Goal: Information Seeking & Learning: Learn about a topic

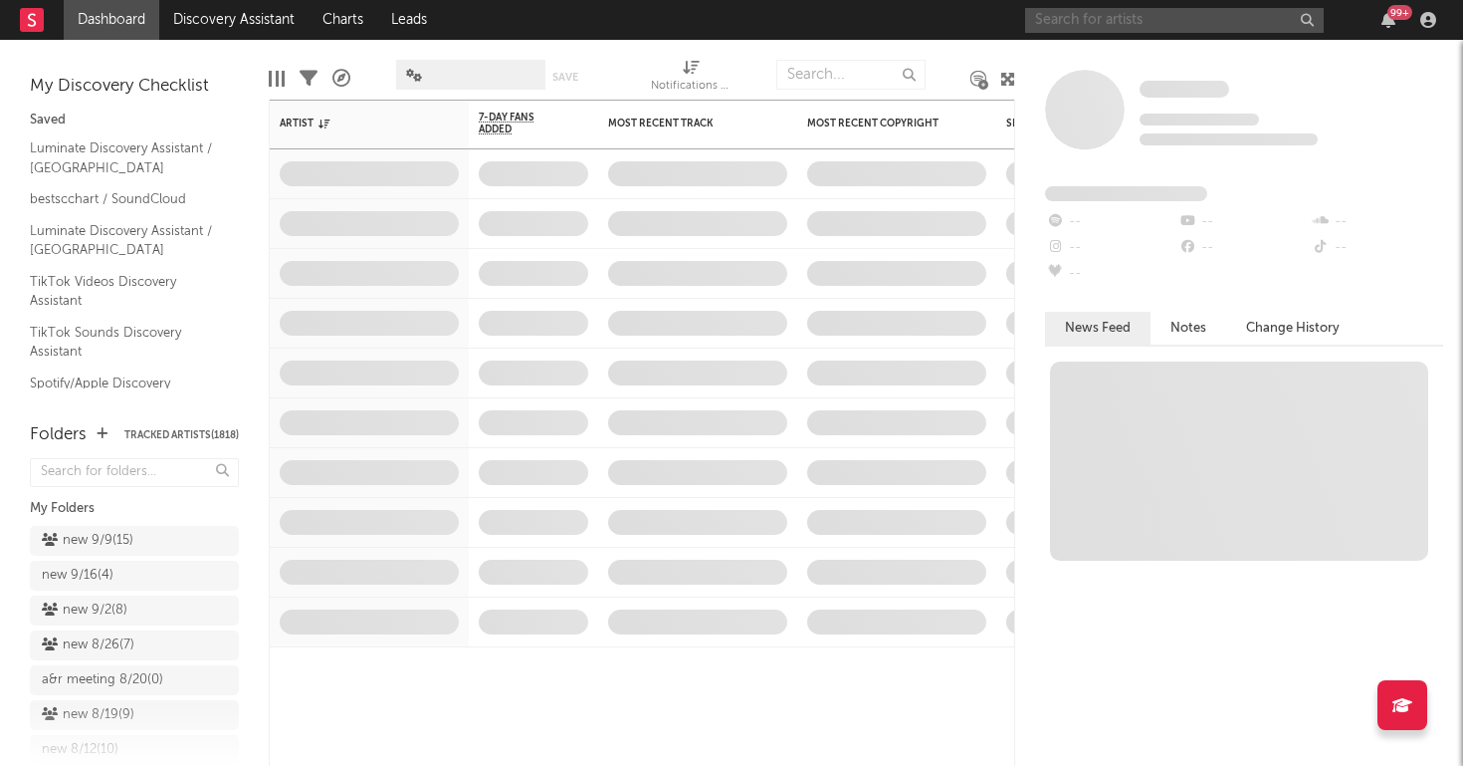
click at [1084, 19] on input "text" at bounding box center [1174, 20] width 299 height 25
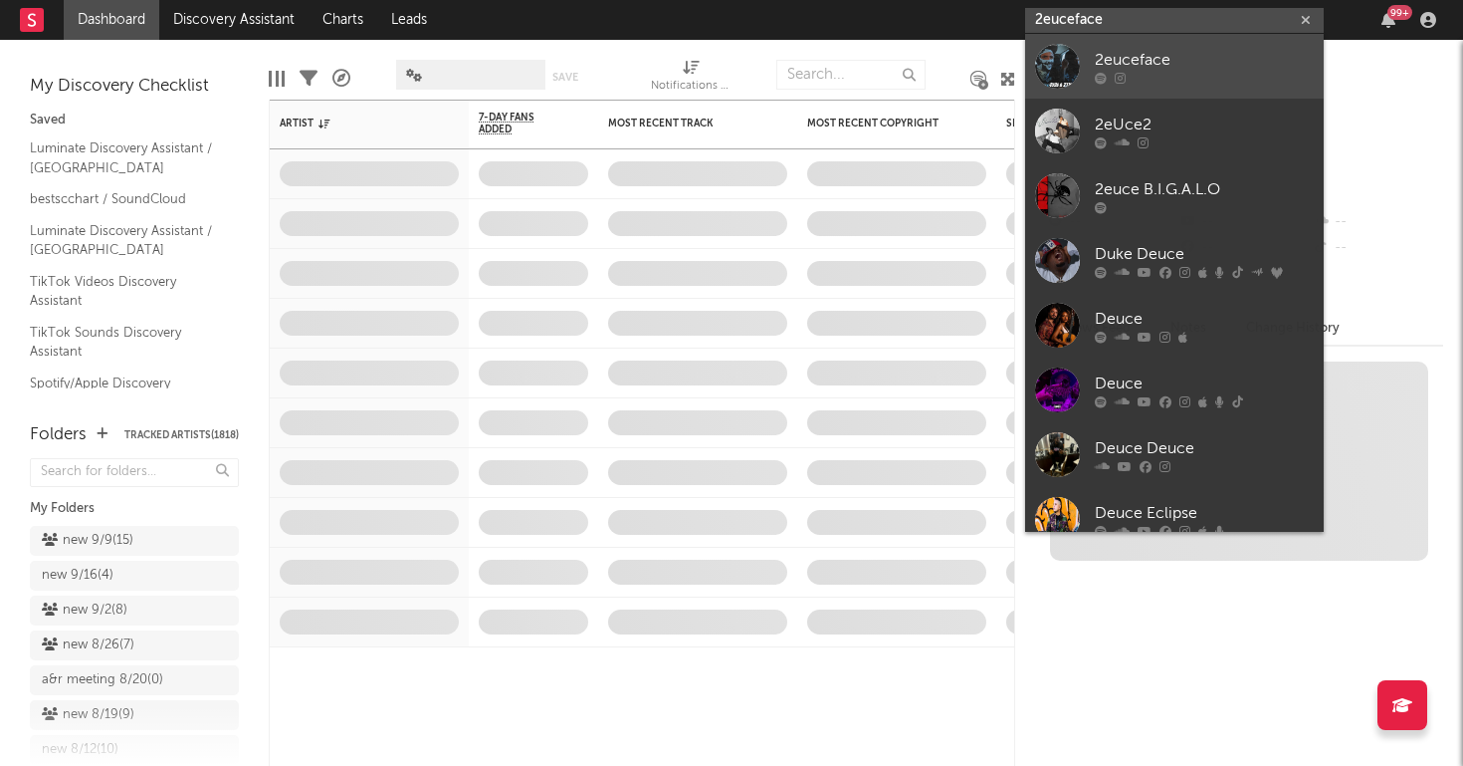
type input "2euceface"
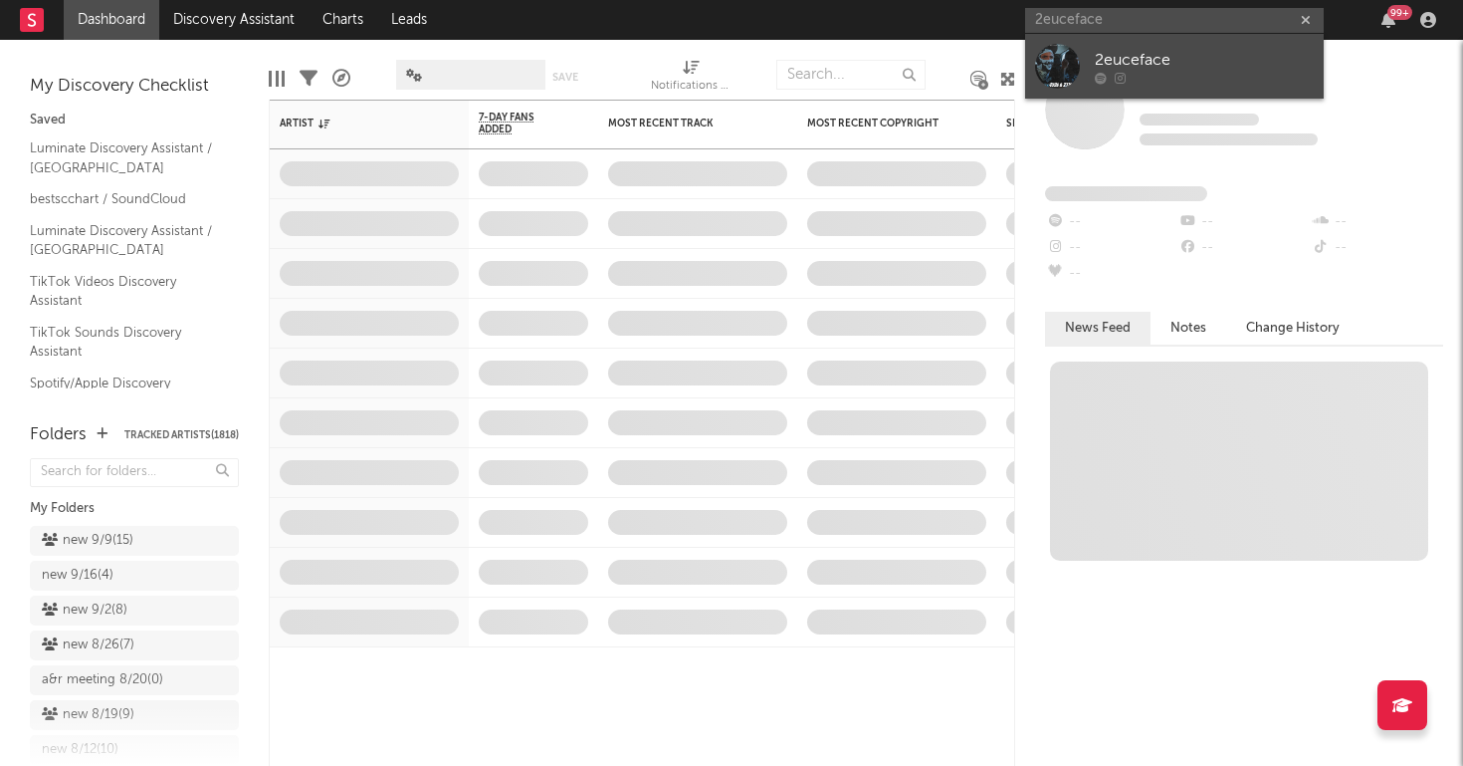
click at [1076, 72] on div at bounding box center [1057, 66] width 45 height 45
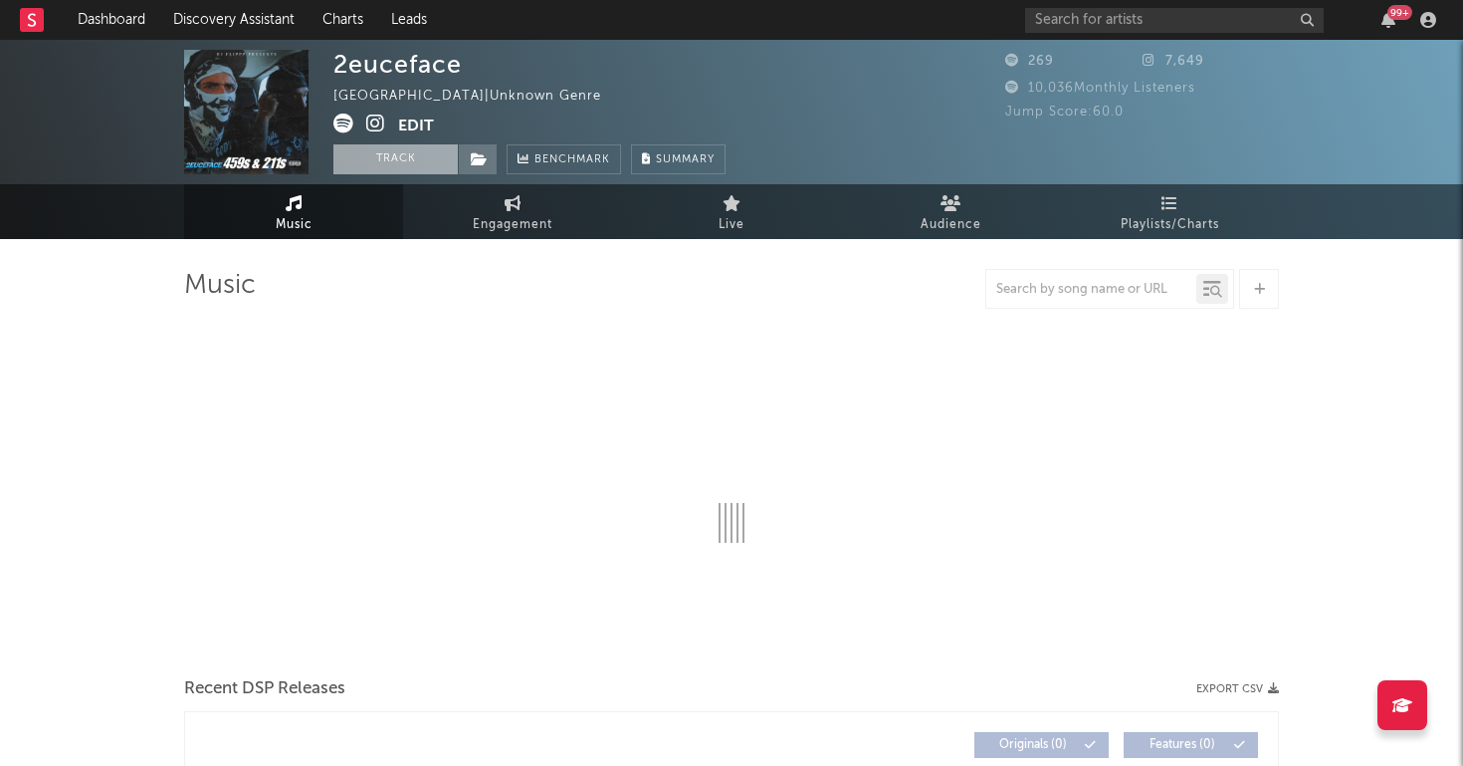
select select "1w"
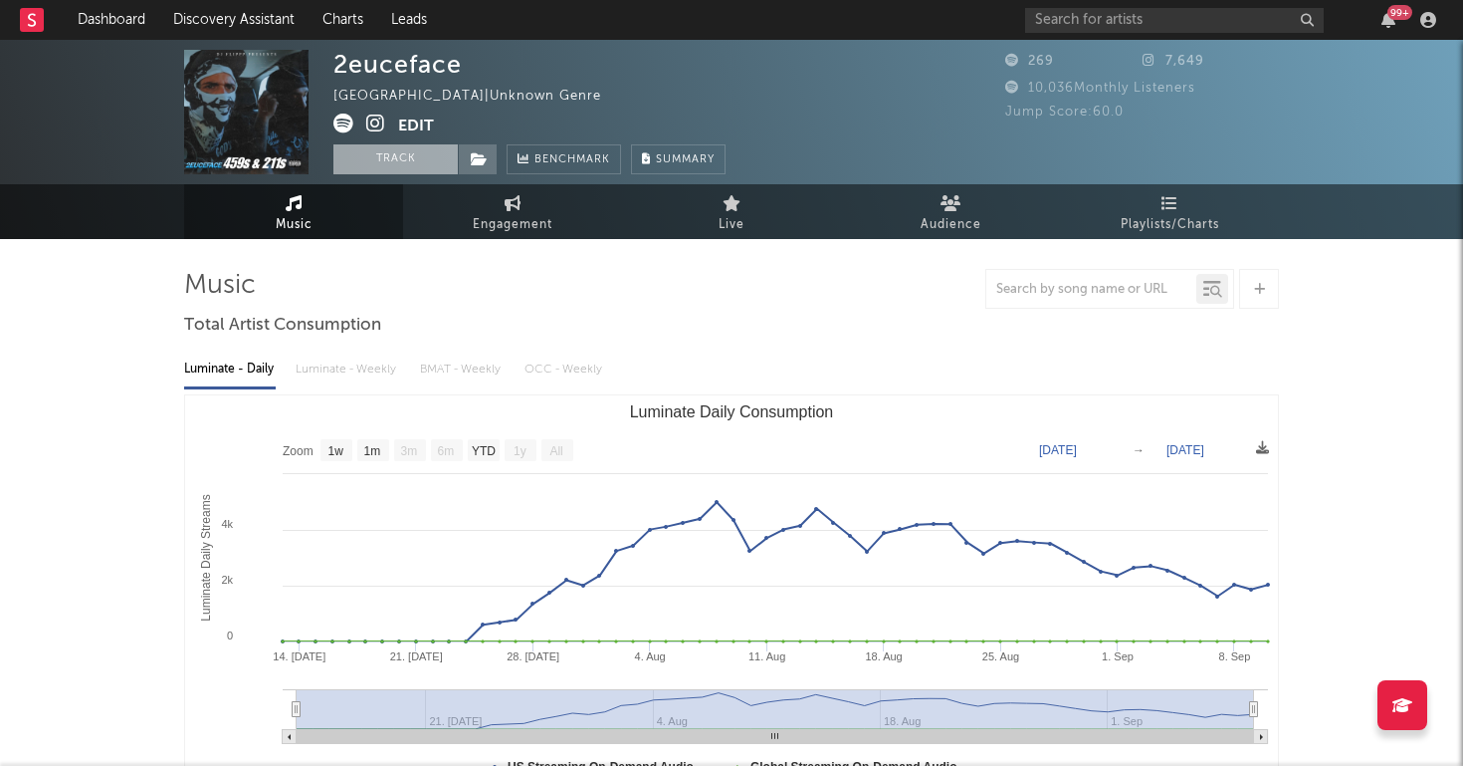
click at [423, 159] on button "Track" at bounding box center [396, 159] width 124 height 30
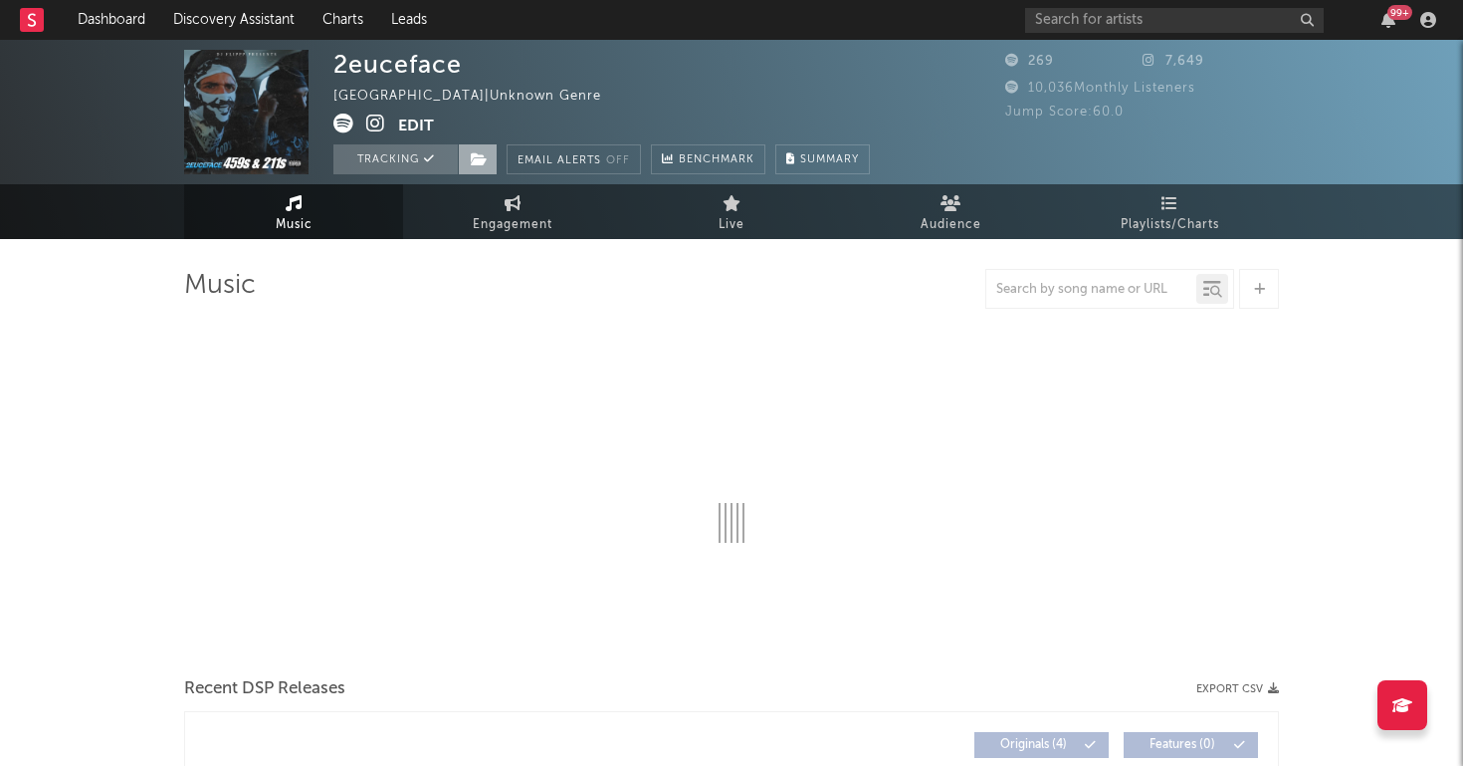
click at [481, 159] on icon at bounding box center [479, 159] width 17 height 14
select select "1w"
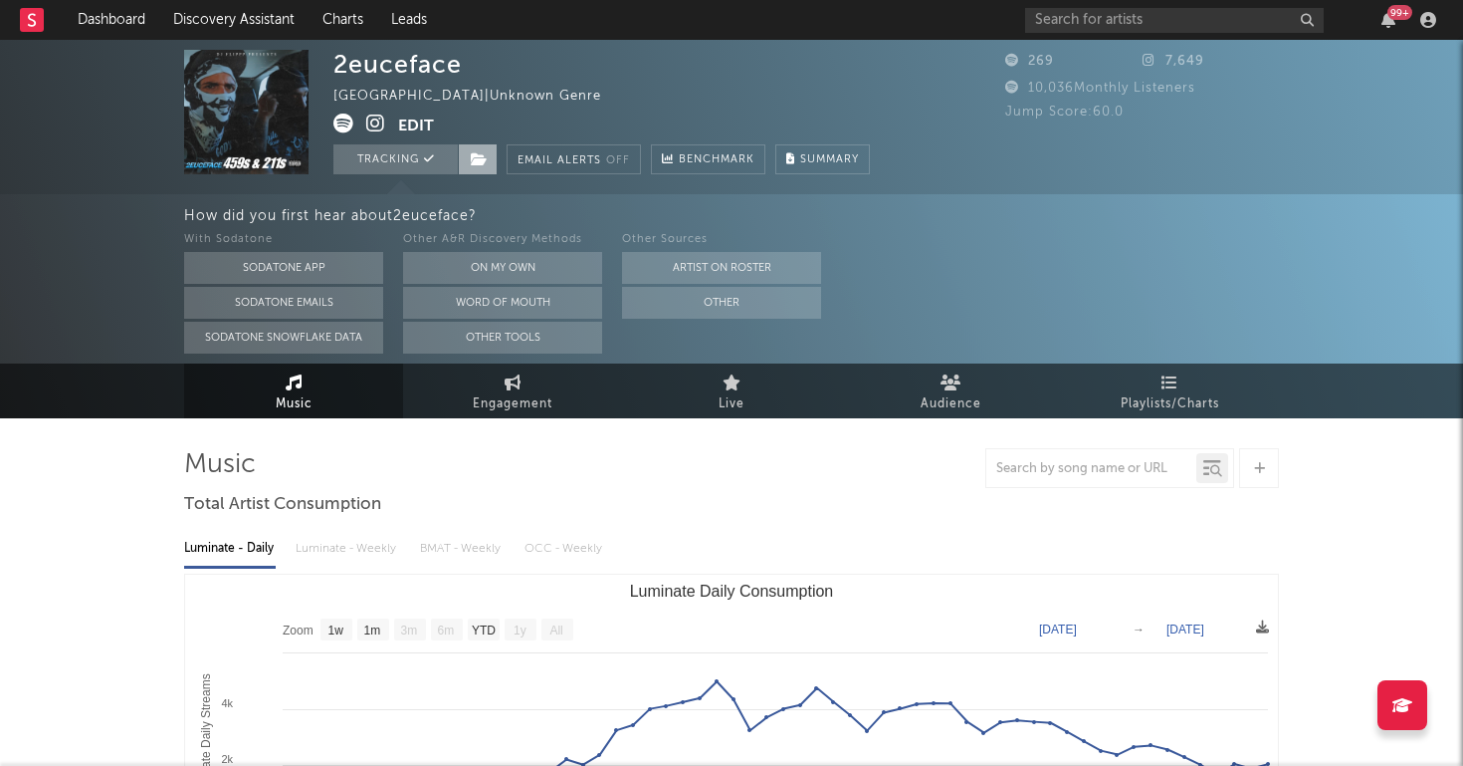
click at [487, 169] on span at bounding box center [478, 159] width 40 height 30
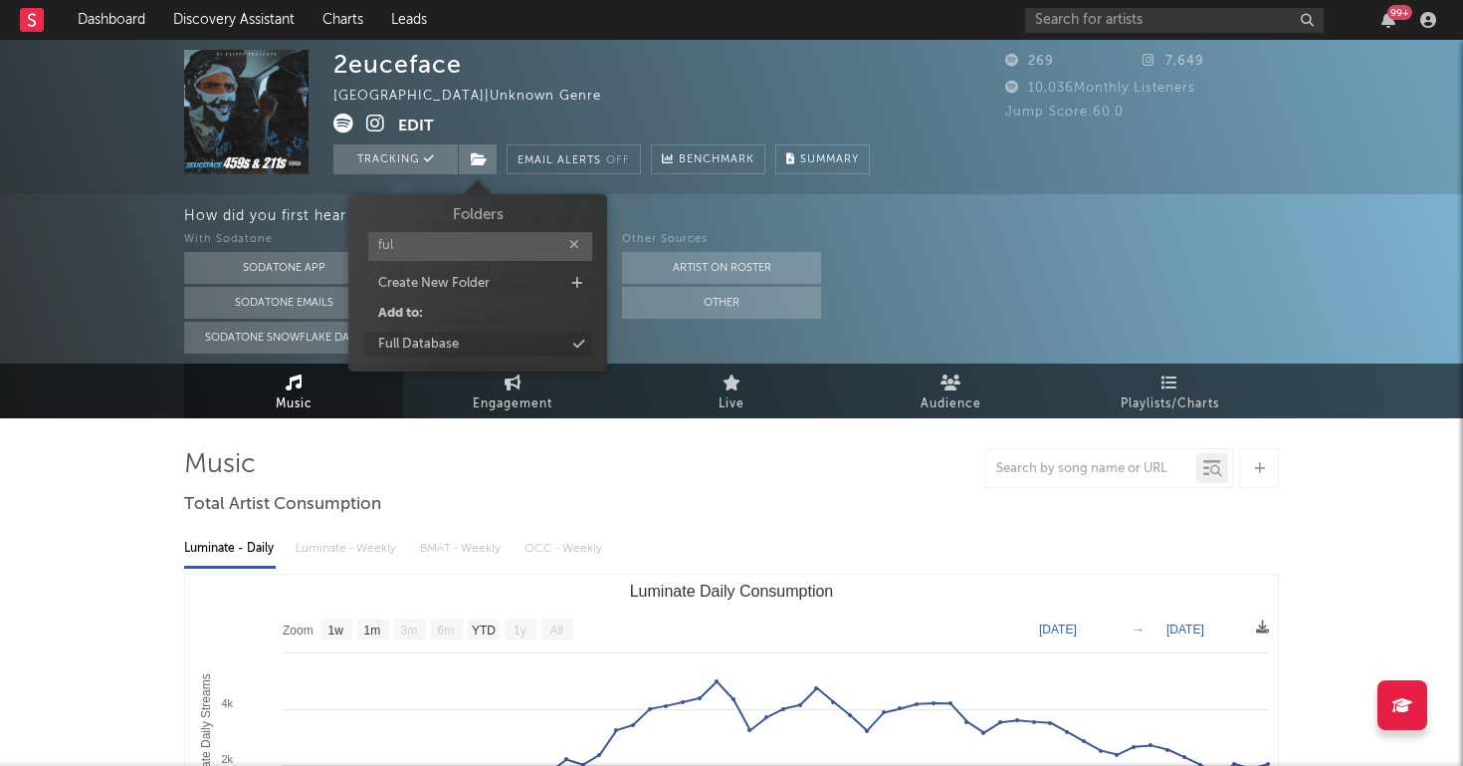
type input "ful"
click at [451, 339] on div "Full Database" at bounding box center [418, 345] width 81 height 20
drag, startPoint x: 994, startPoint y: 210, endPoint x: 976, endPoint y: 210, distance: 17.9
click at [994, 210] on div "How did you first hear about 2euceface ?" at bounding box center [823, 216] width 1279 height 24
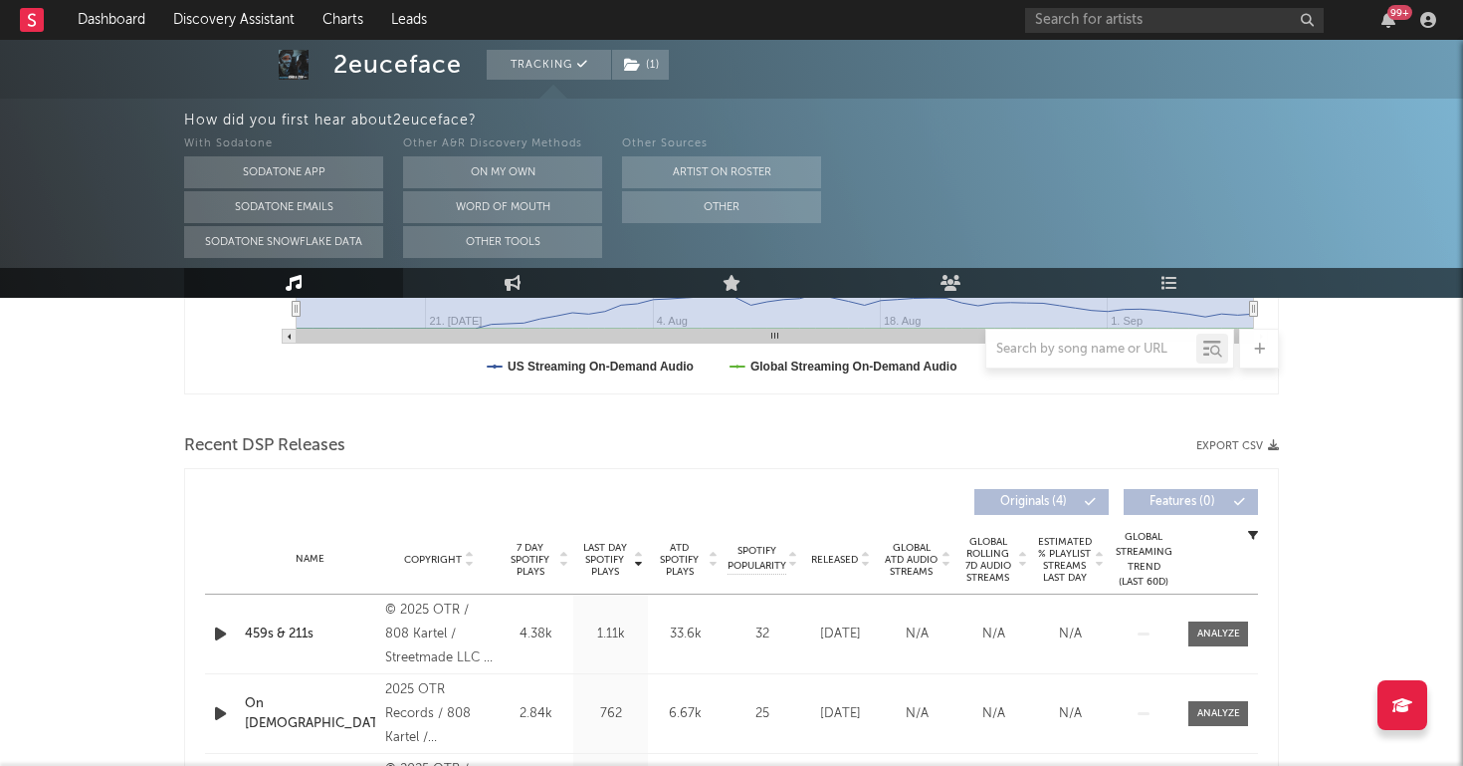
scroll to position [614, 0]
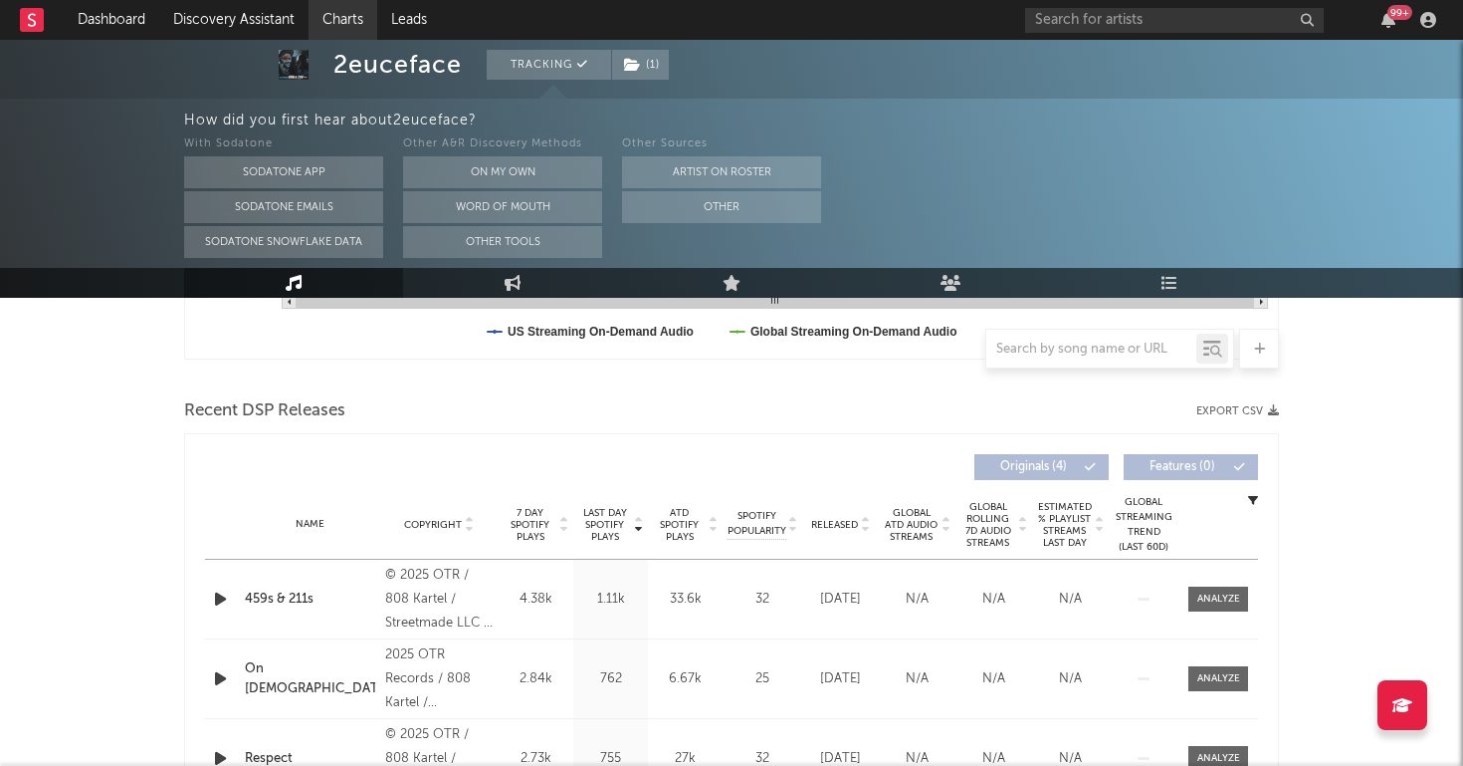
click at [378, 21] on div "Dashboard Discovery Assistant Charts Leads" at bounding box center [252, 20] width 377 height 40
click at [363, 19] on link "Charts" at bounding box center [343, 20] width 69 height 40
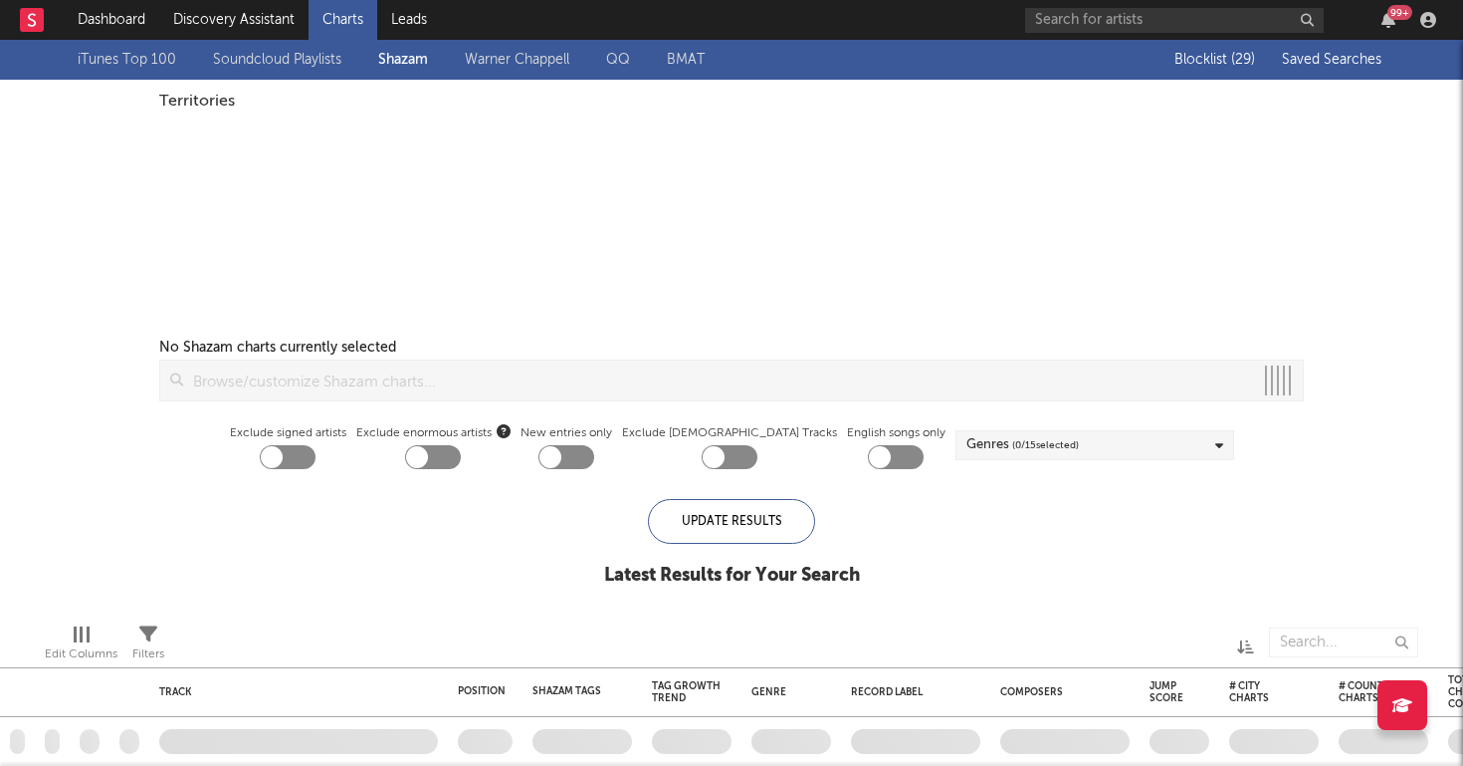
checkbox input "true"
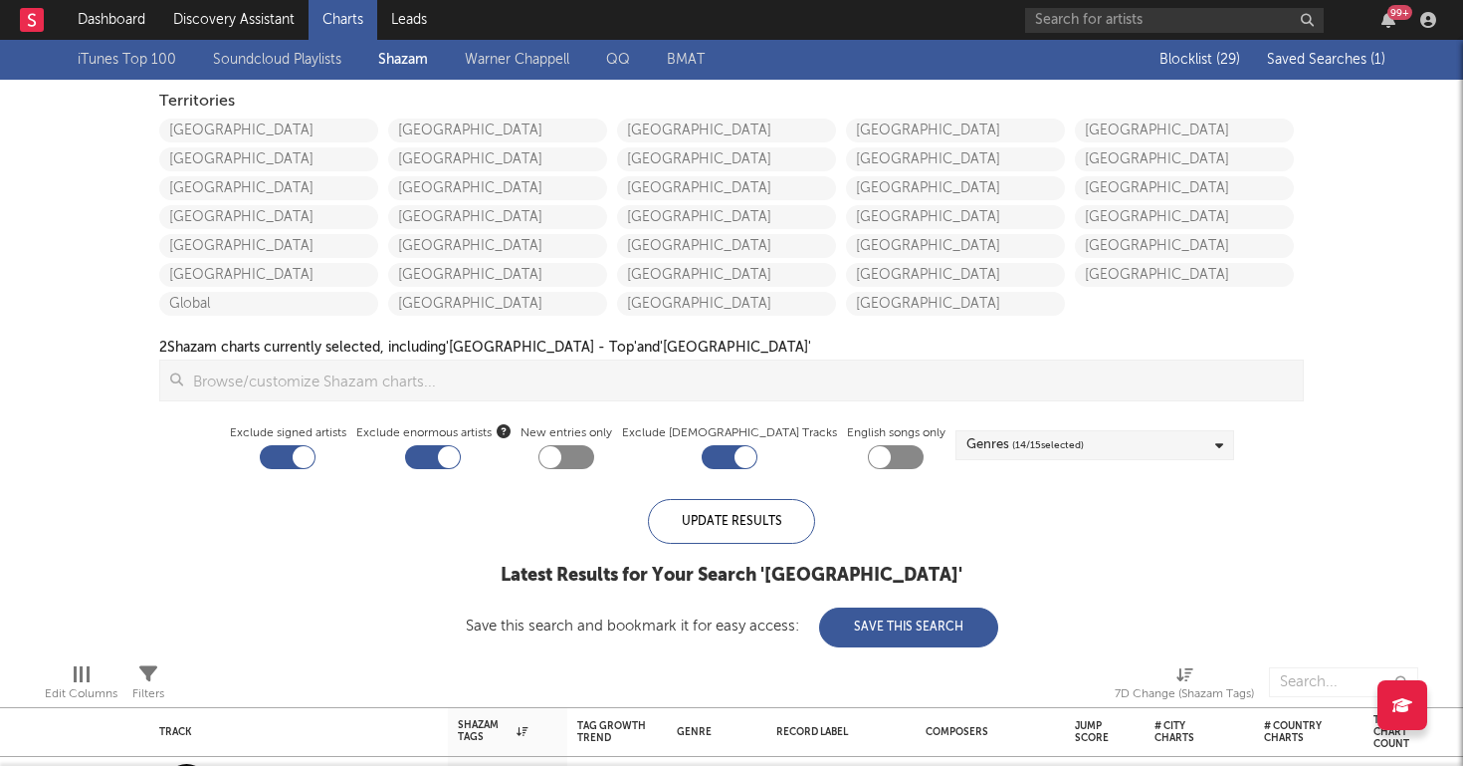
click at [1350, 54] on span "Saved Searches ( 1 )" at bounding box center [1326, 60] width 118 height 14
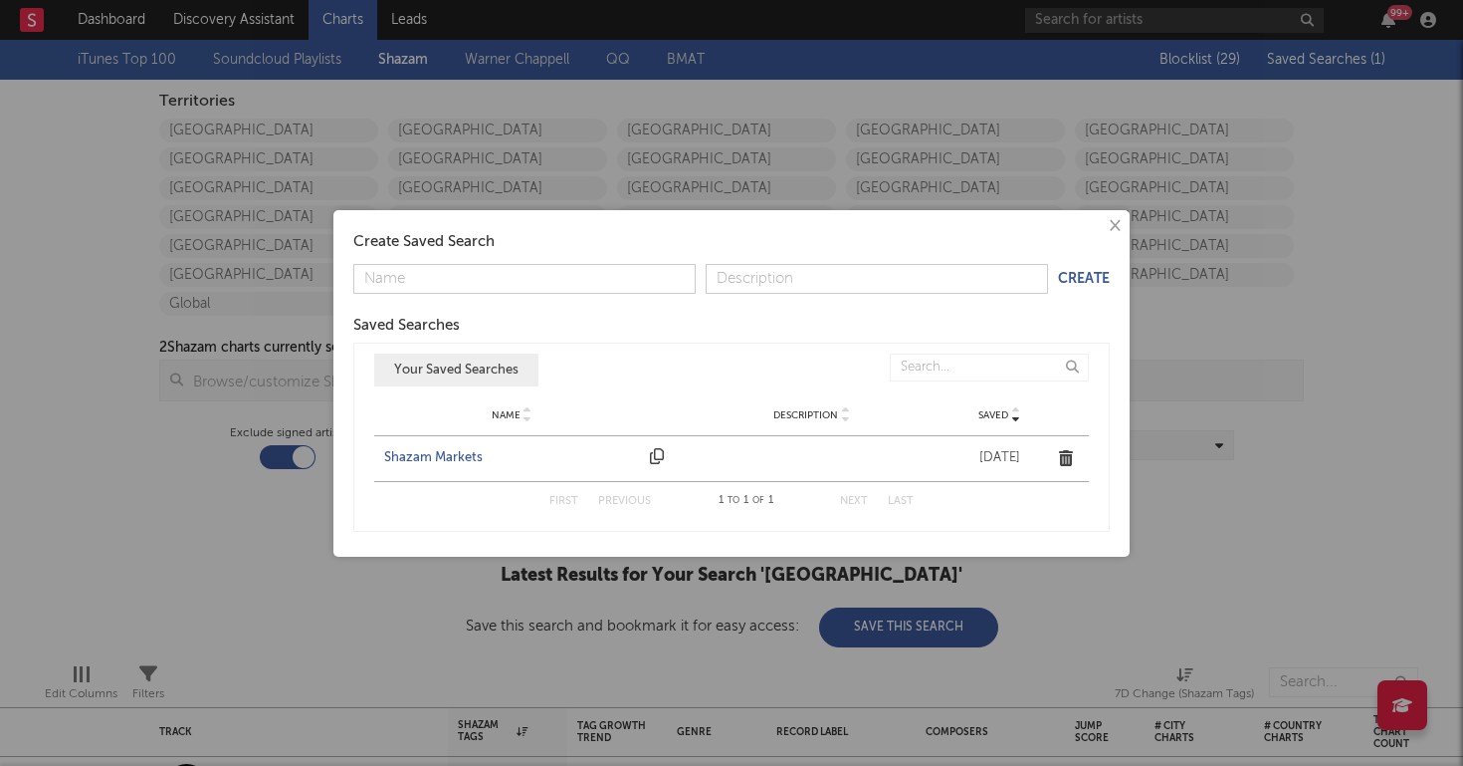
click at [439, 465] on div "Shazam Markets" at bounding box center [512, 458] width 256 height 20
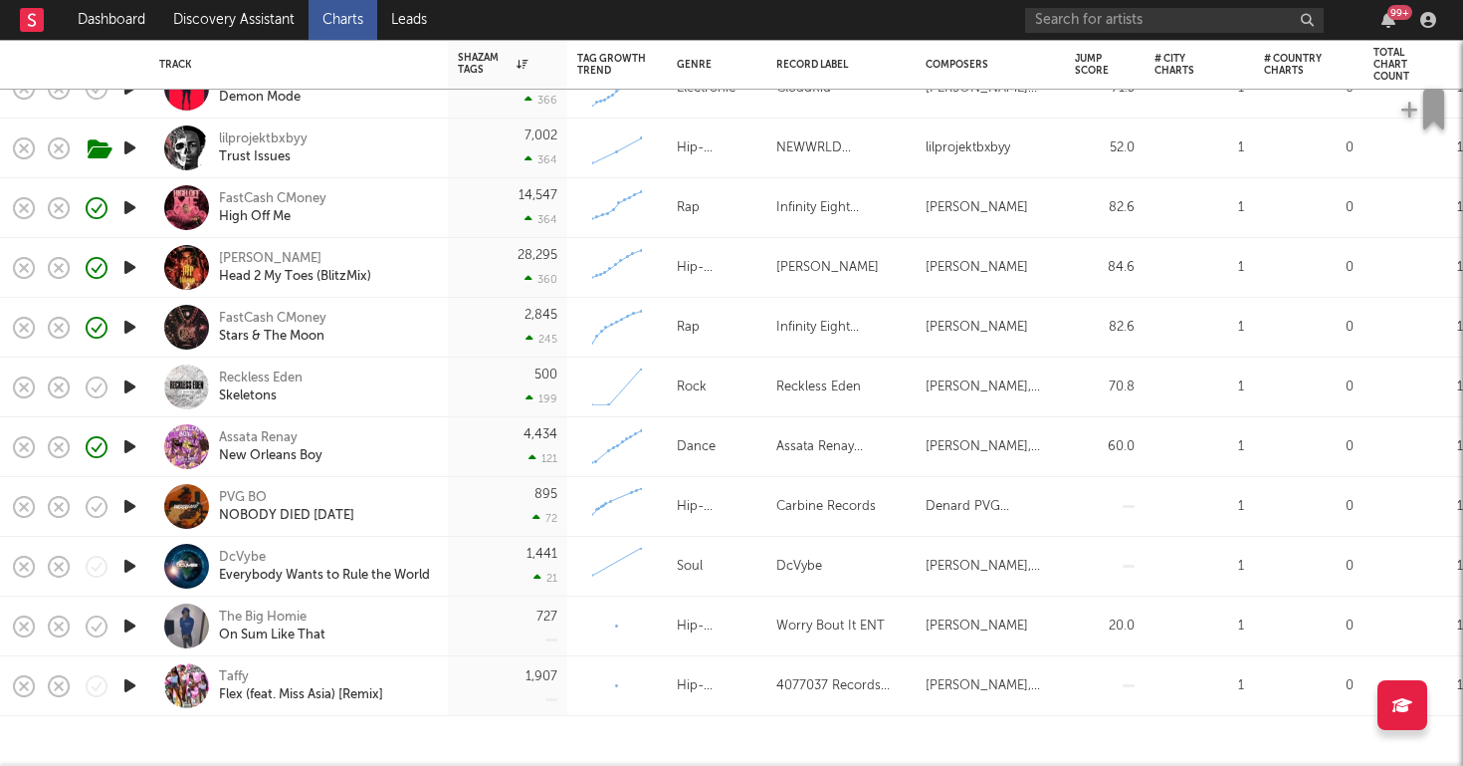
click at [130, 627] on icon "button" at bounding box center [129, 625] width 21 height 25
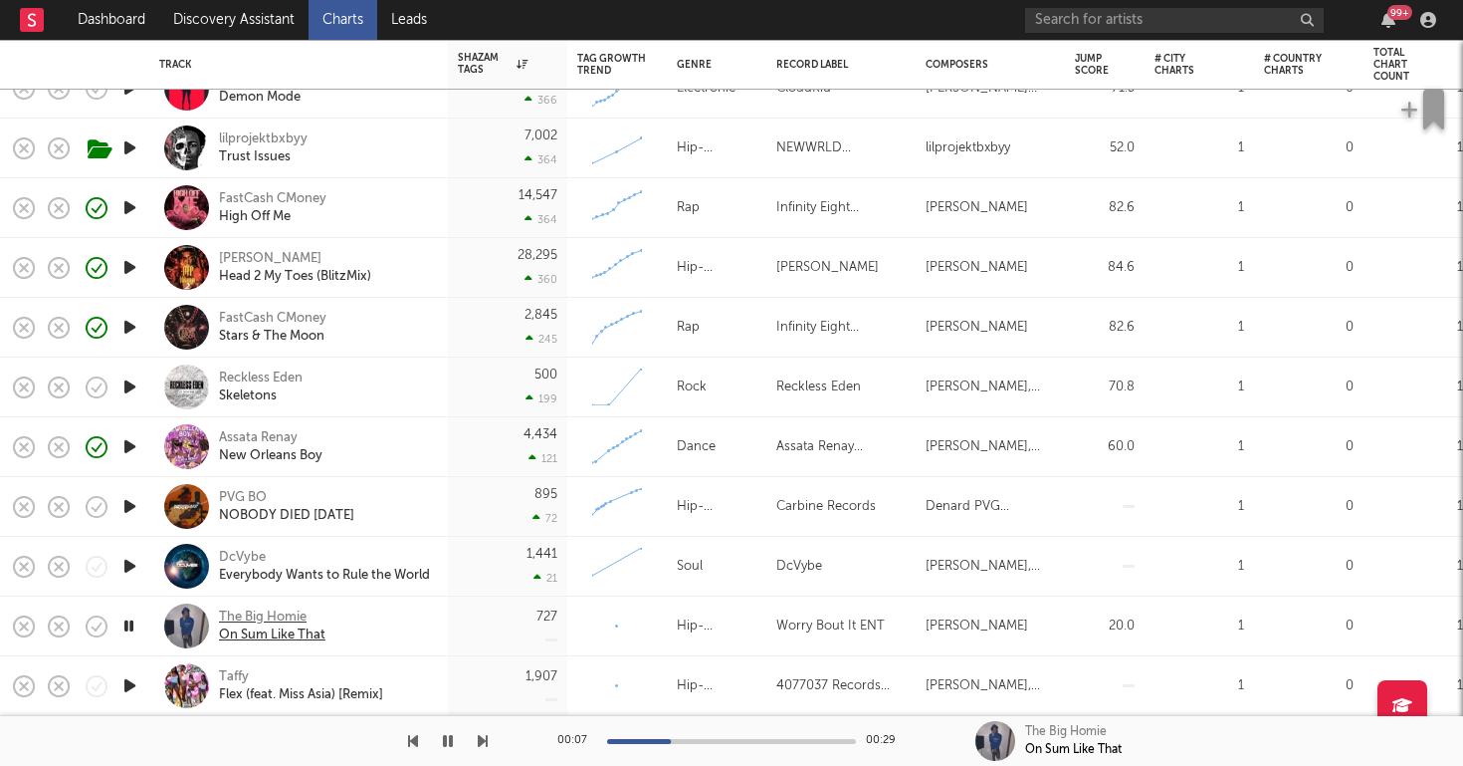
click at [263, 612] on div "The Big Homie" at bounding box center [272, 617] width 107 height 18
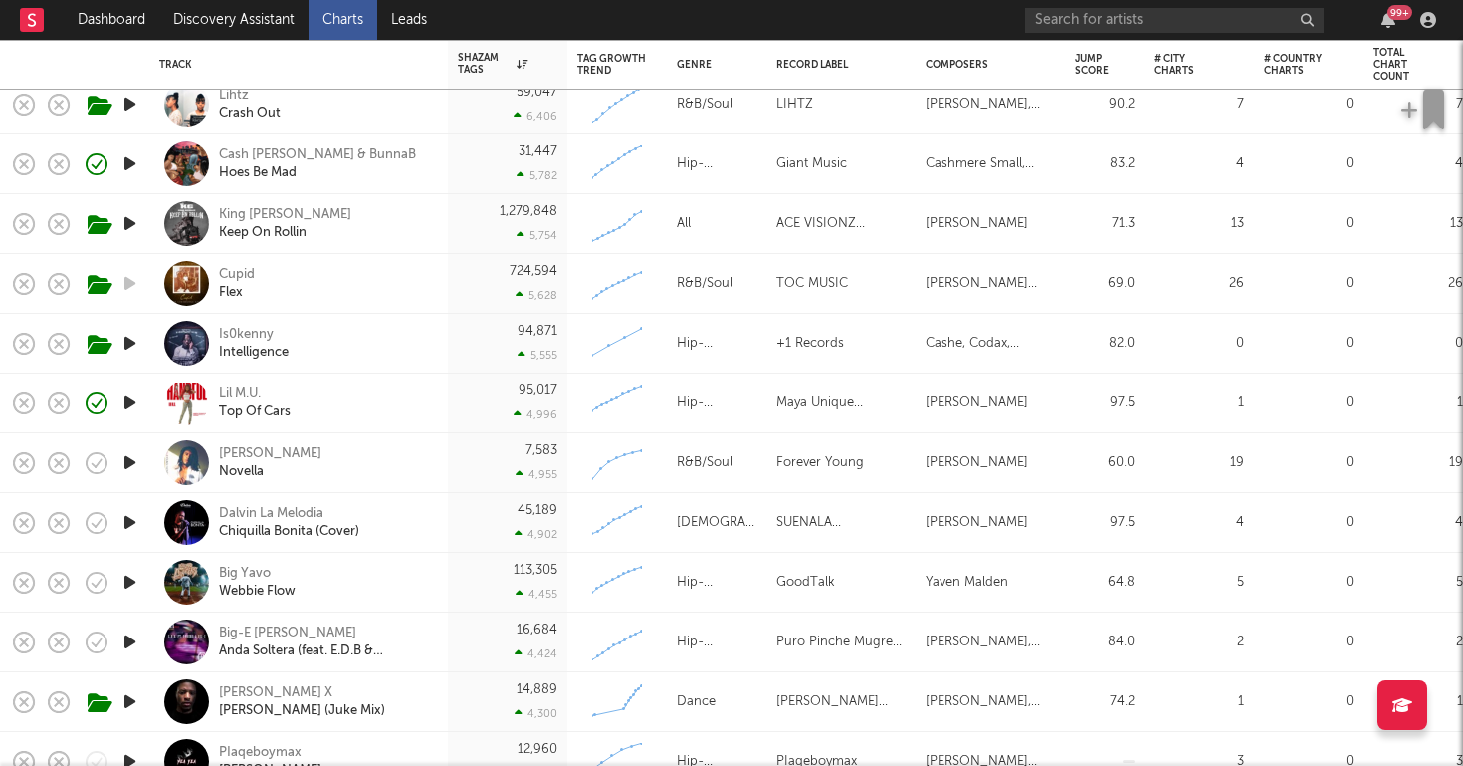
click at [130, 457] on icon "button" at bounding box center [129, 462] width 21 height 25
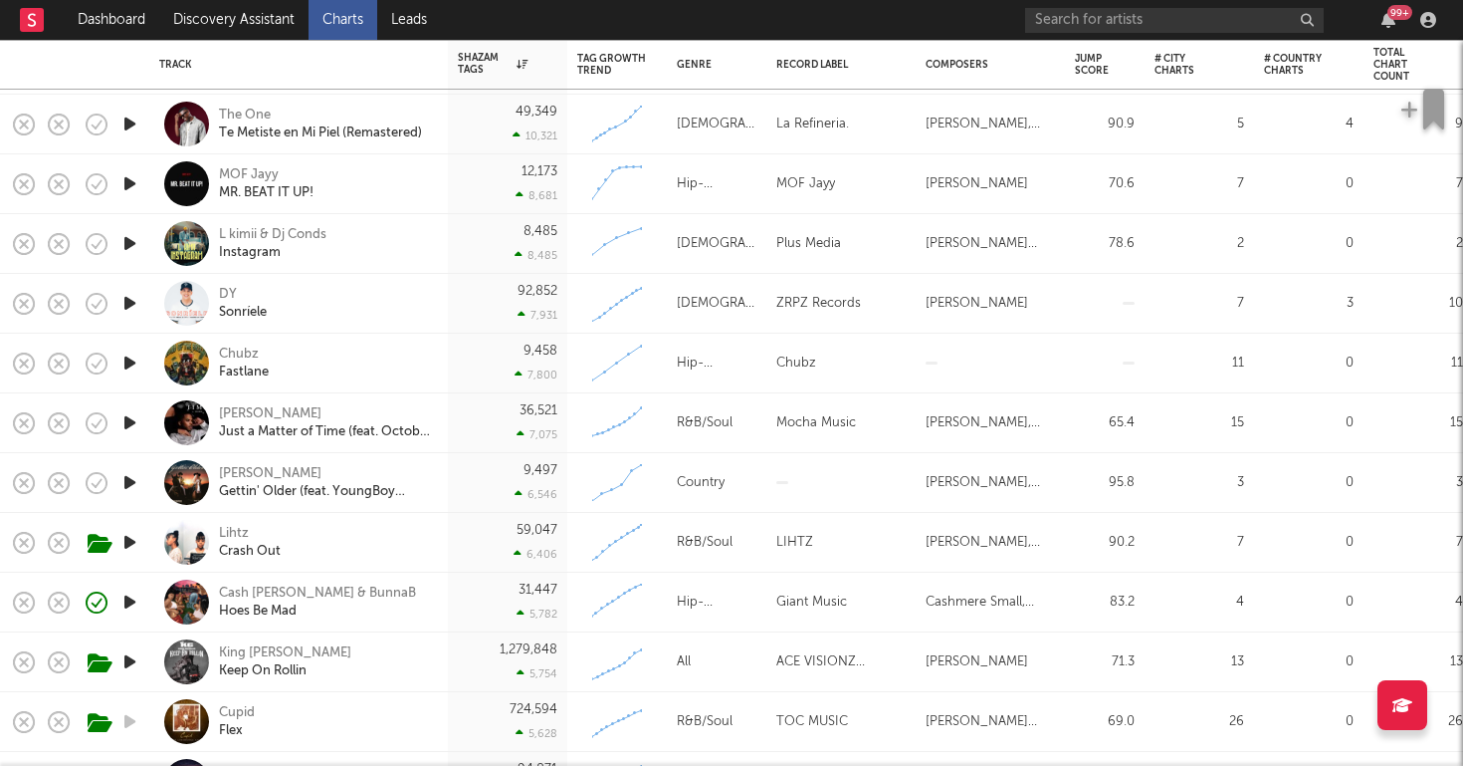
click at [1032, 3] on div "99 +" at bounding box center [1234, 20] width 418 height 40
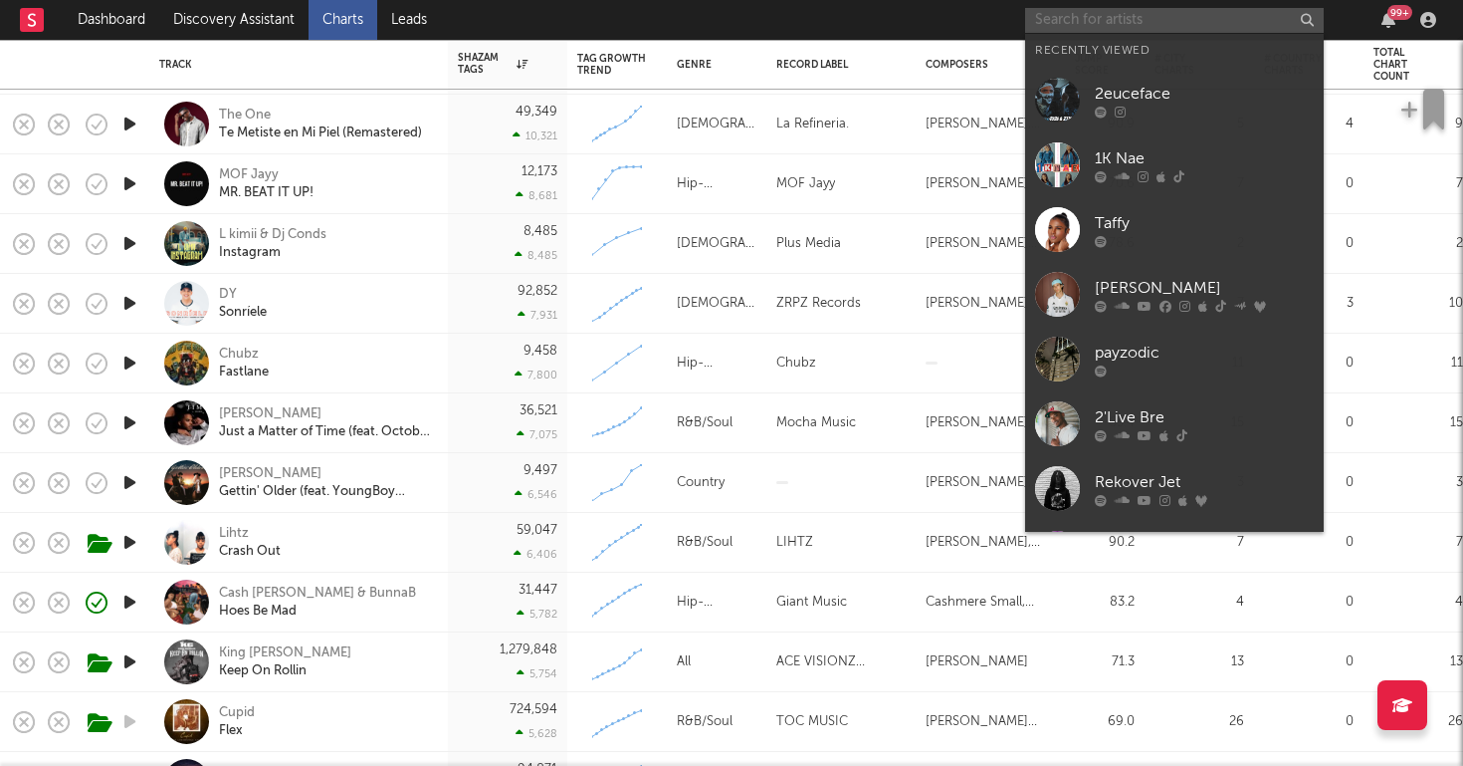
click at [1058, 25] on input "text" at bounding box center [1174, 20] width 299 height 25
paste input "https://www.youtube.com/watch?v=rcDL6AMA3pQ"
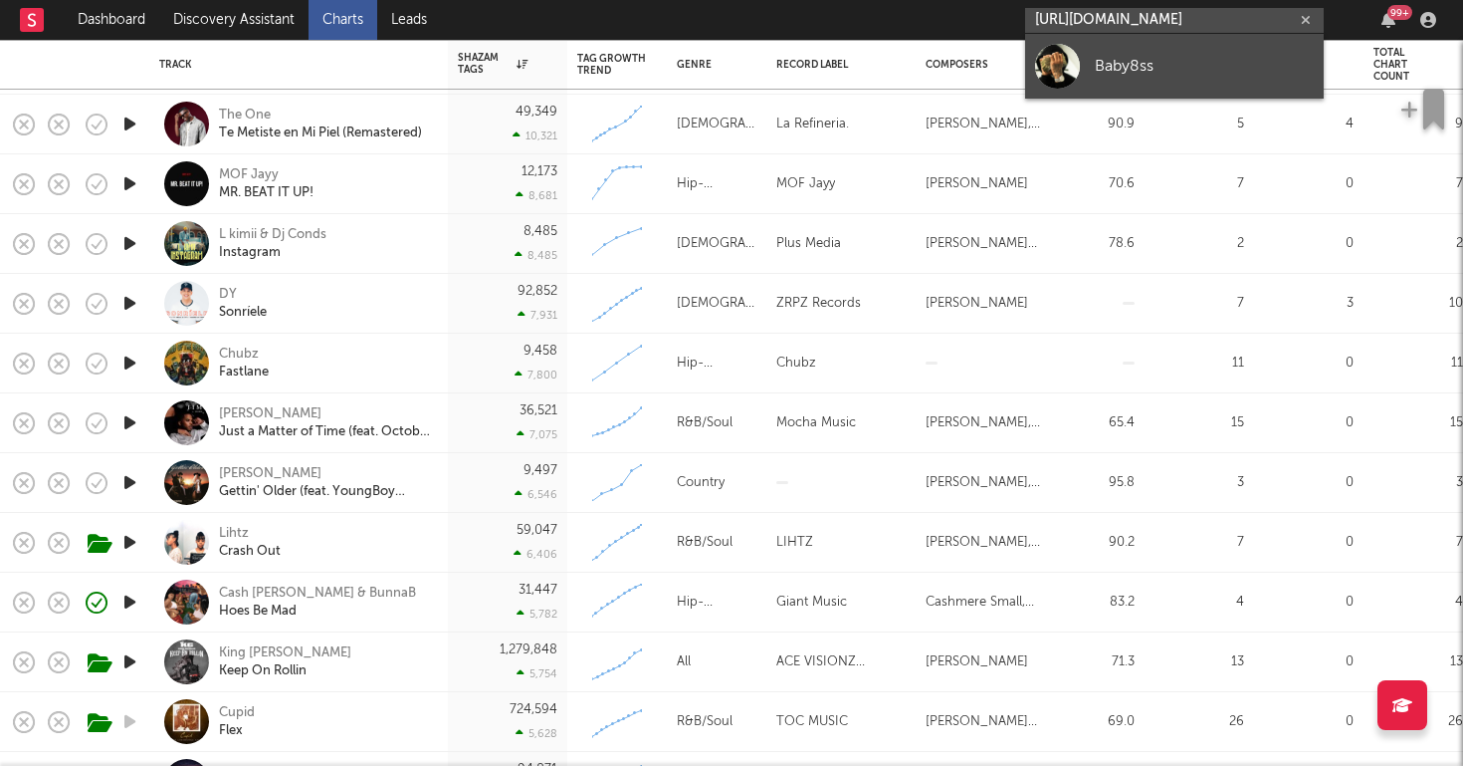
type input "https://www.youtube.com/watch?v=rcDL6AMA3pQ"
click at [1101, 65] on div "Baby8ss" at bounding box center [1204, 66] width 219 height 24
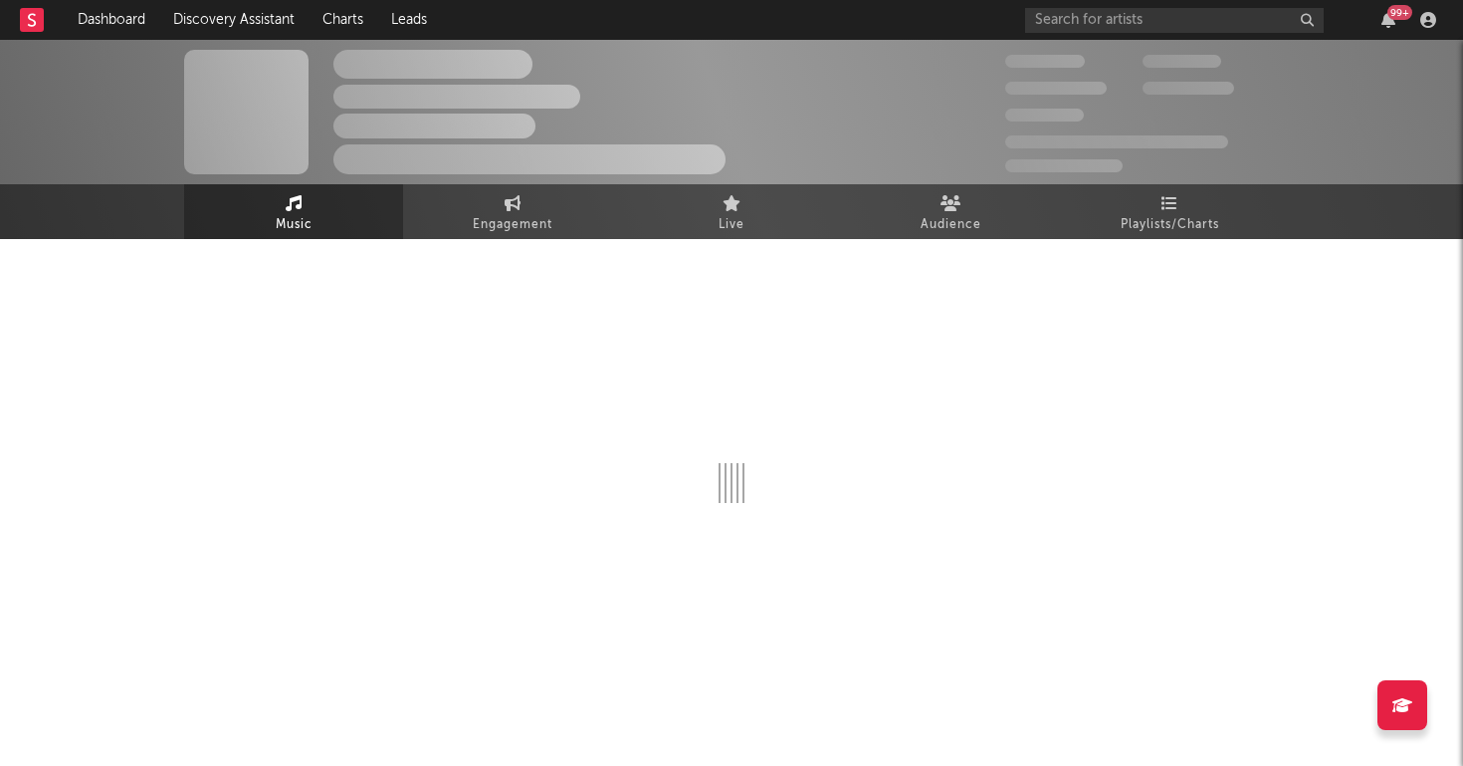
select select "1w"
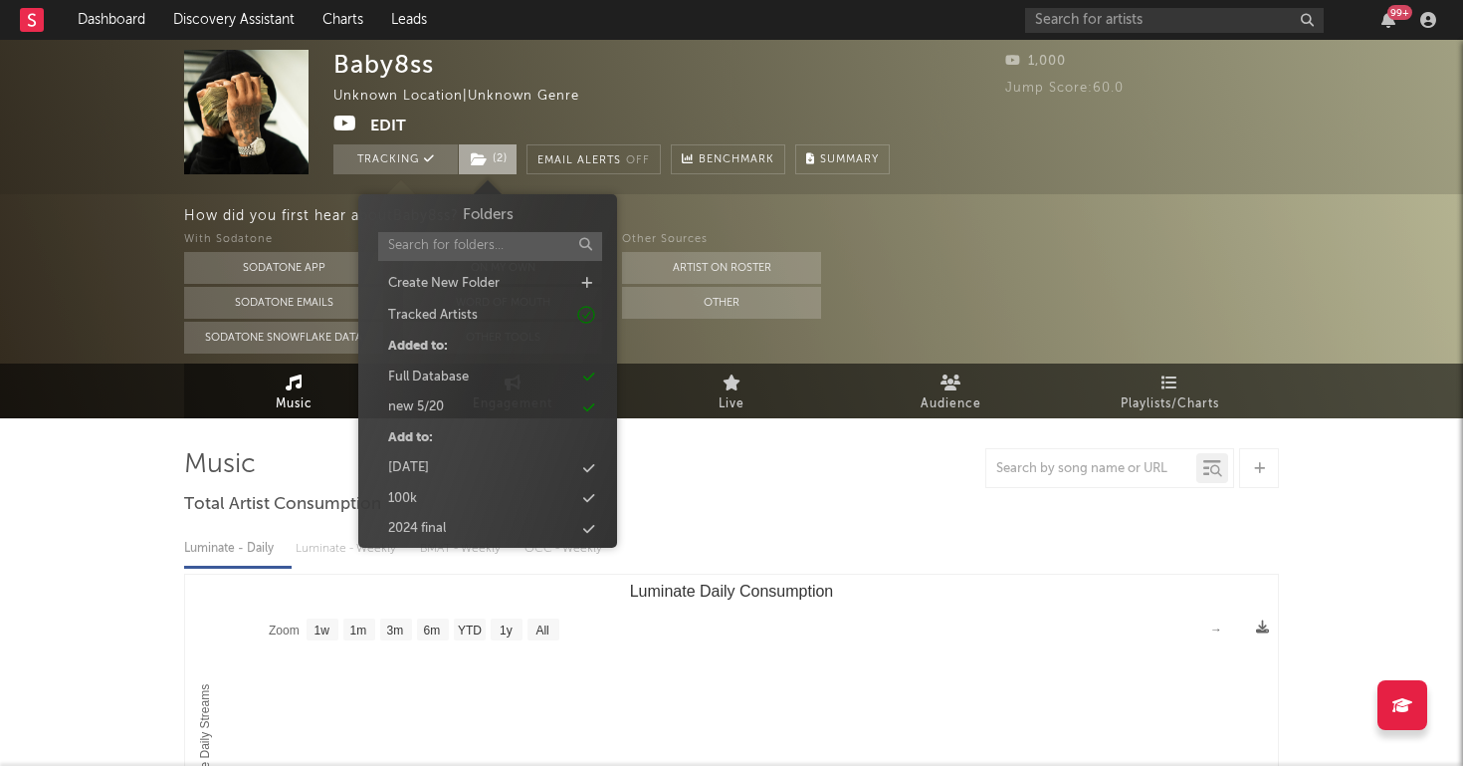
click at [499, 149] on span "( 2 )" at bounding box center [488, 159] width 60 height 30
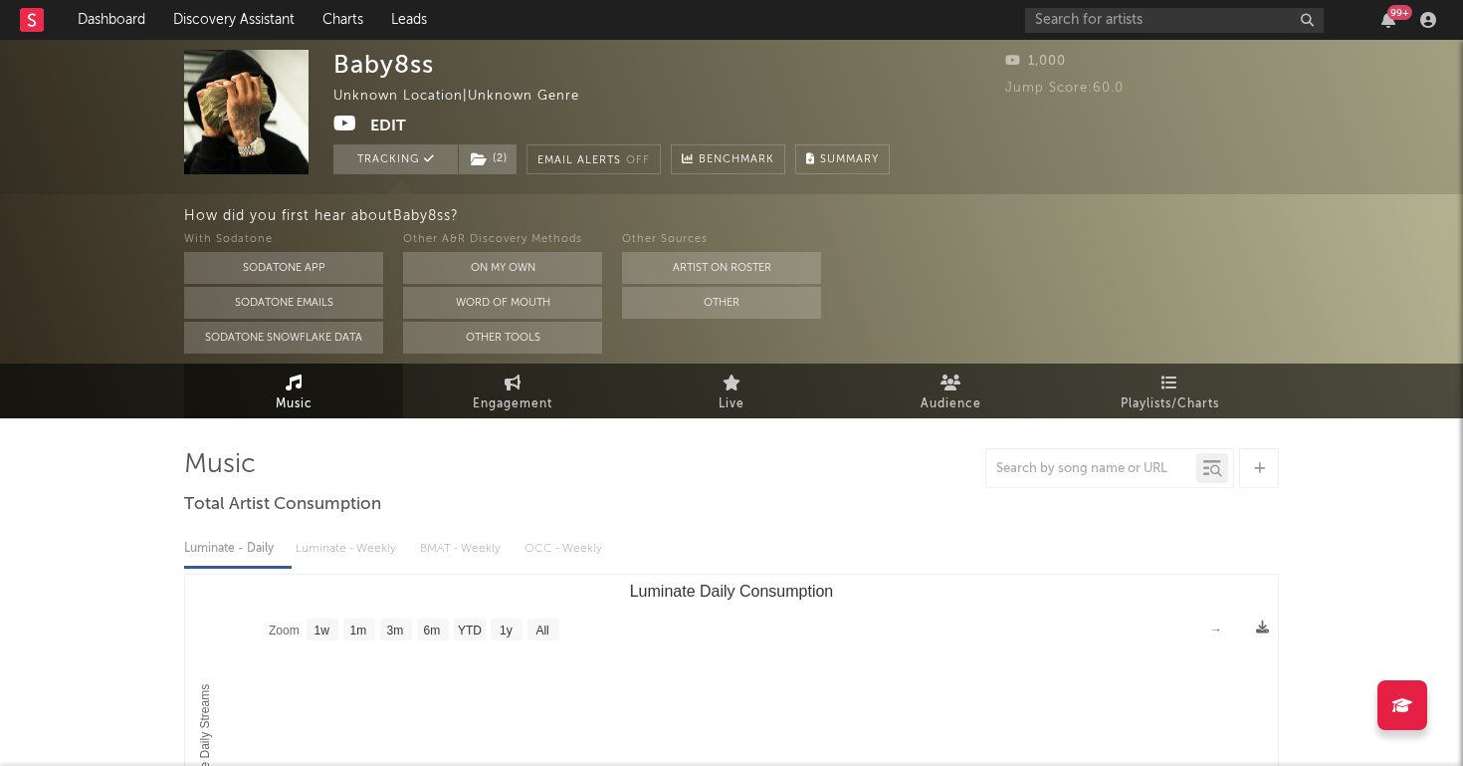
click at [976, 236] on div "With Sodatone Sodatone App Sodatone Emails Sodatone Snowflake Data Other A&R Di…" at bounding box center [823, 290] width 1279 height 125
click at [491, 161] on span "( 2 )" at bounding box center [488, 159] width 60 height 30
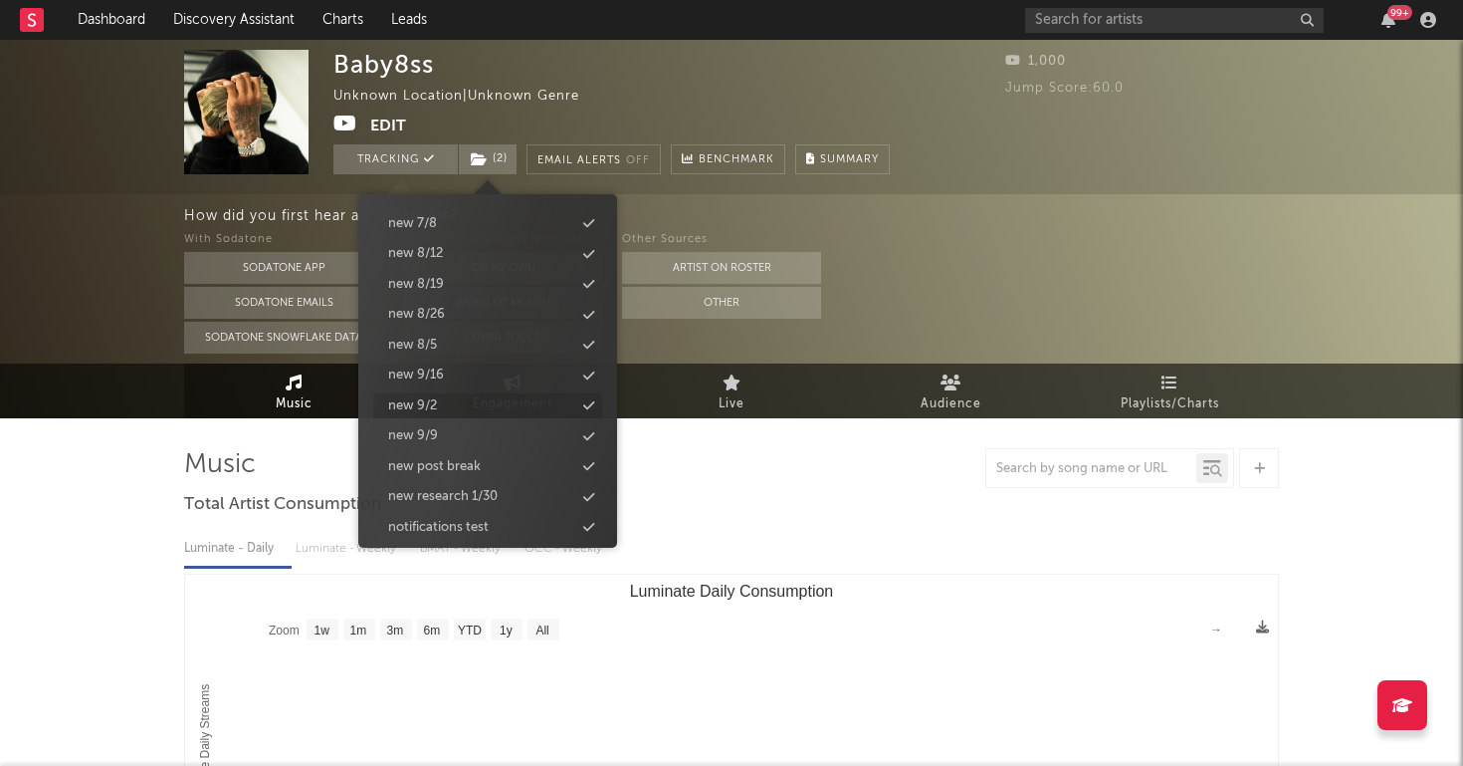
scroll to position [2035, 0]
click at [478, 424] on div "new 9/9" at bounding box center [487, 437] width 229 height 26
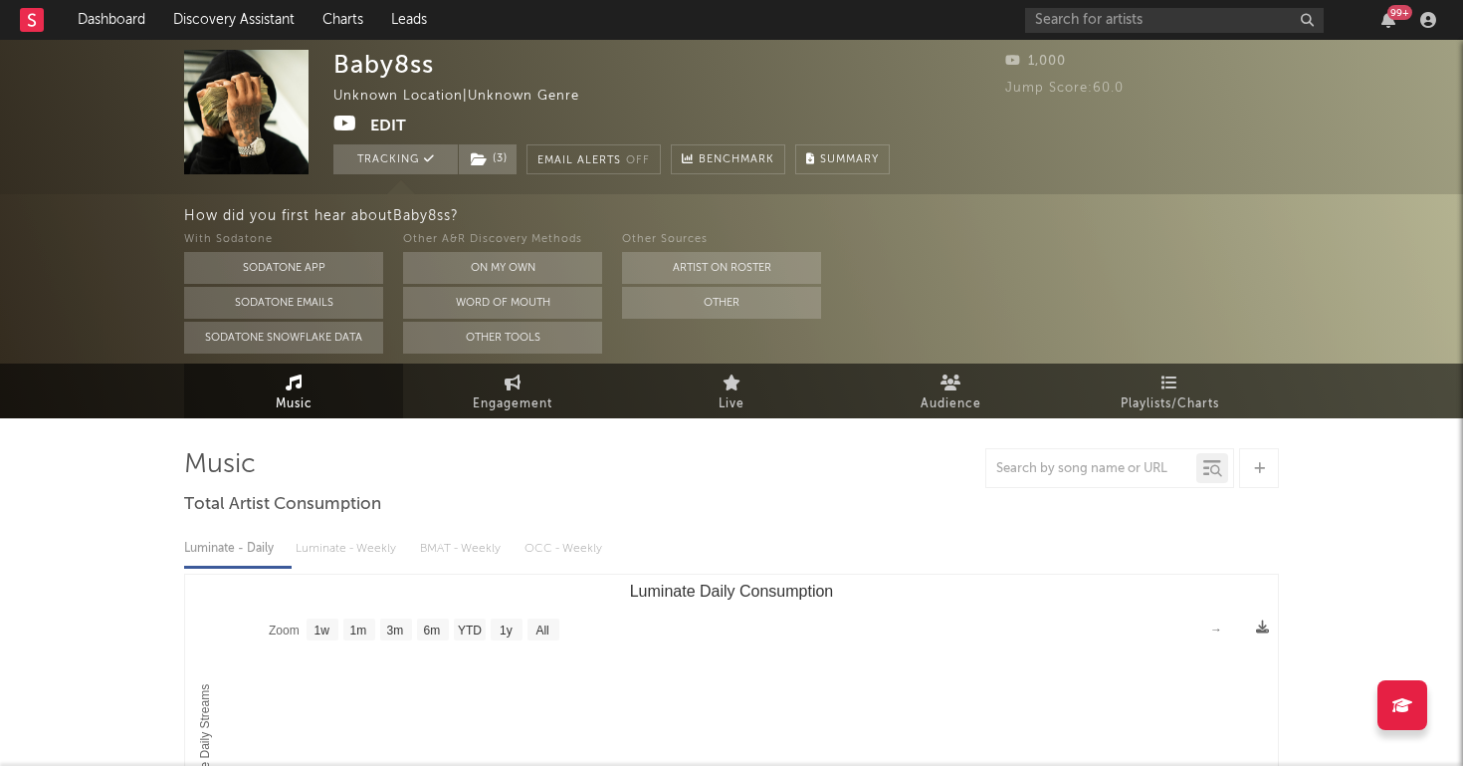
click at [162, 291] on div "How did you first hear about Baby8ss ? With Sodatone Sodatone App Sodatone Emai…" at bounding box center [731, 278] width 1463 height 169
click at [196, 17] on link "Discovery Assistant" at bounding box center [233, 20] width 149 height 40
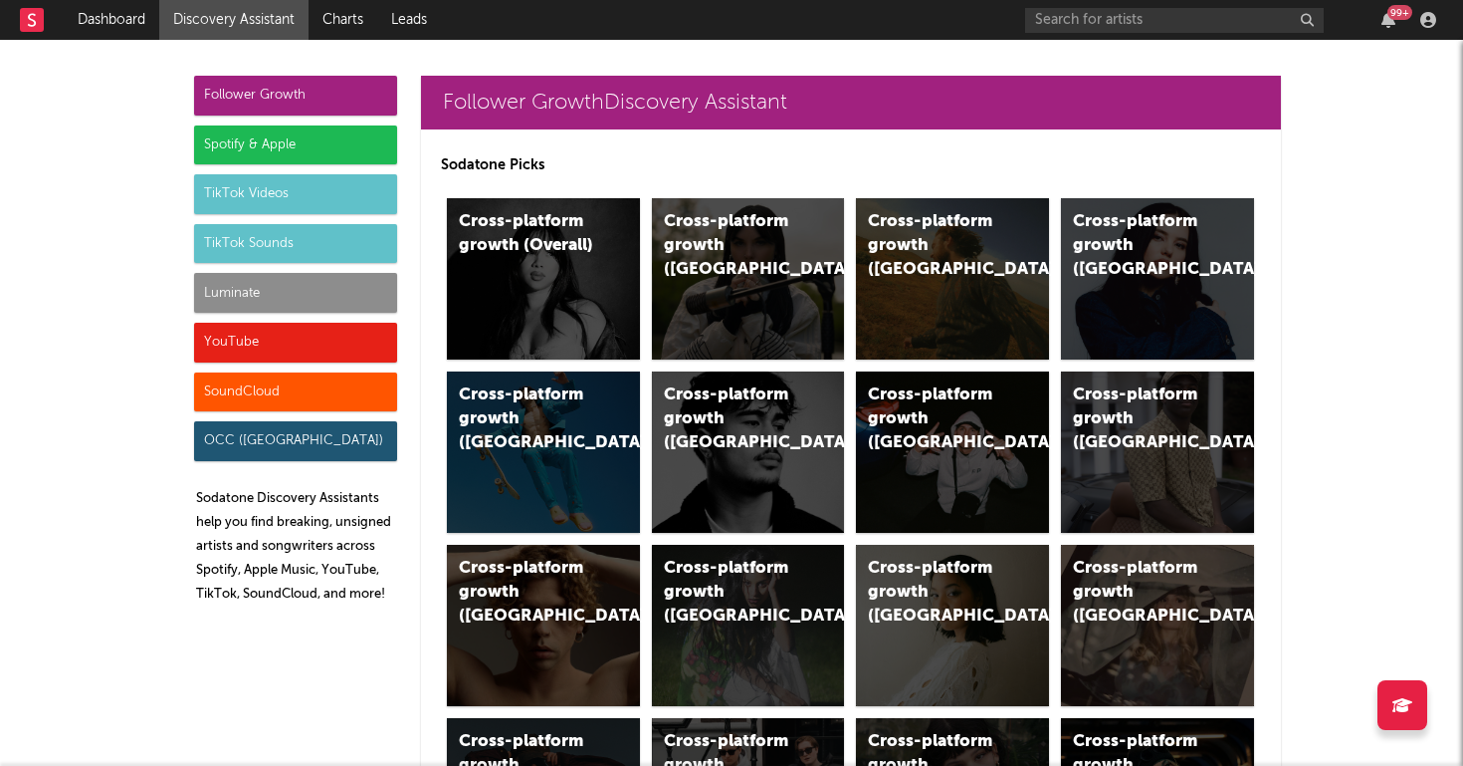
click at [1066, 35] on div "99 +" at bounding box center [1234, 20] width 418 height 40
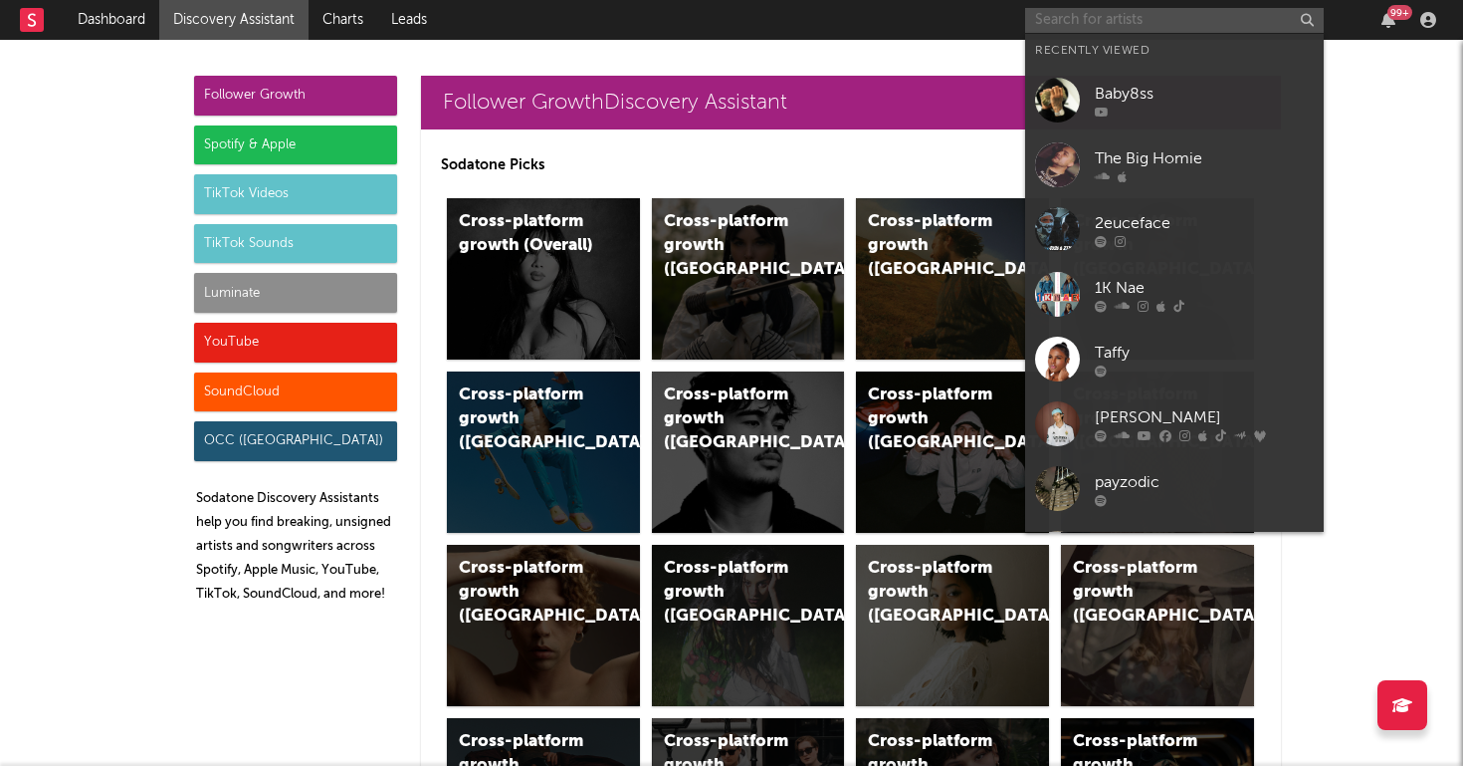
click at [1063, 30] on input "text" at bounding box center [1174, 20] width 299 height 25
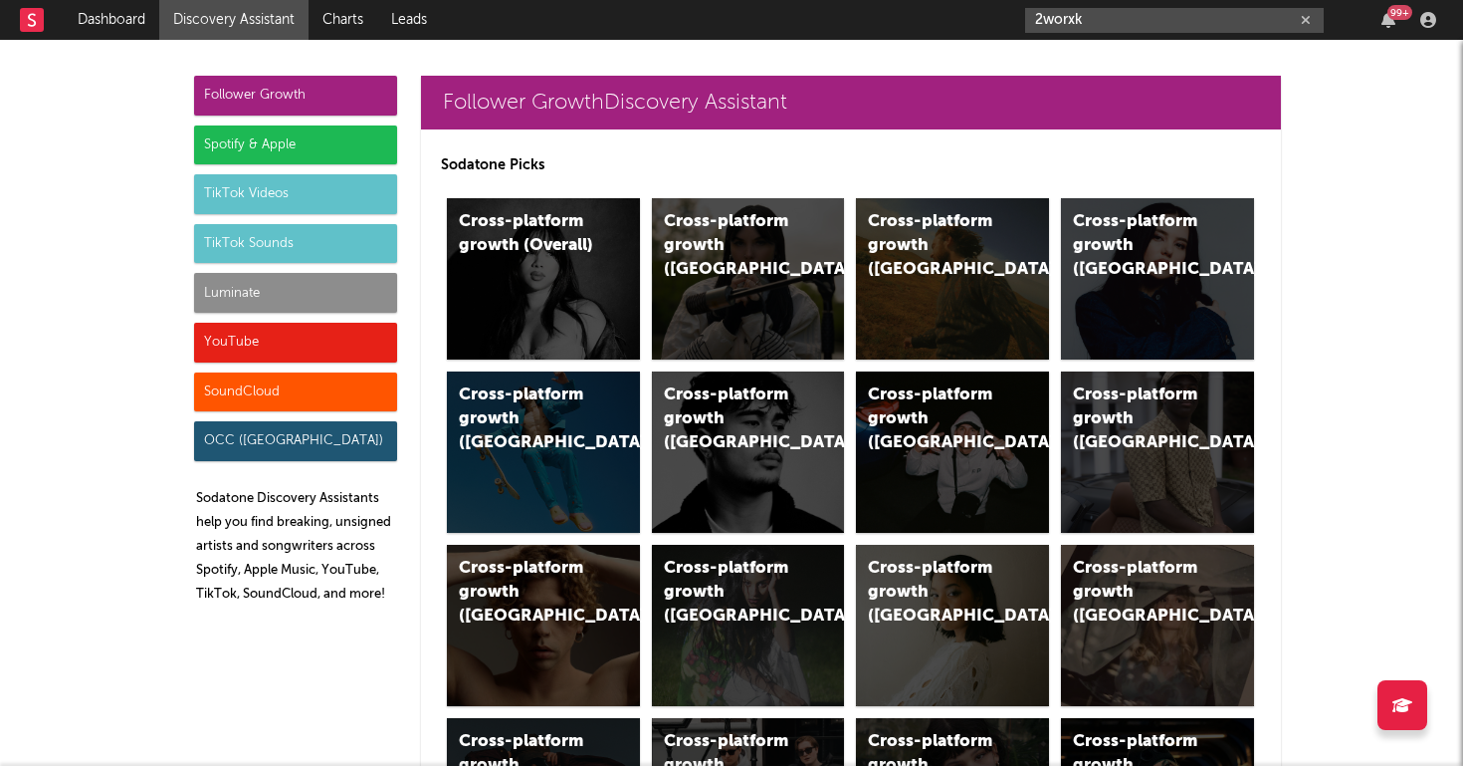
drag, startPoint x: 1095, startPoint y: 22, endPoint x: 967, endPoint y: 6, distance: 129.4
click at [967, 6] on nav "Dashboard Discovery Assistant Charts Leads 2worxk 99 +" at bounding box center [731, 20] width 1463 height 40
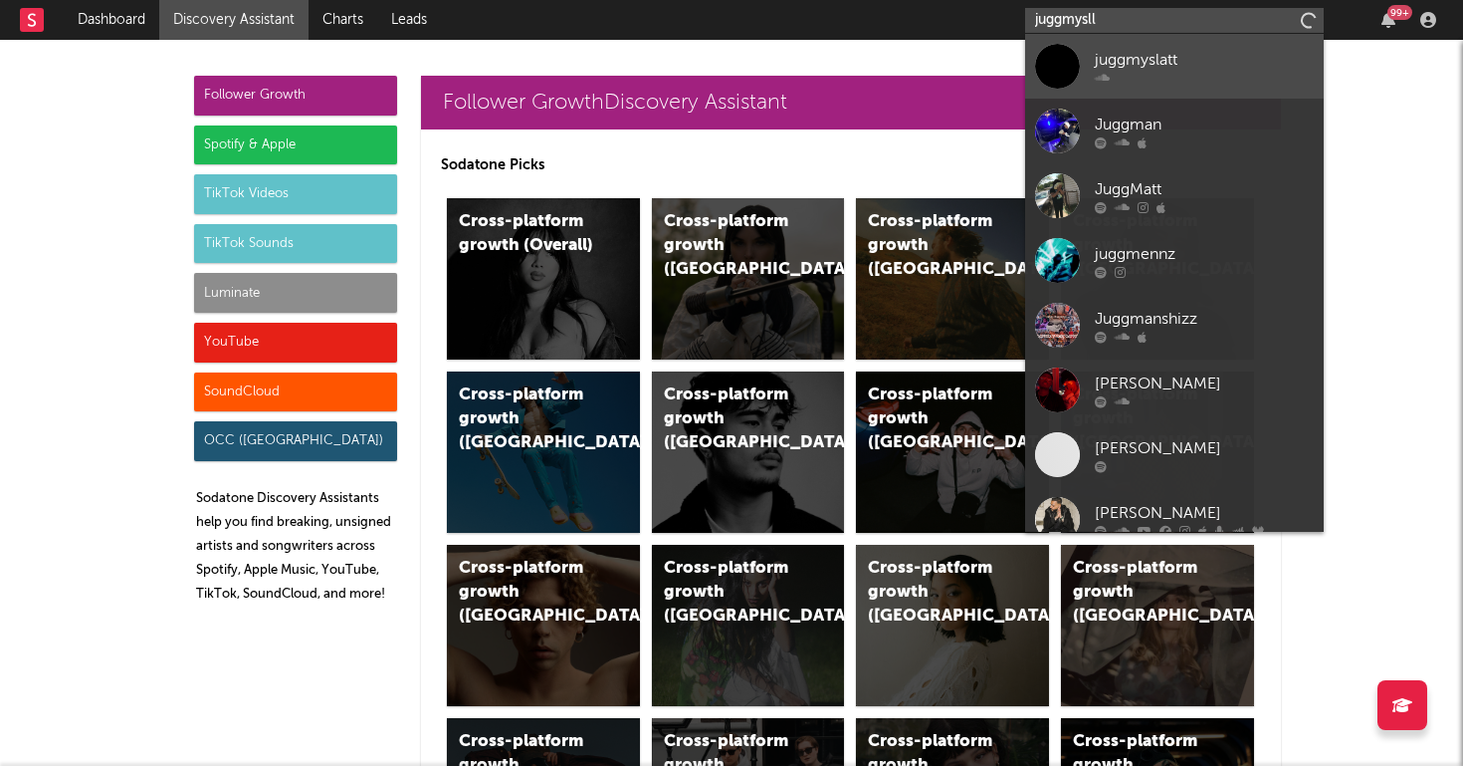
type input "juggmysll"
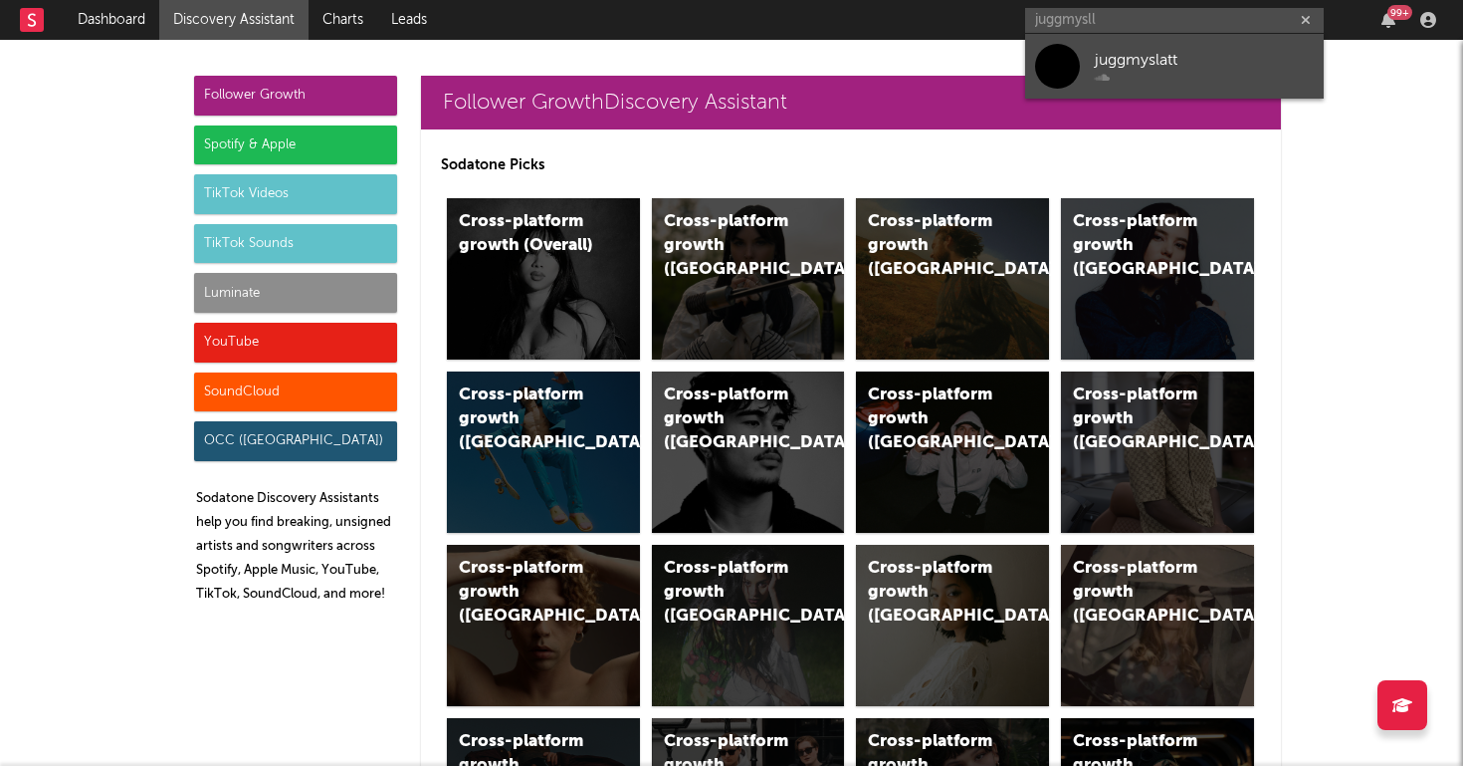
click at [1186, 67] on div "juggmyslatt" at bounding box center [1204, 60] width 219 height 24
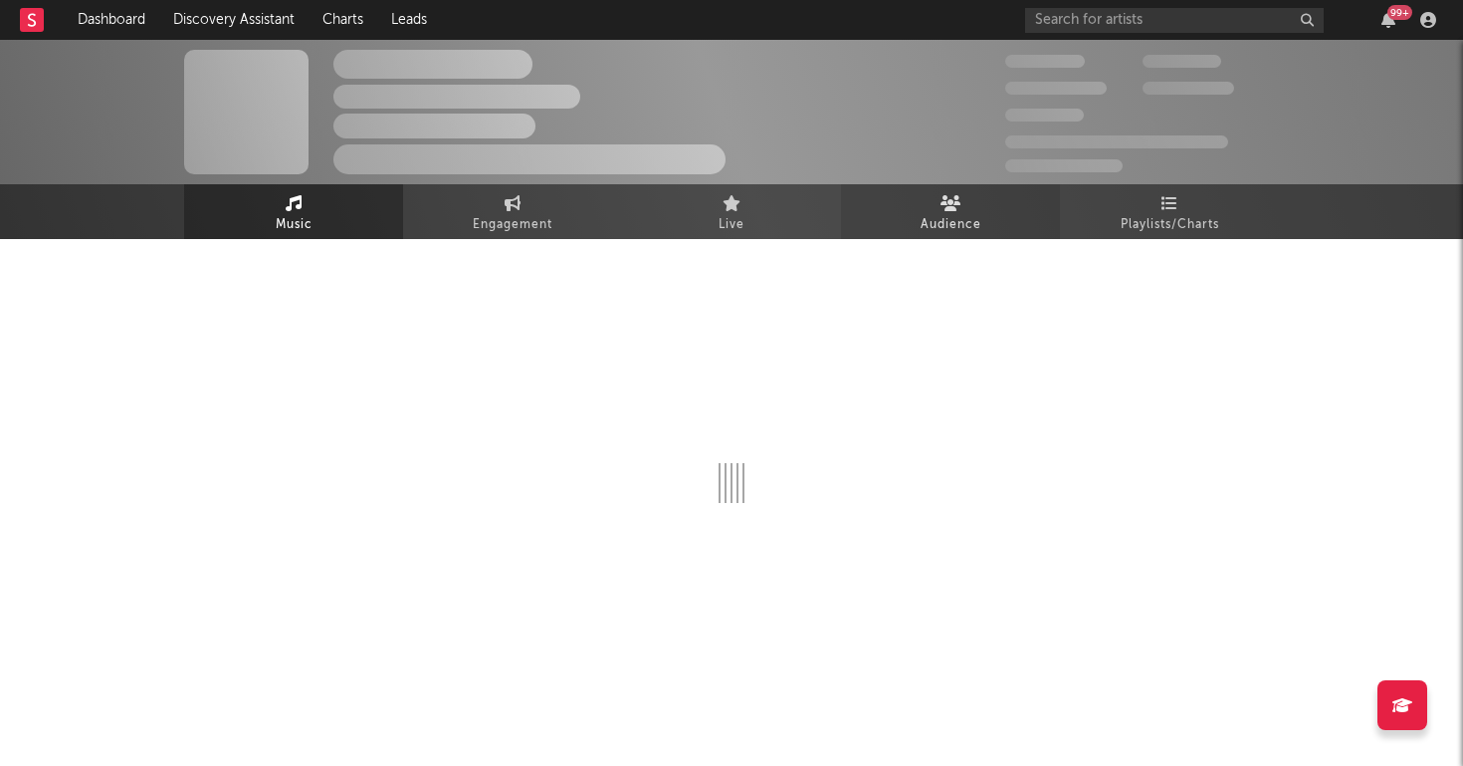
select select "1w"
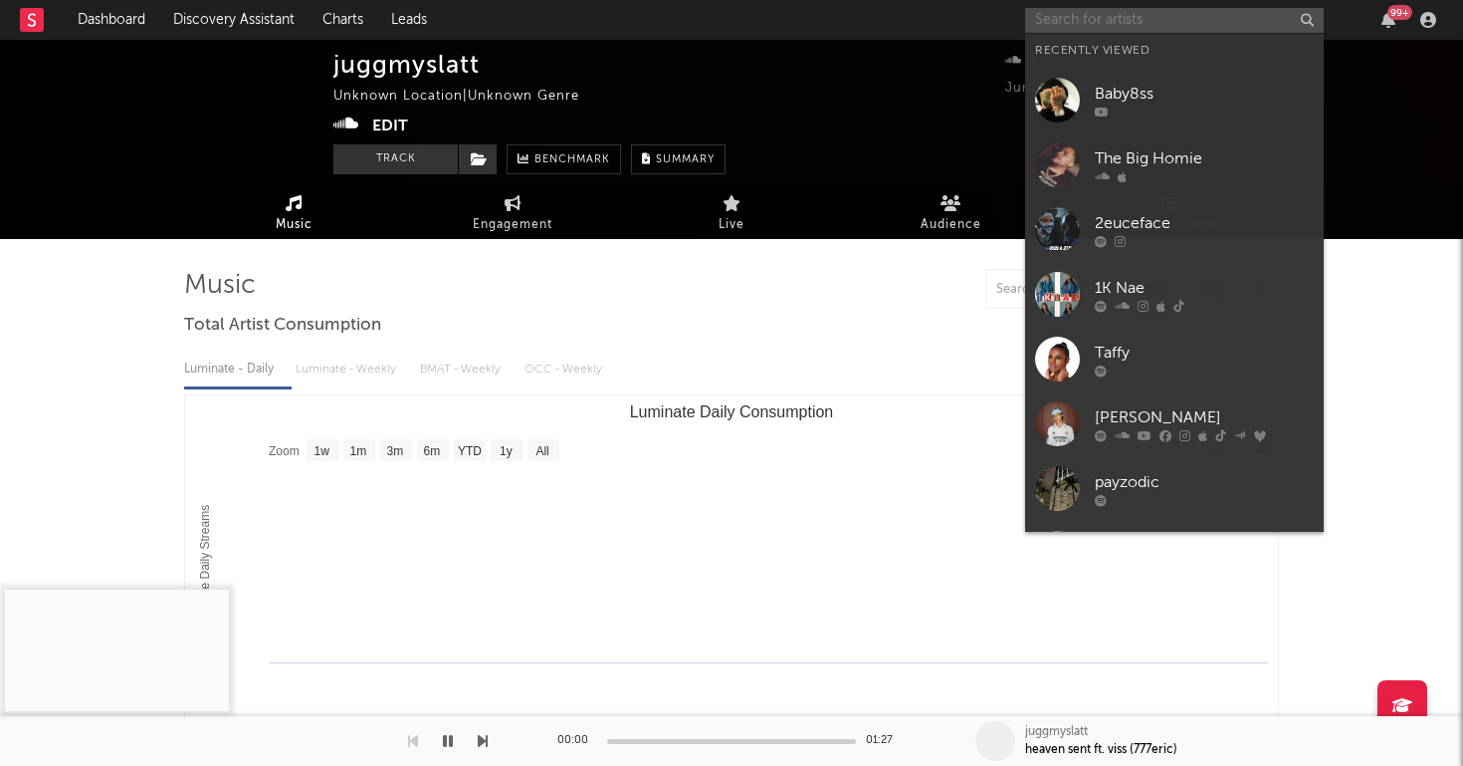
click at [1088, 26] on input "text" at bounding box center [1174, 20] width 299 height 25
paste input "https://www.tiktok.com/@jusa.wav/video/7548284826495896845"
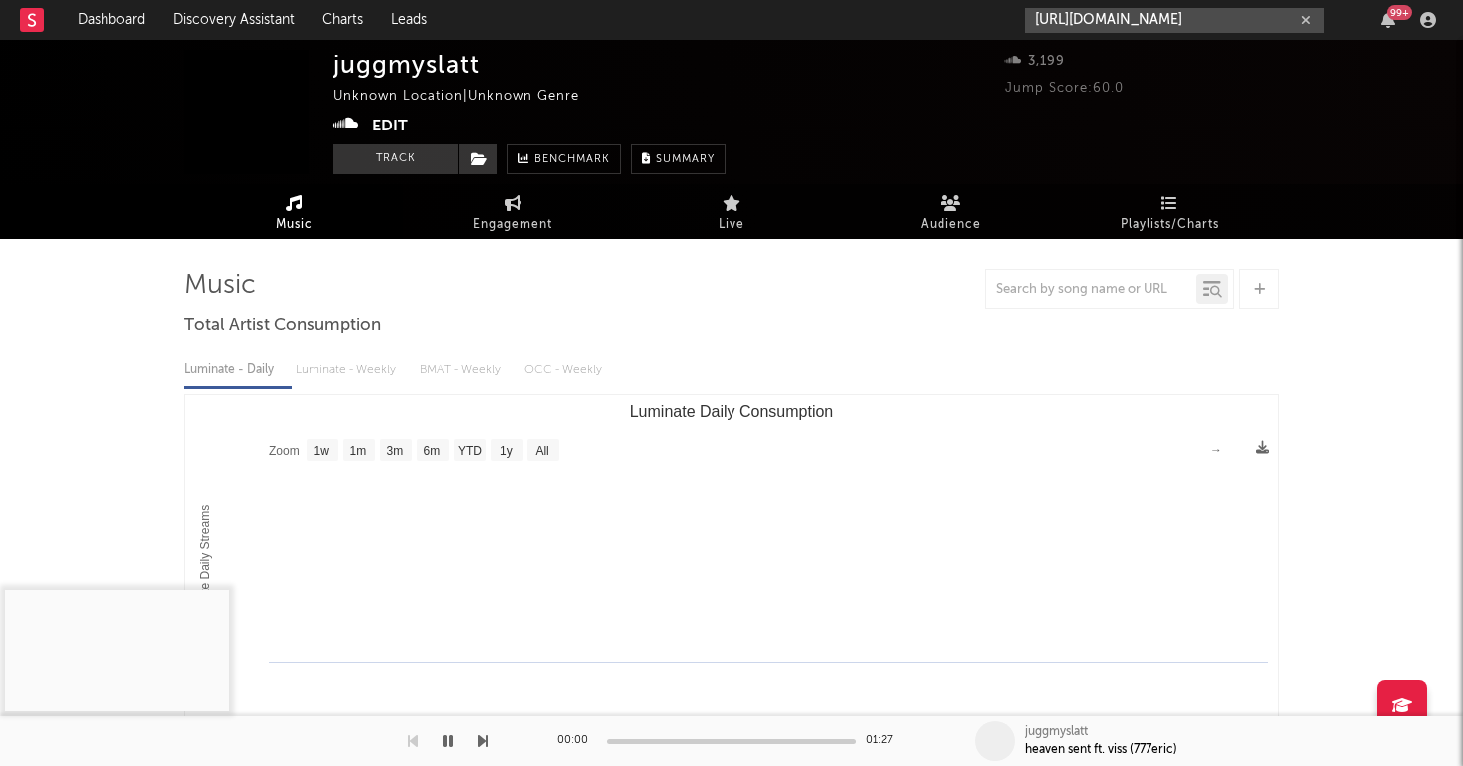
drag, startPoint x: 1098, startPoint y: 20, endPoint x: 1462, endPoint y: 90, distance: 371.0
click at [1462, 90] on div "Dashboard Discovery Assistant Charts Leads https://www.tiktok.com/@jusa.wav/vid…" at bounding box center [731, 722] width 1463 height 1364
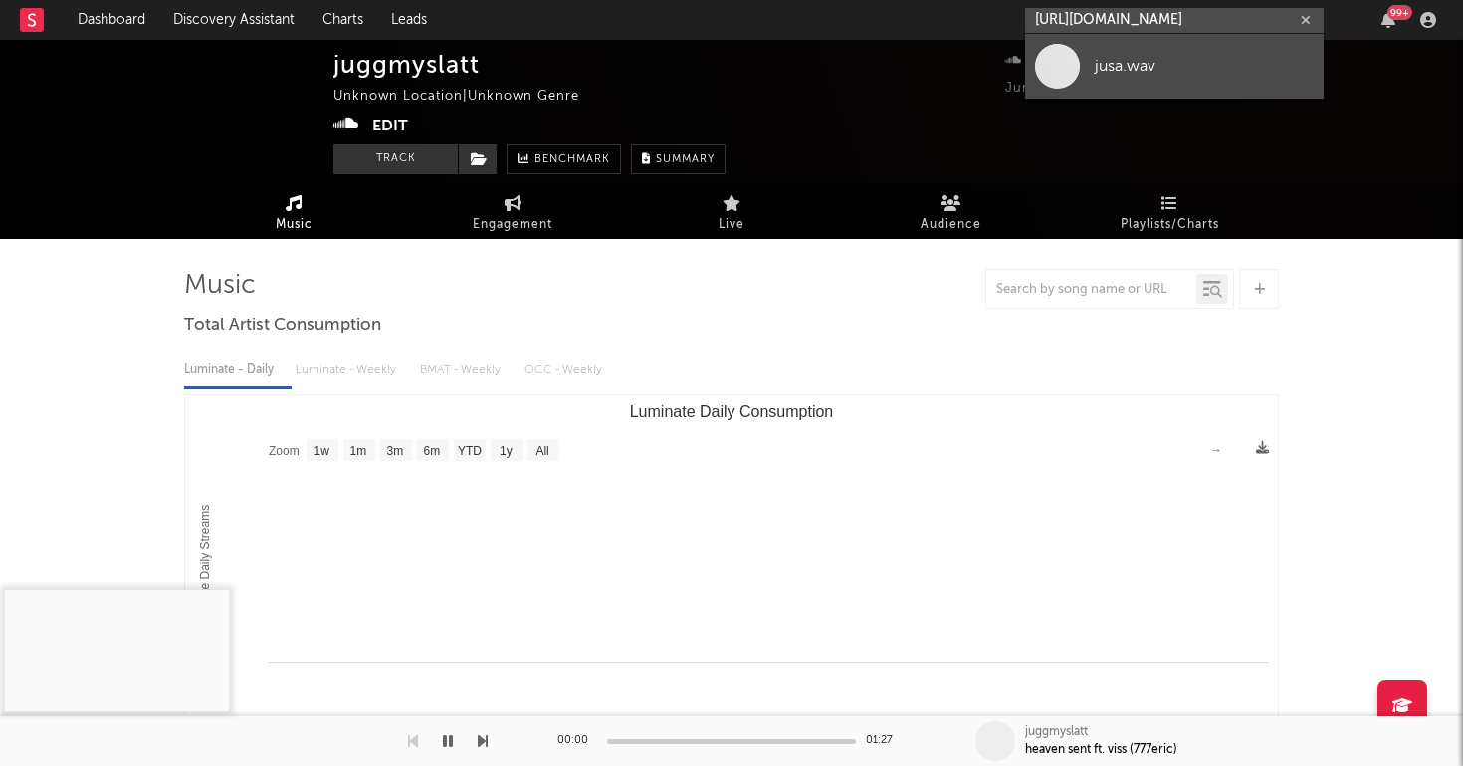
type input "https://www.tiktok.com/@jusa.wav/"
click at [1199, 72] on div "jusa.wav" at bounding box center [1204, 66] width 219 height 24
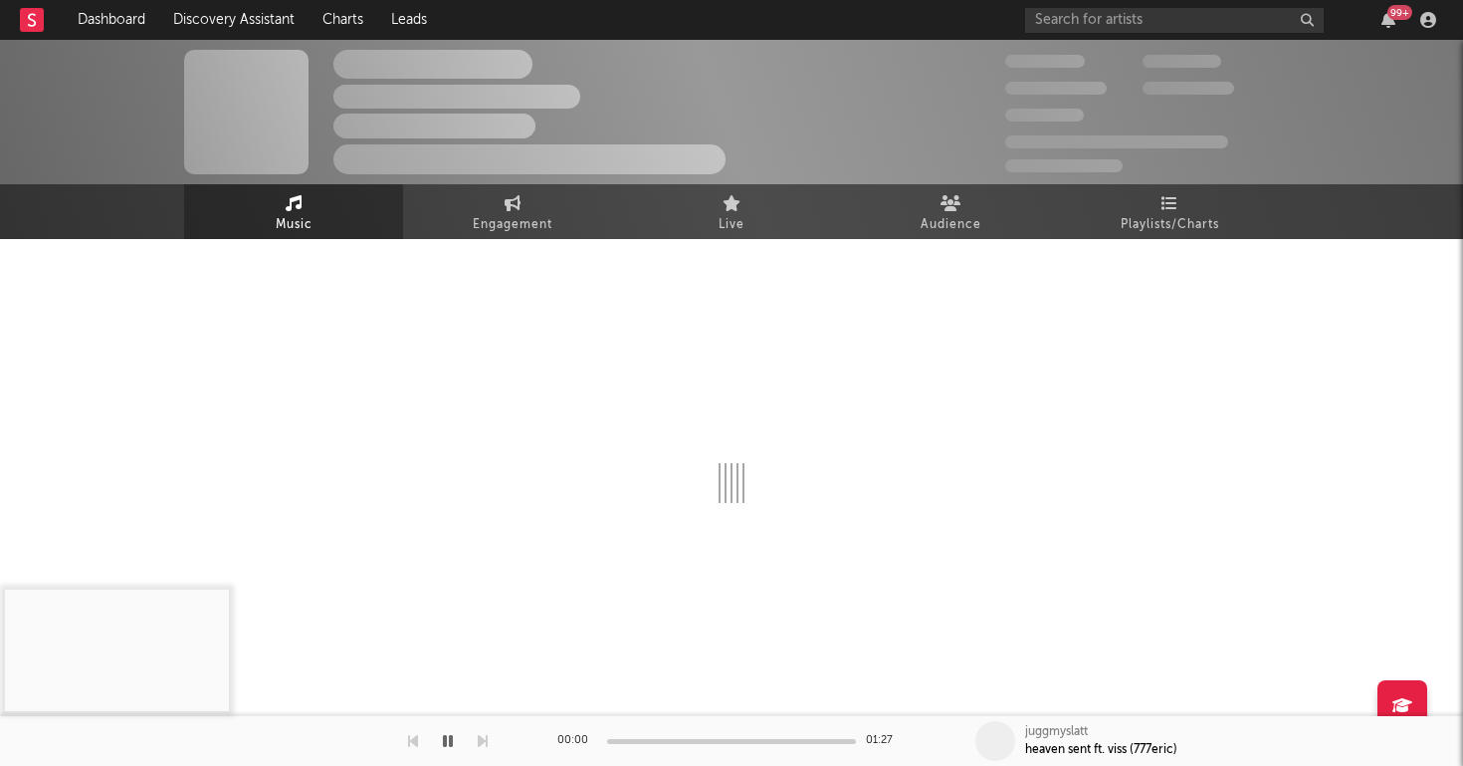
select select "1w"
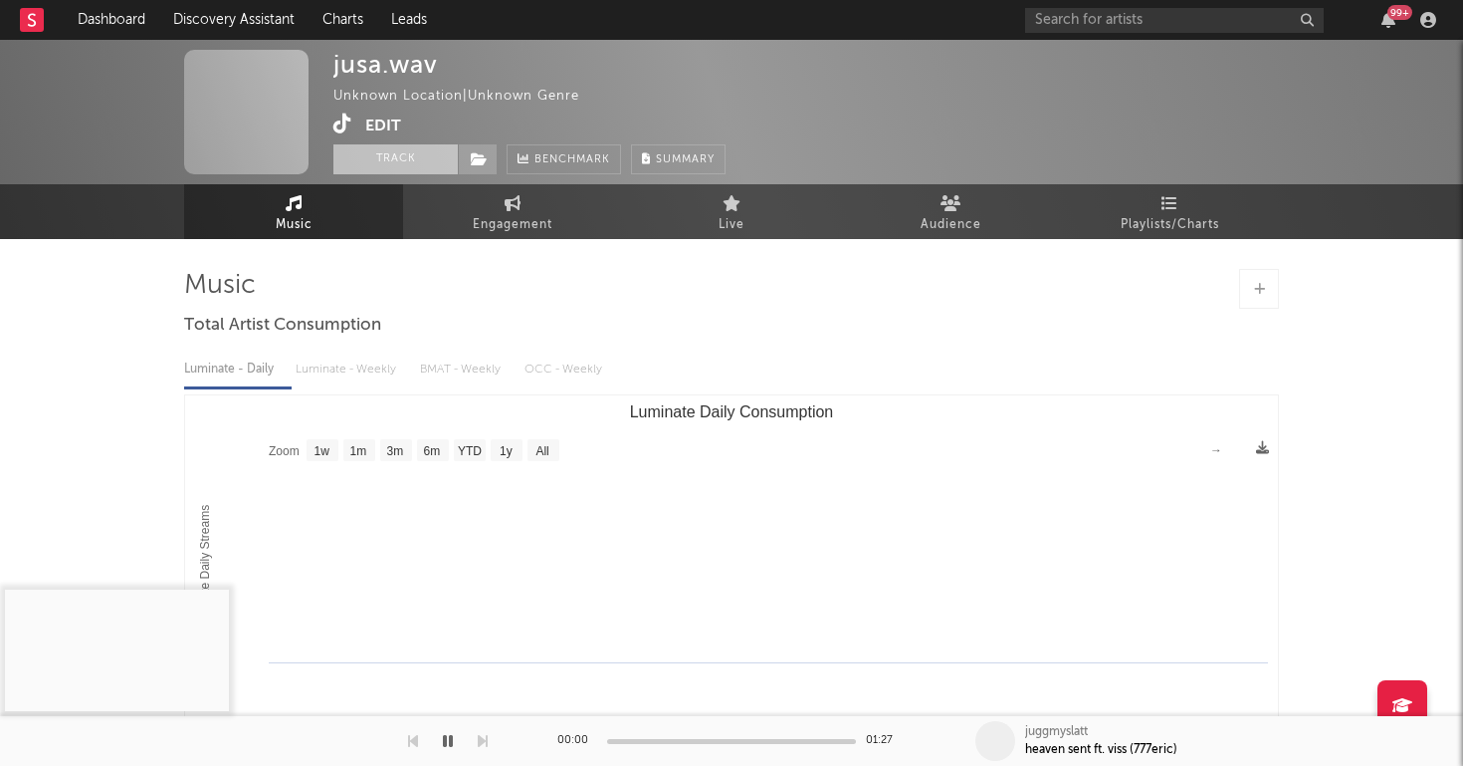
click at [429, 165] on button "Track" at bounding box center [396, 159] width 124 height 30
click at [487, 160] on icon at bounding box center [479, 159] width 17 height 14
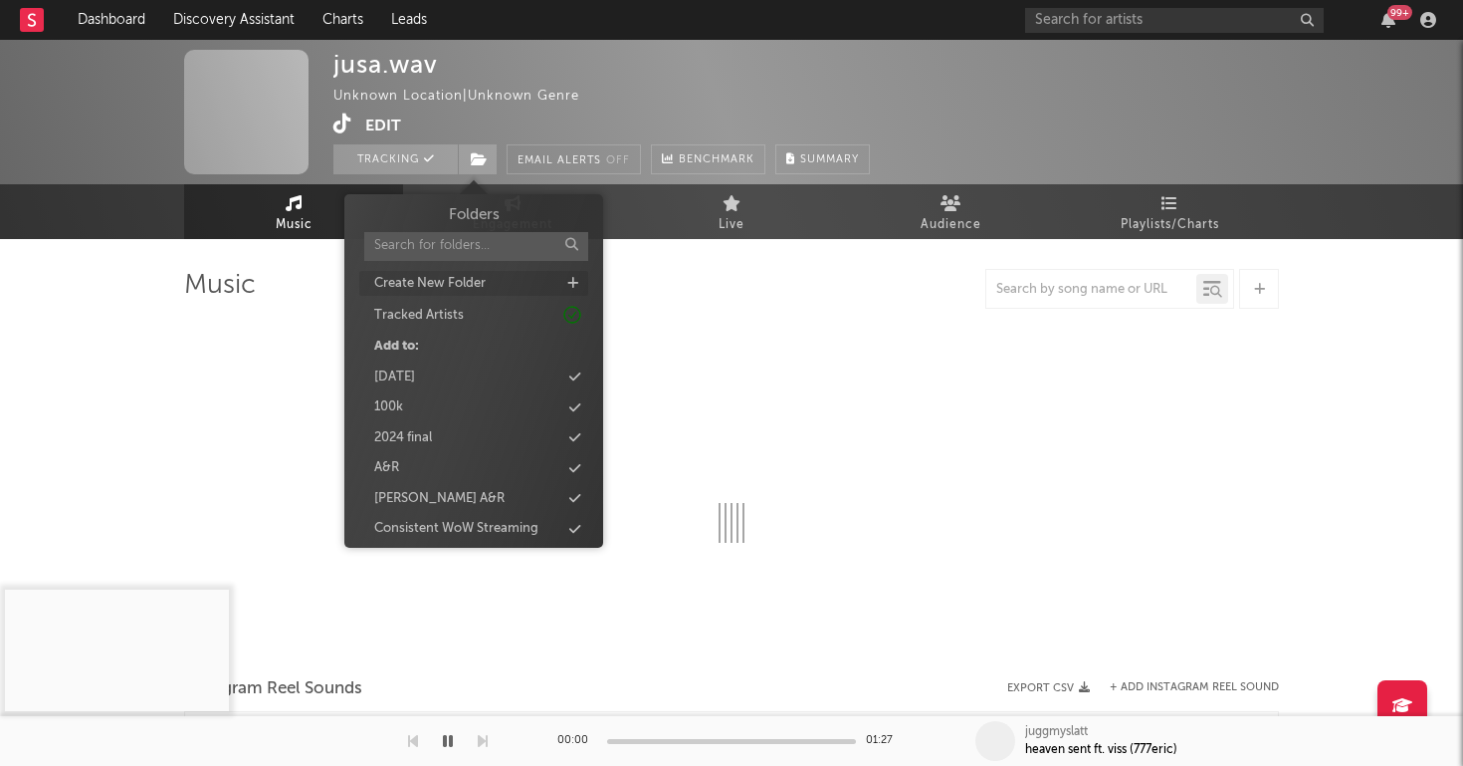
select select "1w"
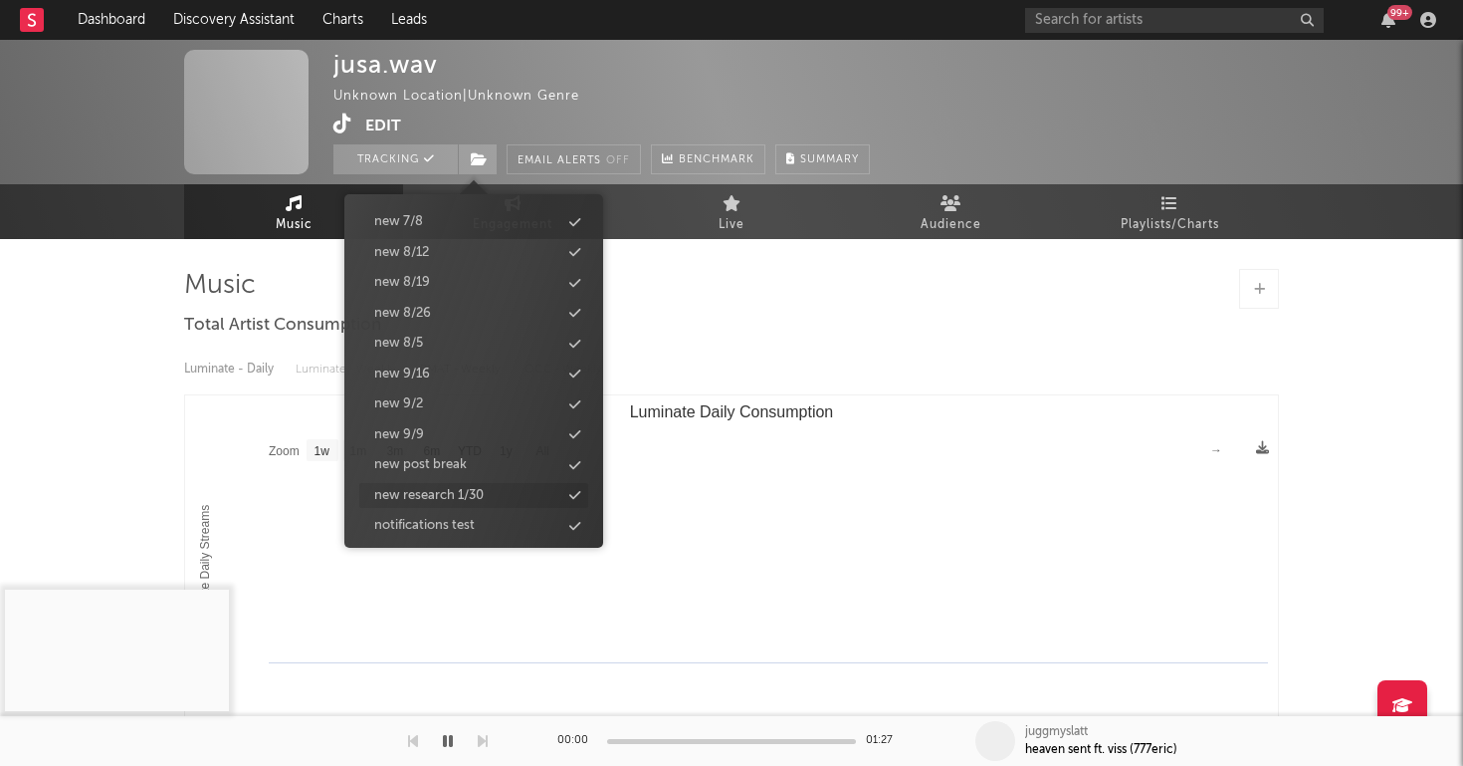
scroll to position [2005, 0]
click at [434, 363] on div "new 9/16" at bounding box center [473, 376] width 229 height 26
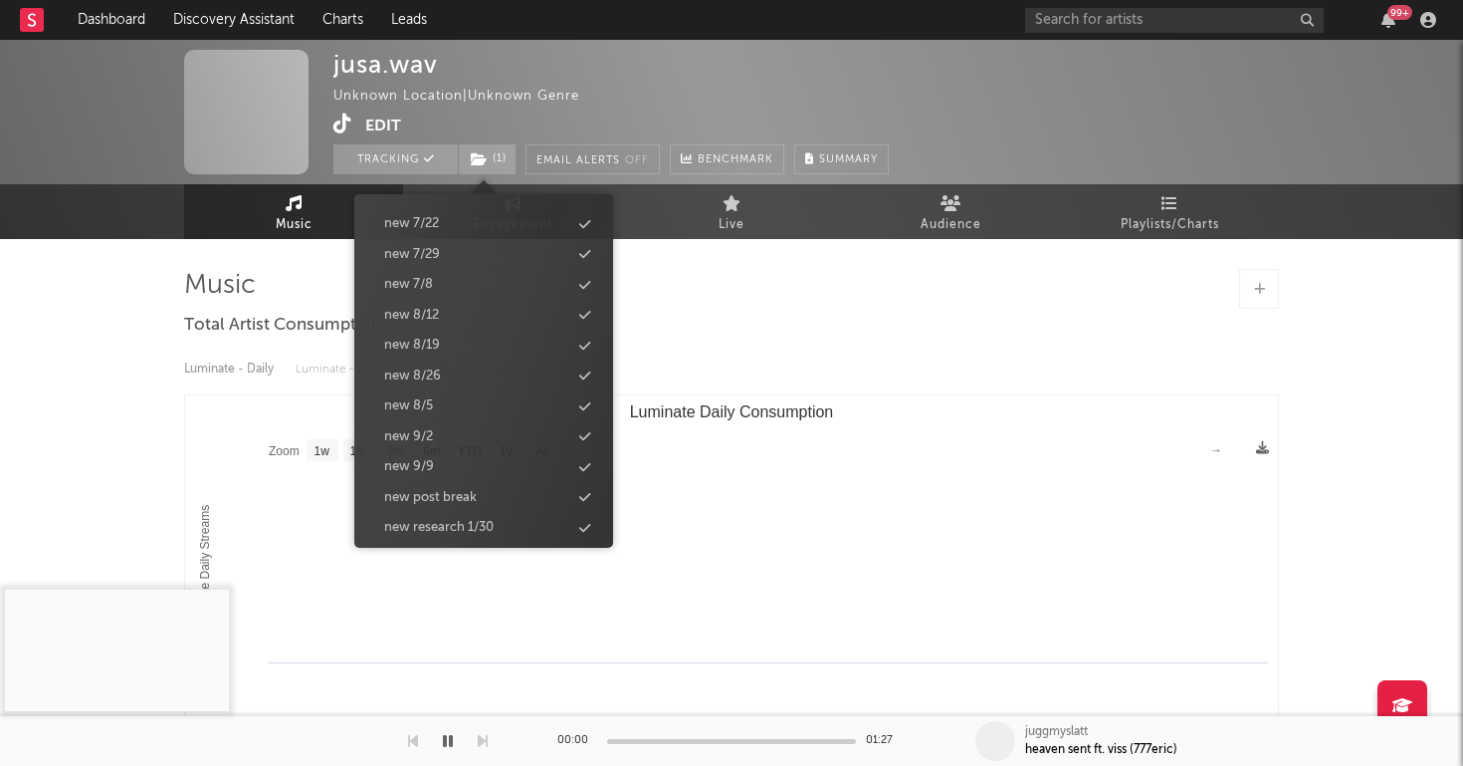
click at [1192, 37] on div "99 +" at bounding box center [1234, 20] width 418 height 40
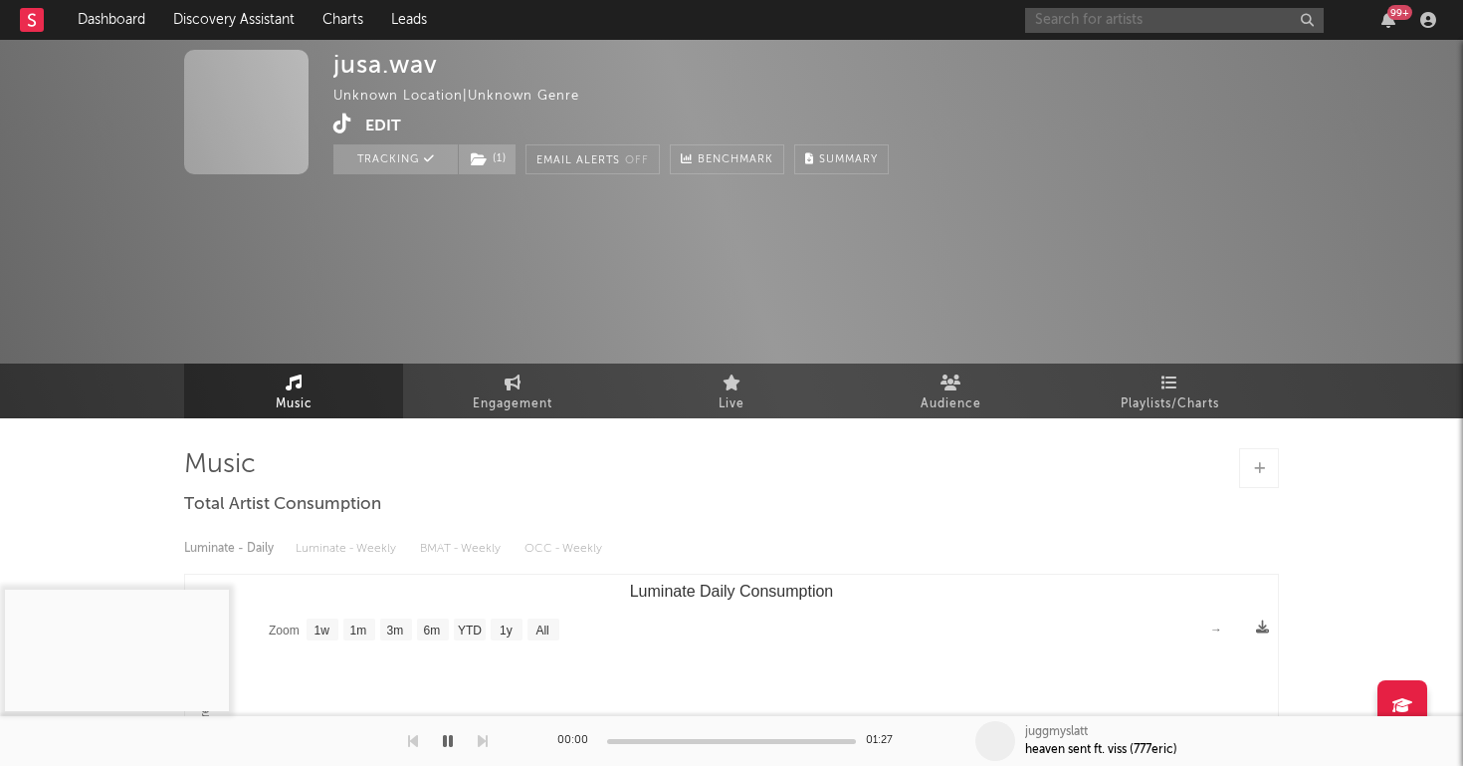
click at [1181, 19] on input "text" at bounding box center [1174, 20] width 299 height 25
paste input "https://www.tiktok.com/@official.knomob/video/7548465788894727455"
drag, startPoint x: 1101, startPoint y: 19, endPoint x: 1462, endPoint y: 136, distance: 380.0
click at [1462, 119] on div "Dashboard Discovery Assistant Charts Leads https://www.tiktok.com/@official.kno…" at bounding box center [731, 597] width 1463 height 1114
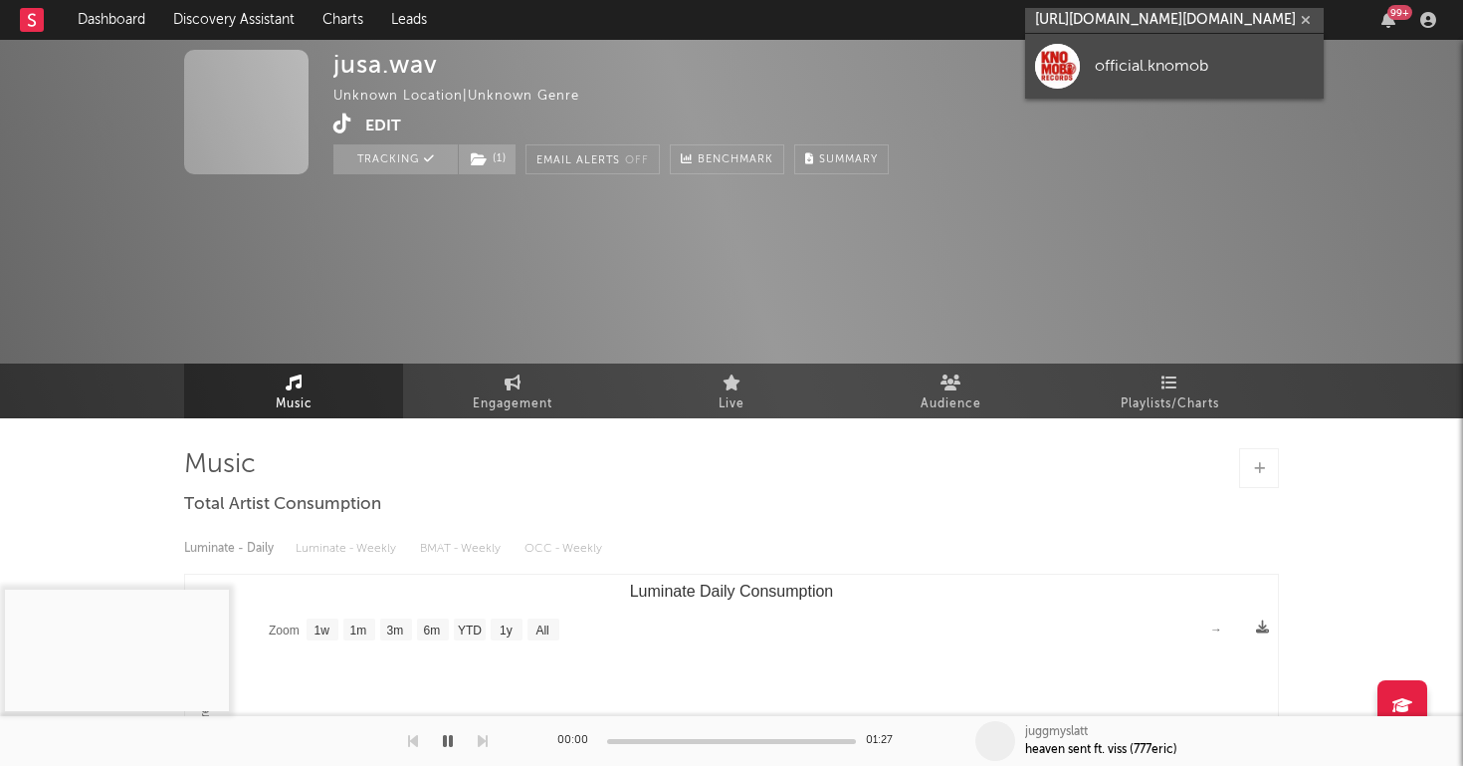
type input "https://www.tiktok.com/@official.knomob"
click at [1173, 51] on link "official.knomob" at bounding box center [1174, 66] width 299 height 65
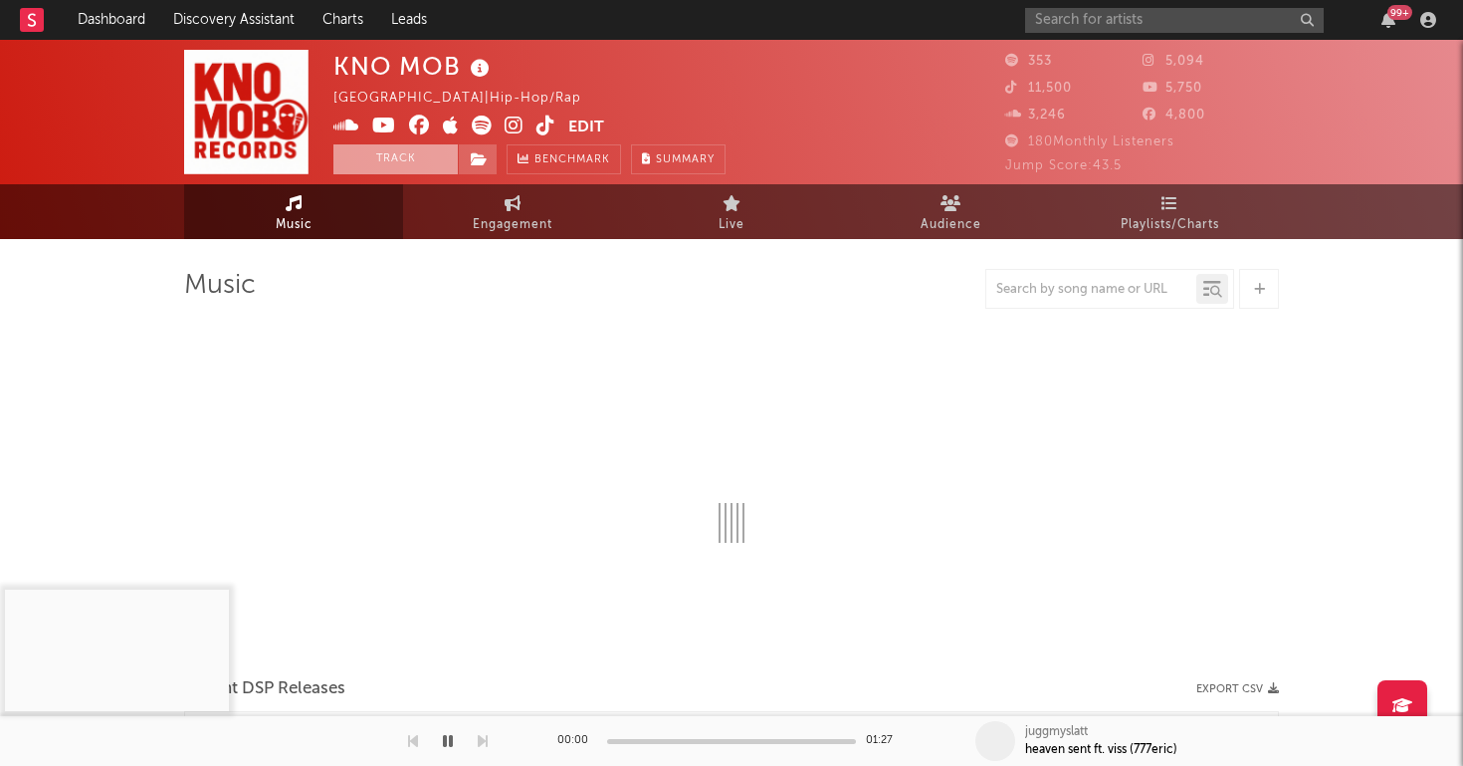
select select "6m"
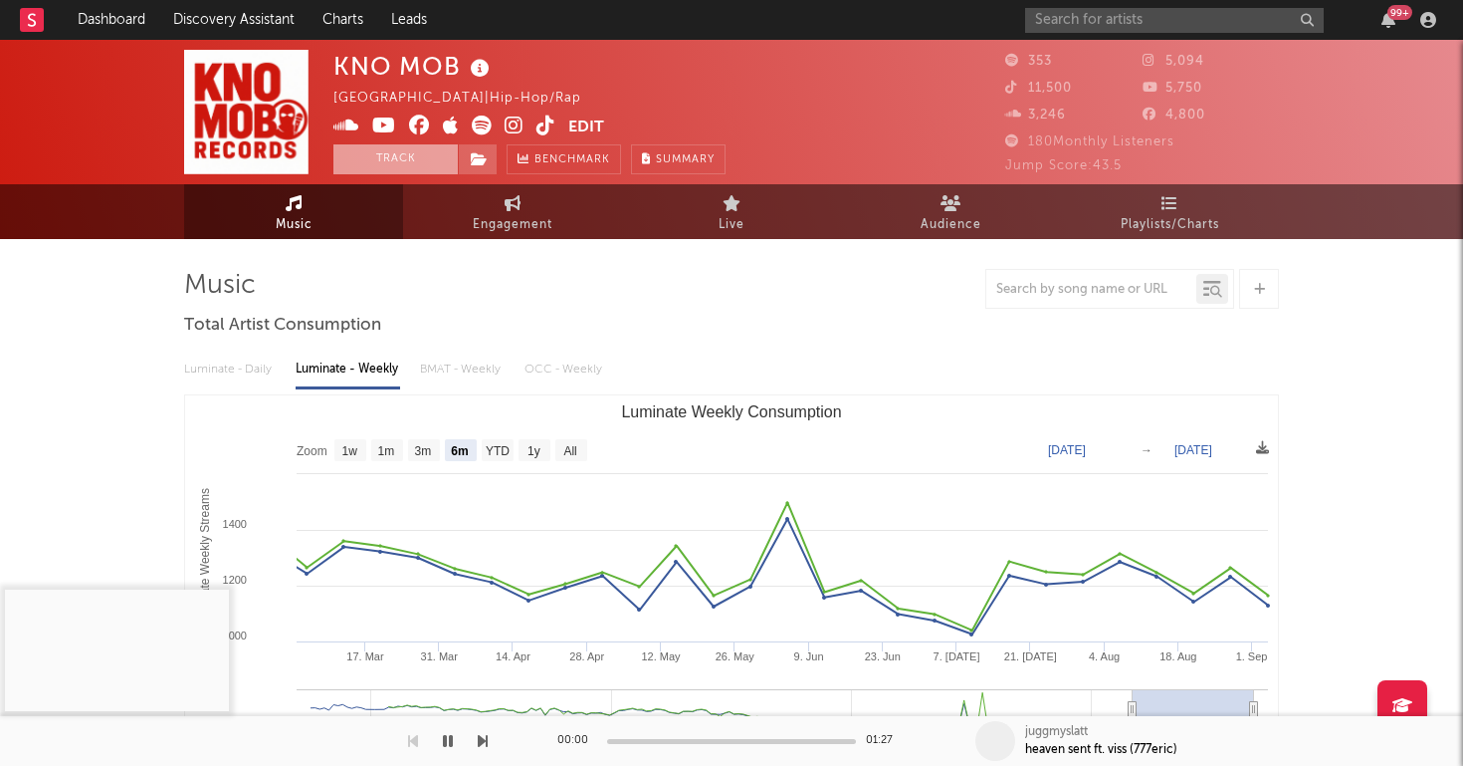
click at [355, 159] on button "Track" at bounding box center [396, 159] width 124 height 30
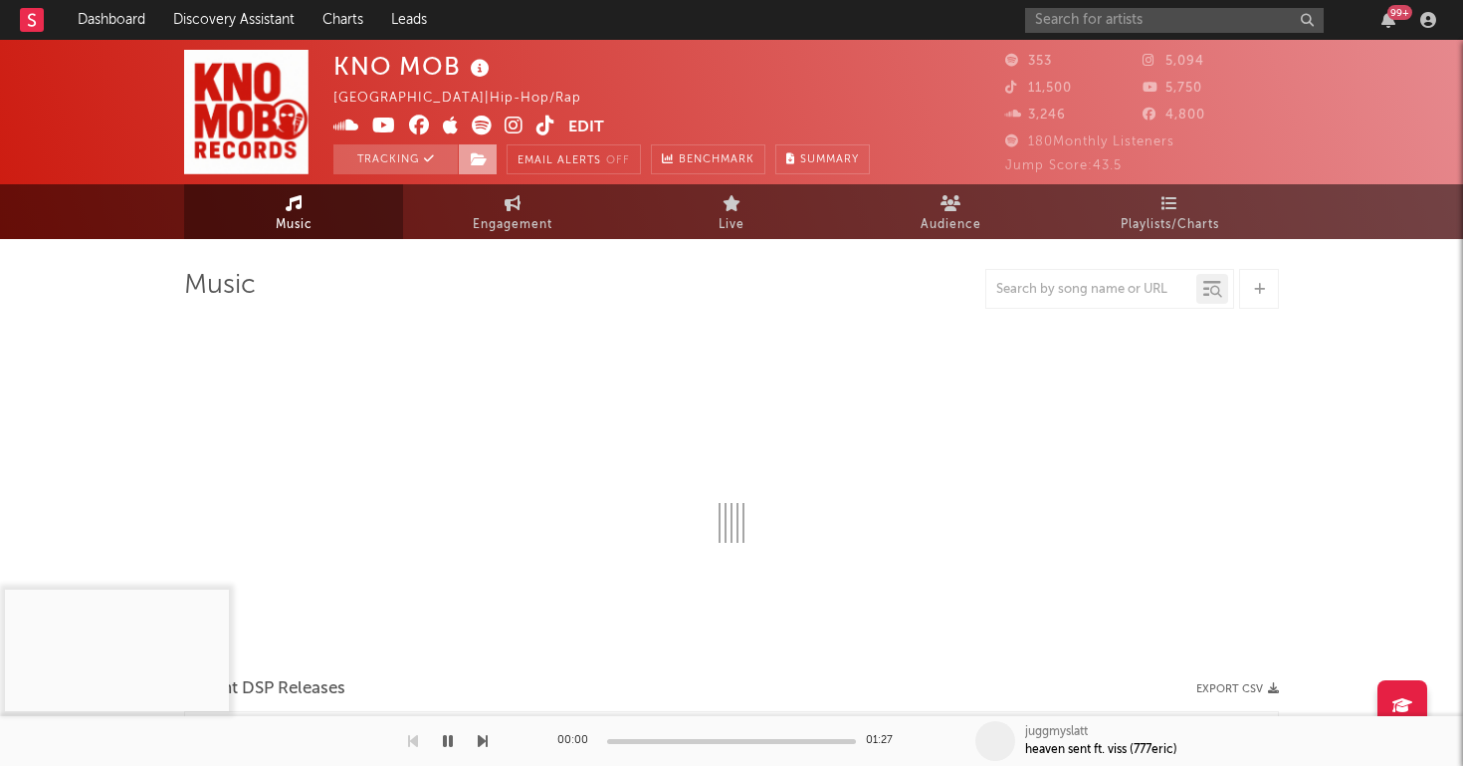
select select "6m"
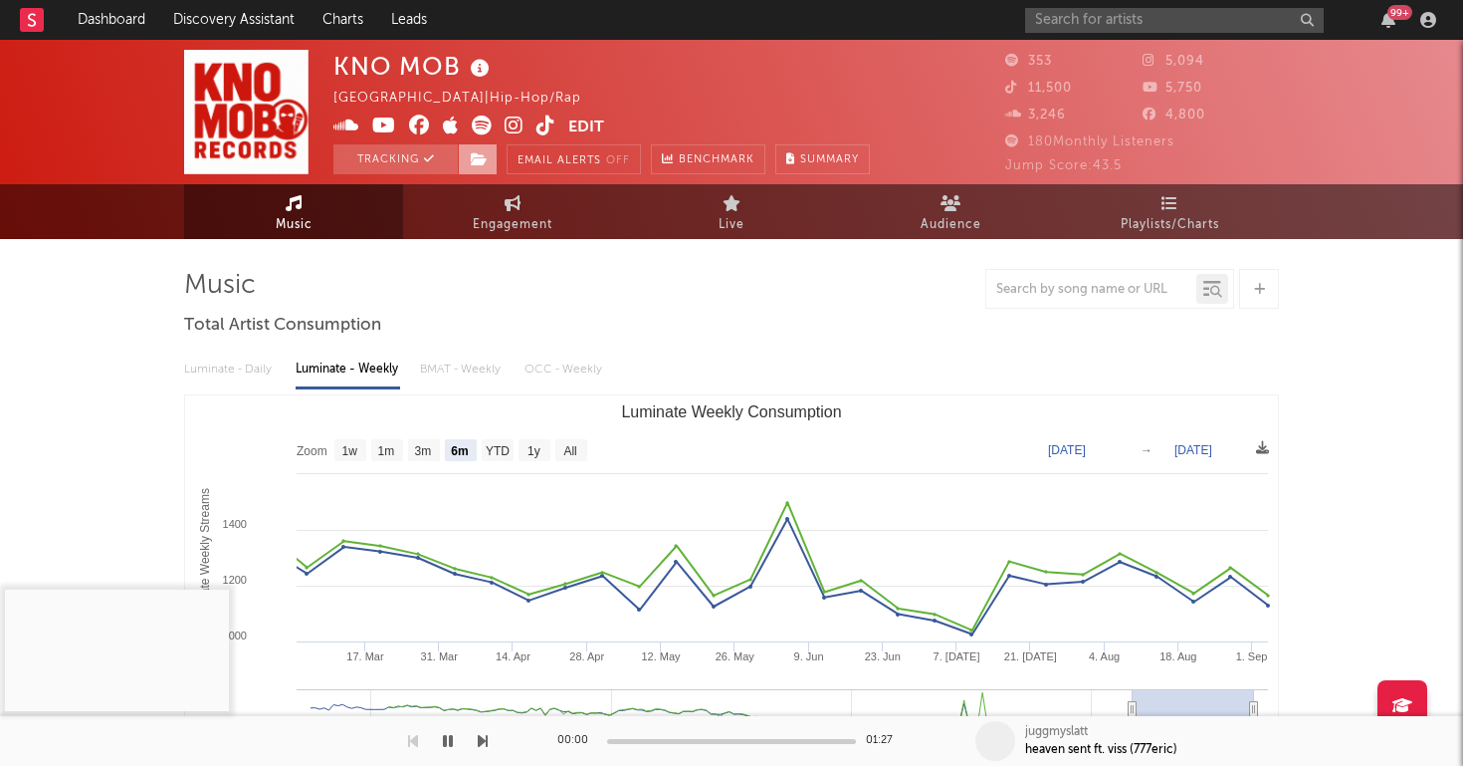
click at [488, 149] on span at bounding box center [478, 159] width 40 height 30
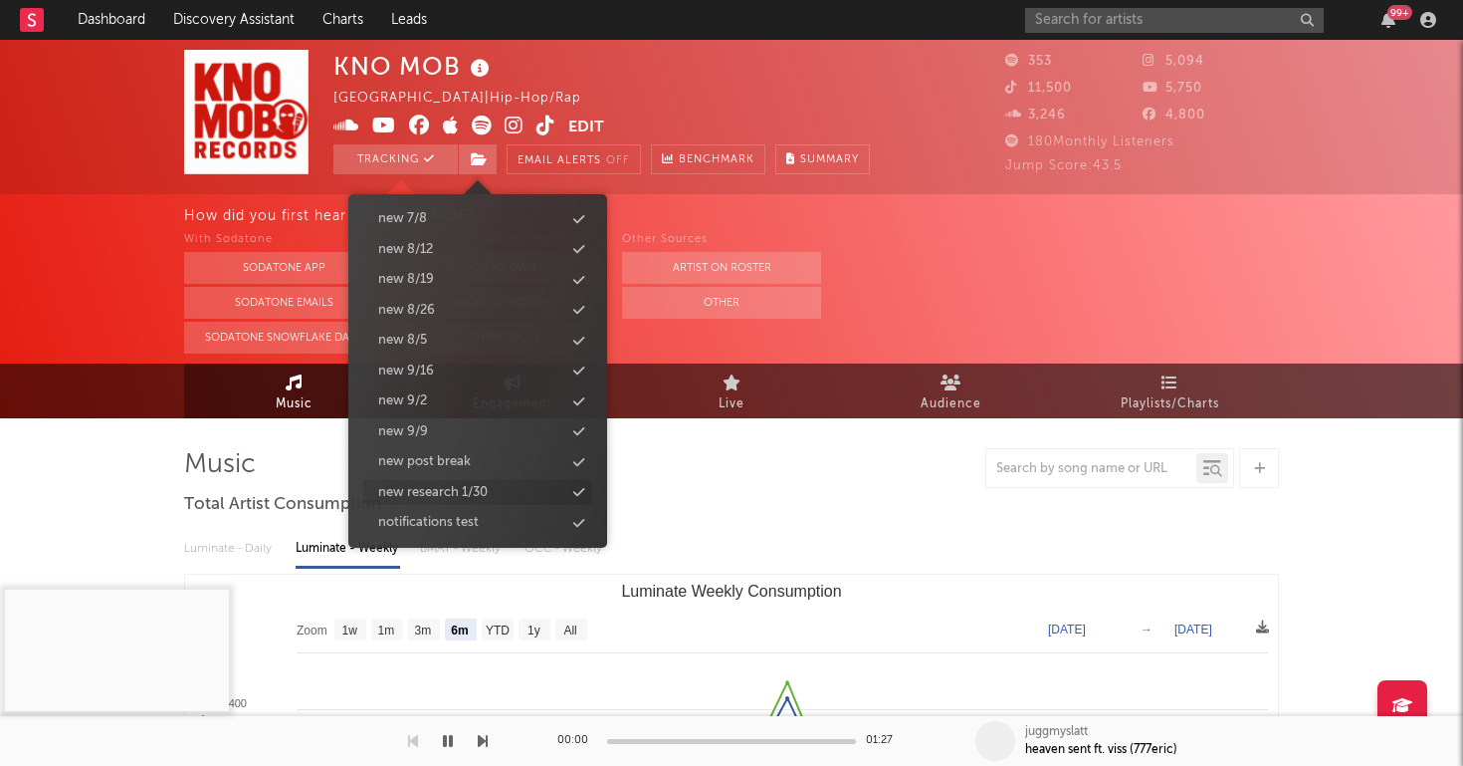
scroll to position [2005, 0]
click at [424, 366] on div "new 9/16" at bounding box center [406, 376] width 56 height 20
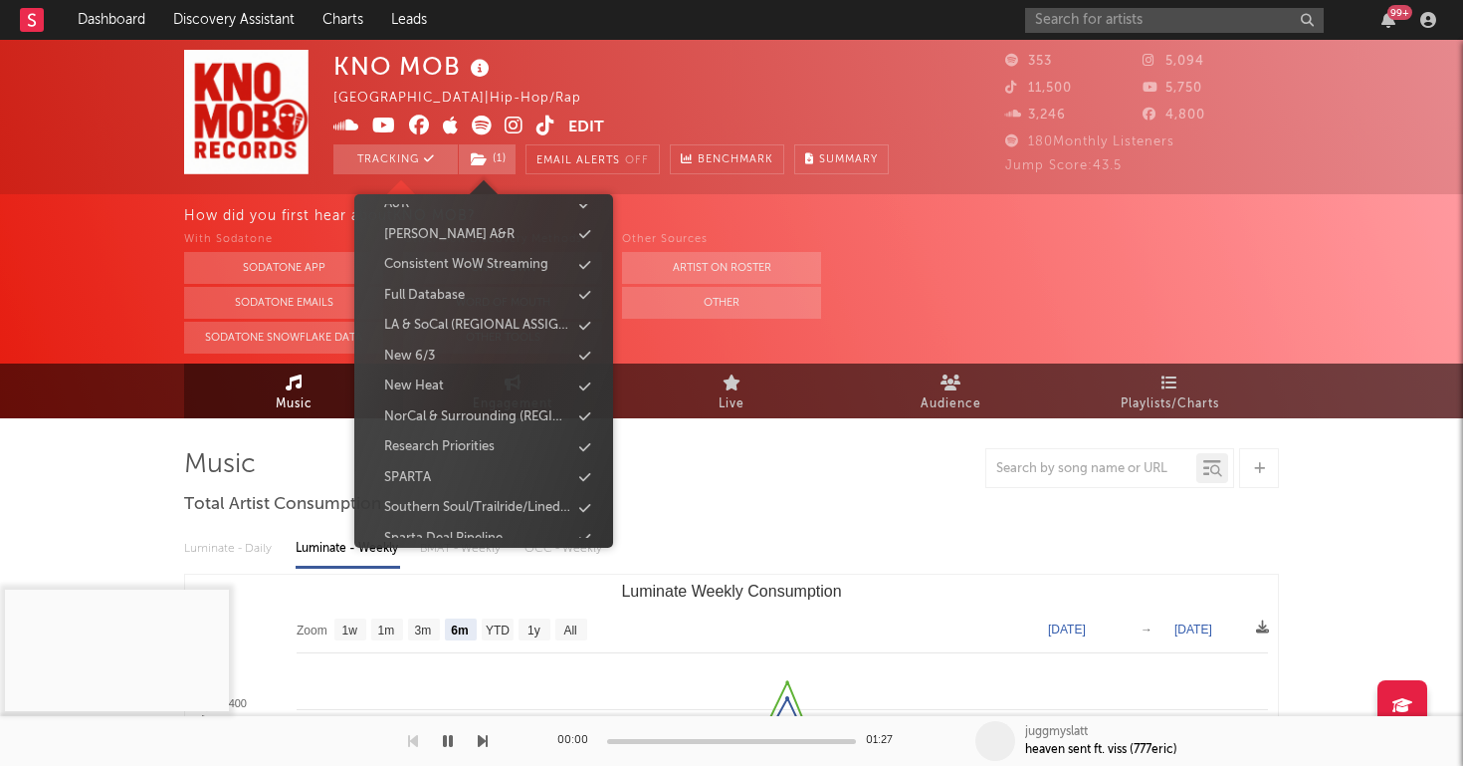
scroll to position [329, 0]
click at [411, 284] on div "Full Database" at bounding box center [424, 292] width 81 height 20
click at [1064, 268] on div "With Sodatone Sodatone App Sodatone Emails Sodatone Snowflake Data Other A&R Di…" at bounding box center [823, 290] width 1279 height 125
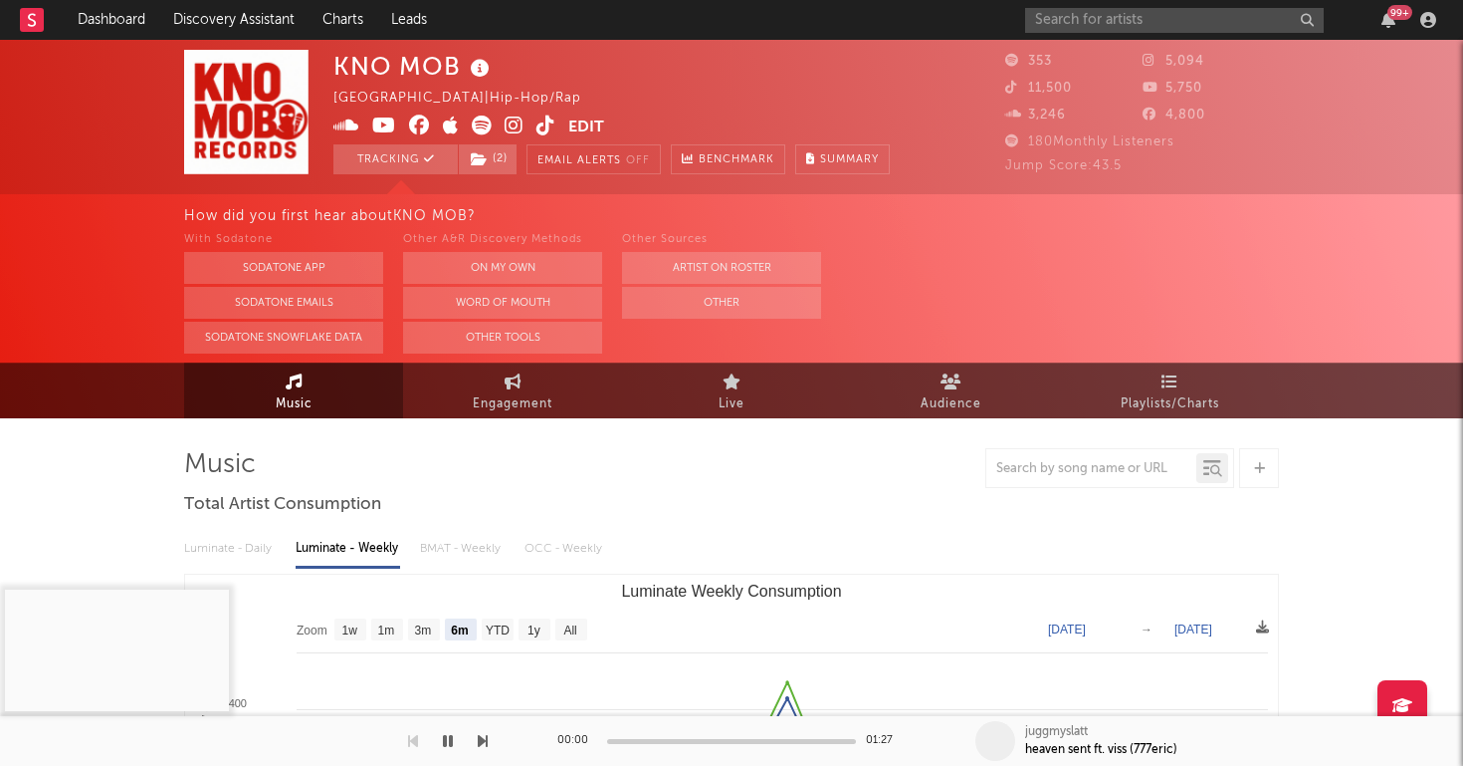
scroll to position [0, 0]
click at [508, 125] on icon at bounding box center [514, 125] width 19 height 20
click at [1001, 0] on nav "Dashboard Discovery Assistant Charts Leads 99 +" at bounding box center [731, 20] width 1463 height 40
click at [273, 25] on link "Discovery Assistant" at bounding box center [233, 20] width 149 height 40
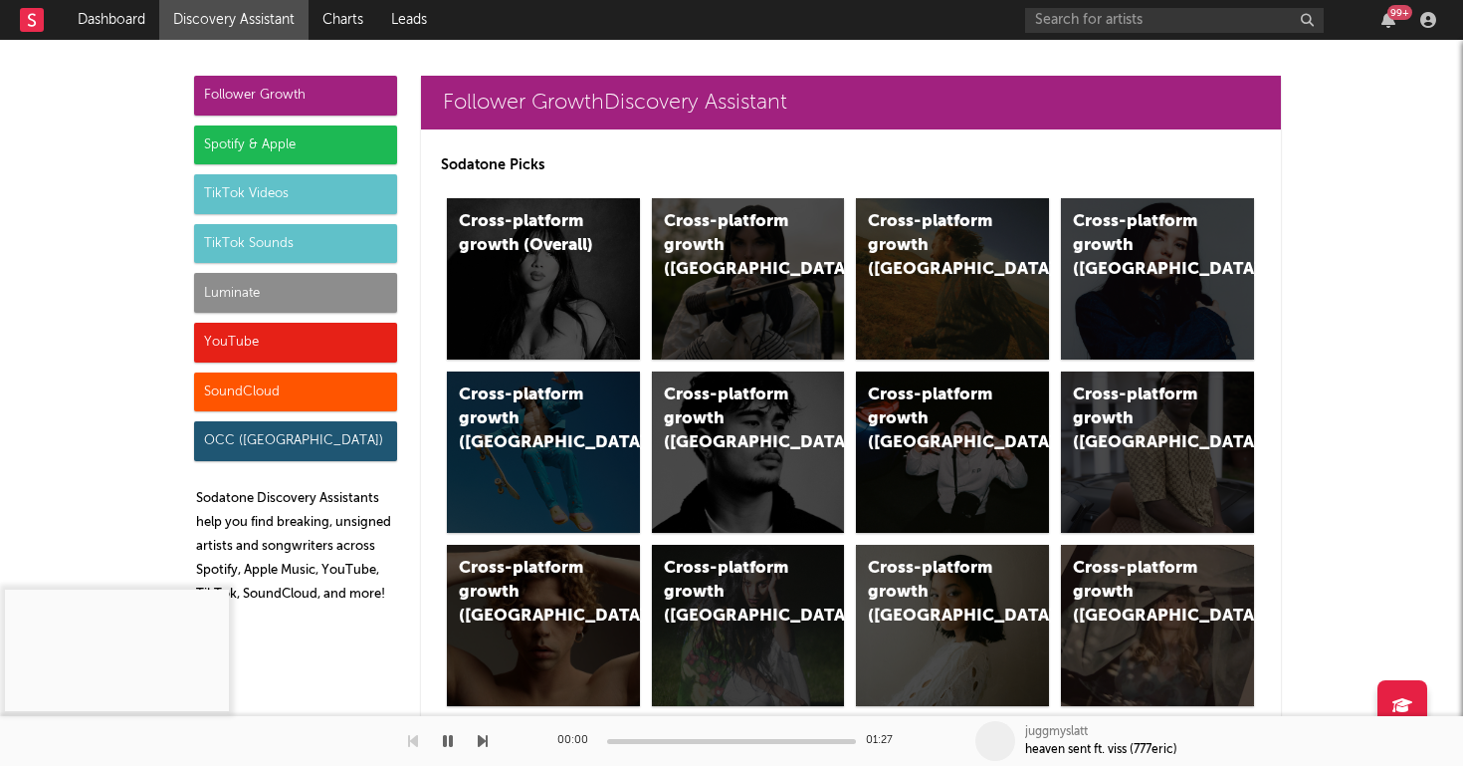
click at [314, 296] on div "Luminate" at bounding box center [295, 293] width 203 height 40
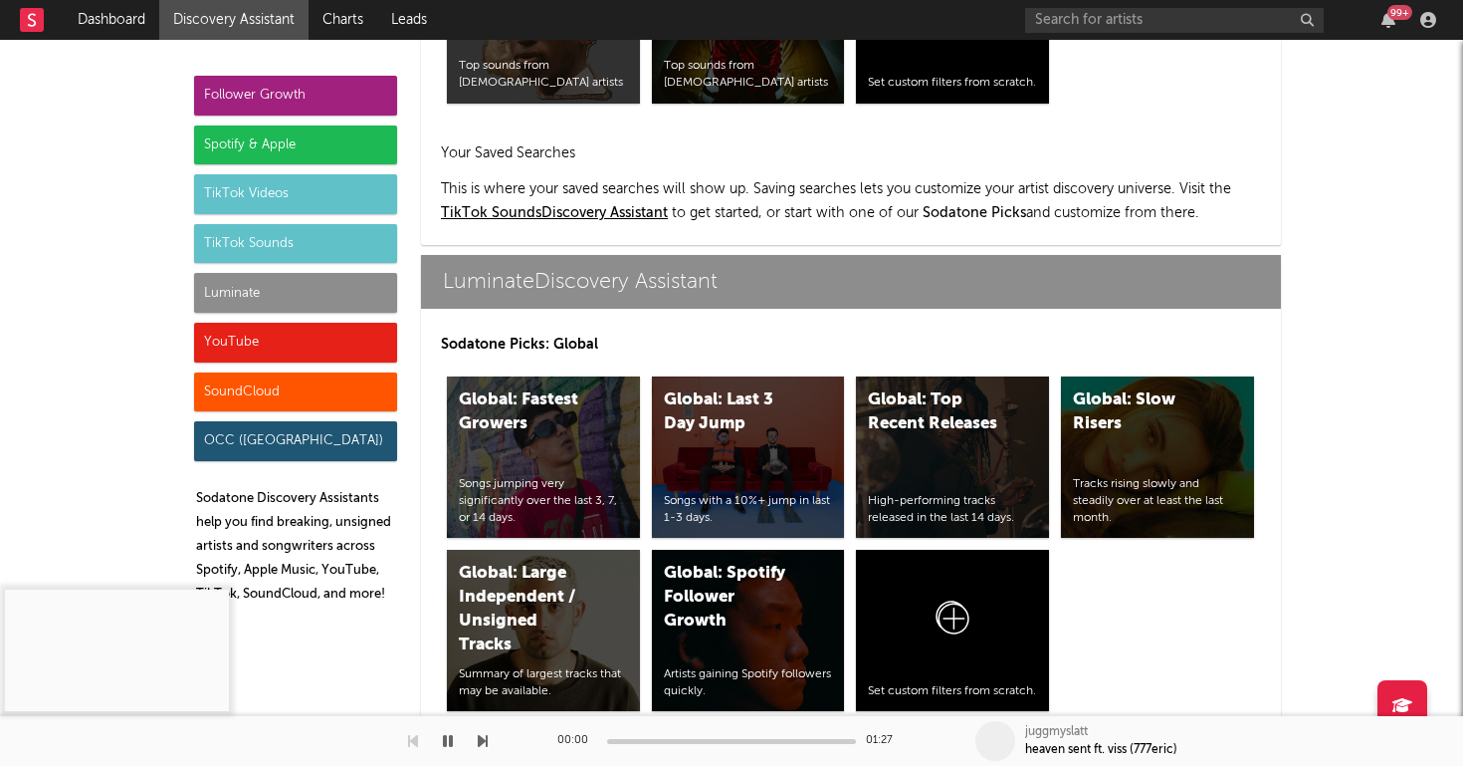
scroll to position [8838, 0]
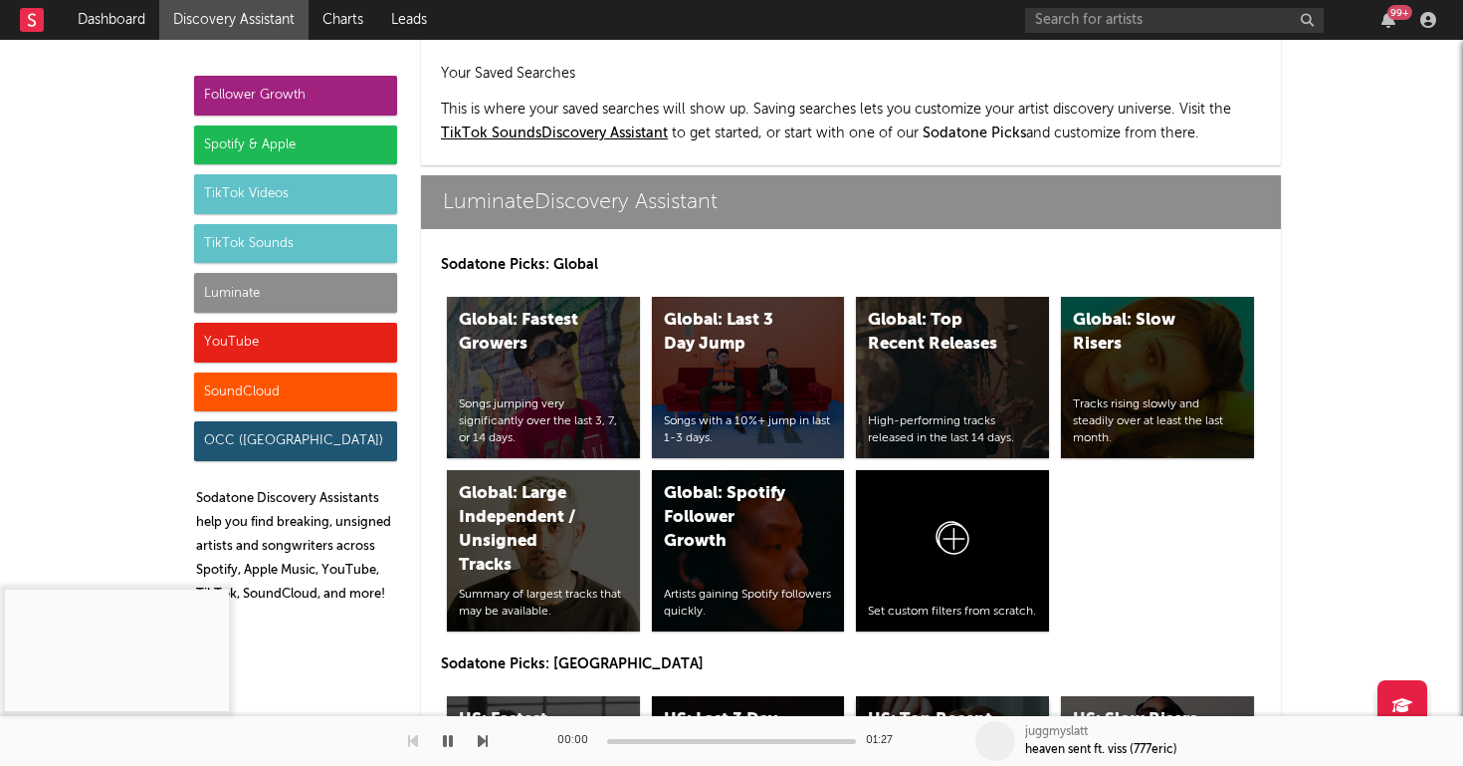
click at [975, 708] on div "US: Top Recent Releases" at bounding box center [935, 732] width 135 height 48
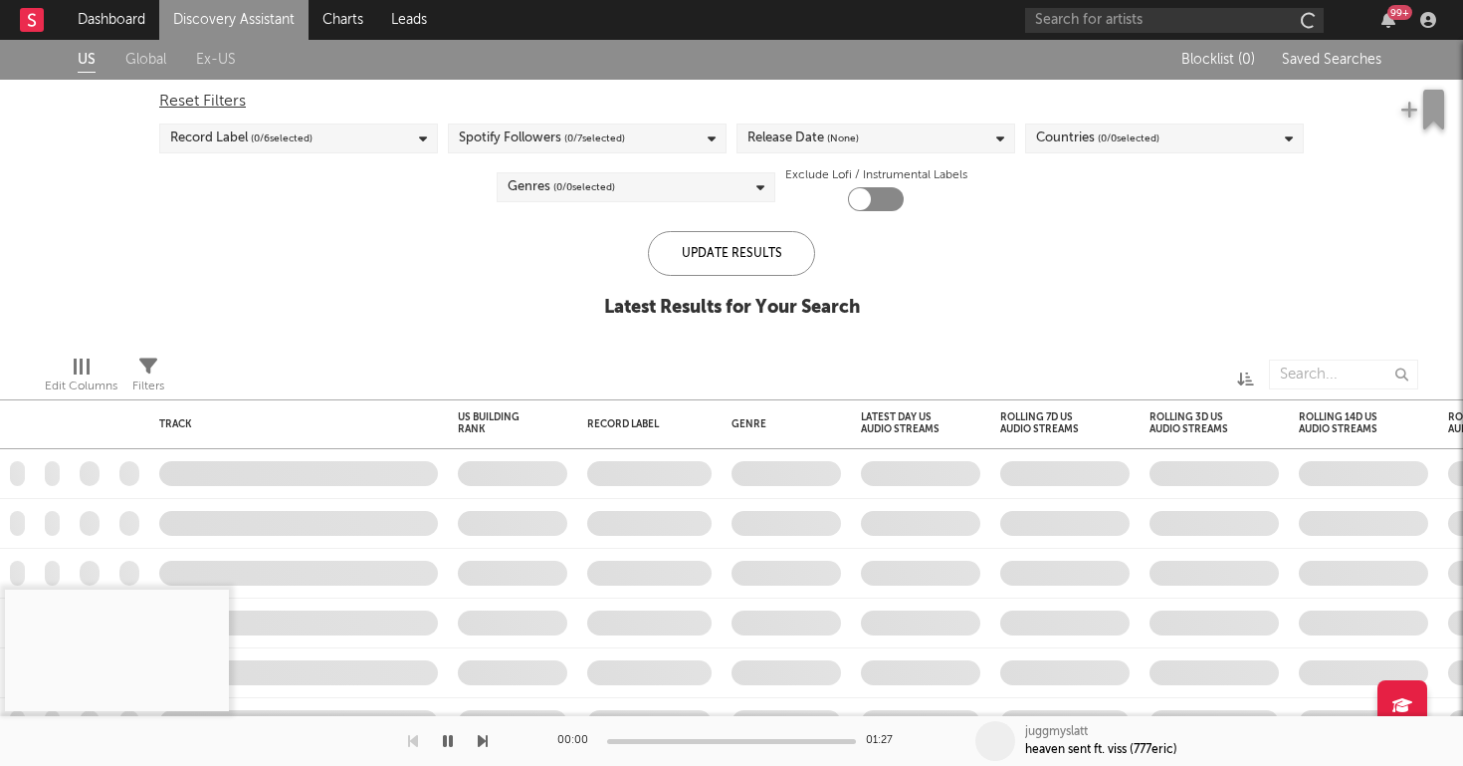
checkbox input "true"
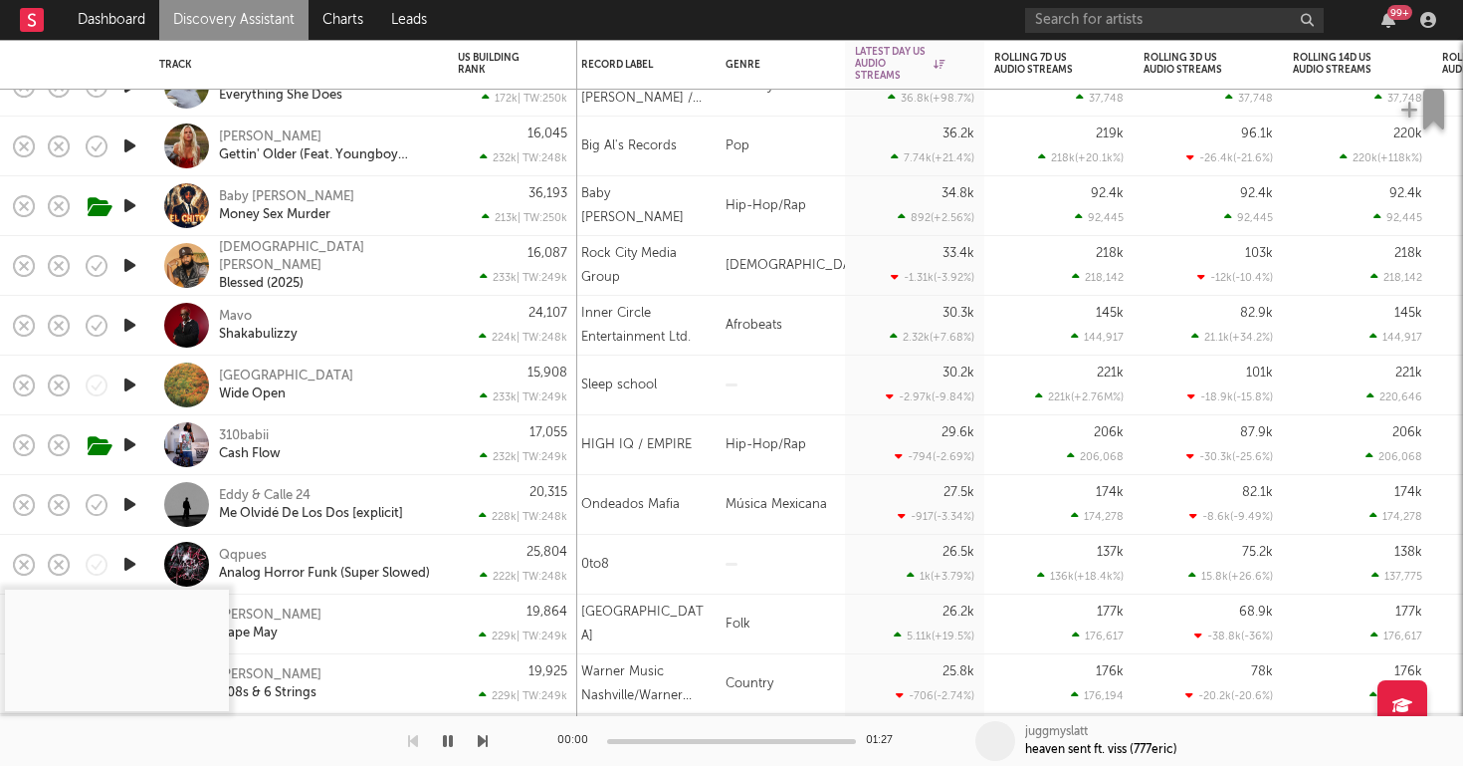
click at [136, 382] on icon "button" at bounding box center [129, 384] width 21 height 25
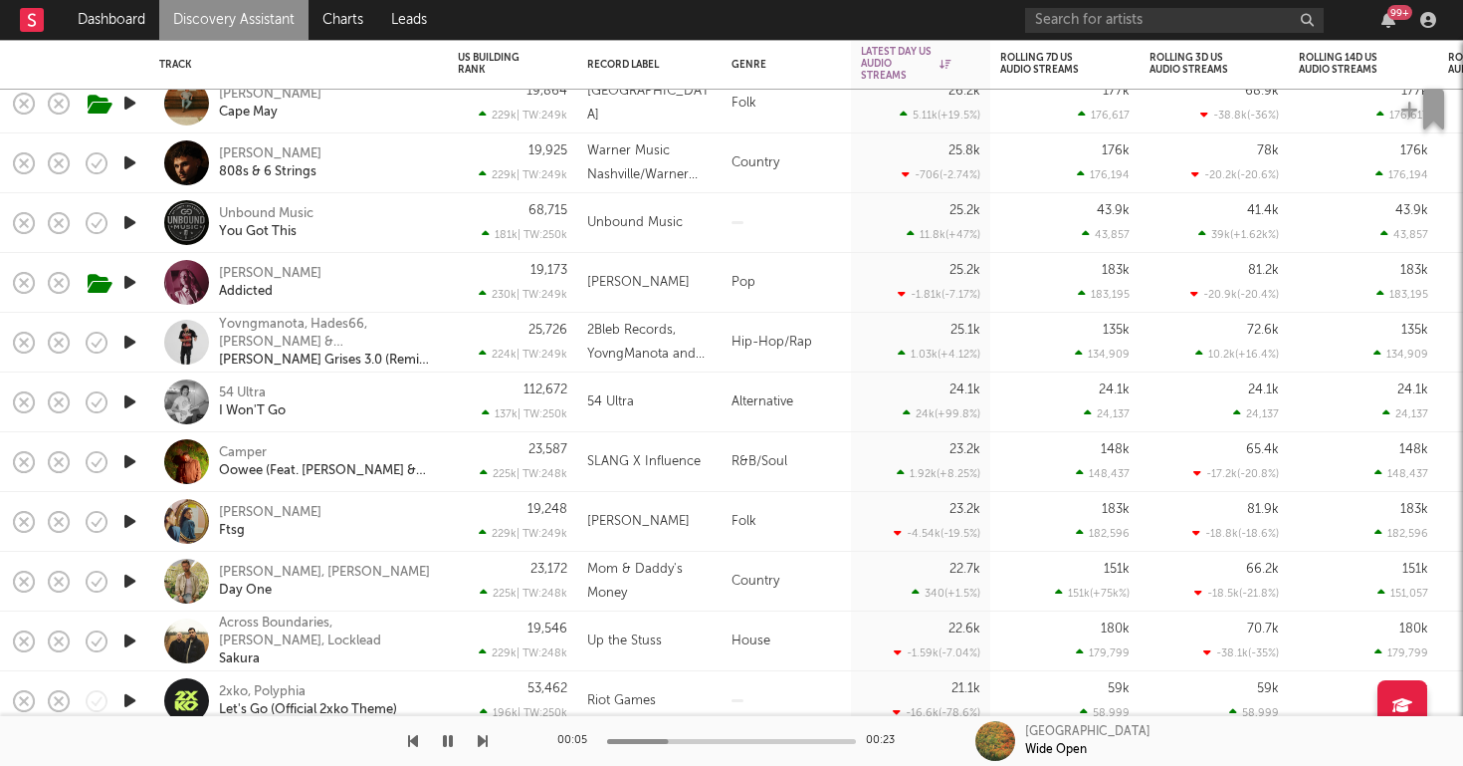
click at [131, 457] on icon "button" at bounding box center [129, 461] width 21 height 25
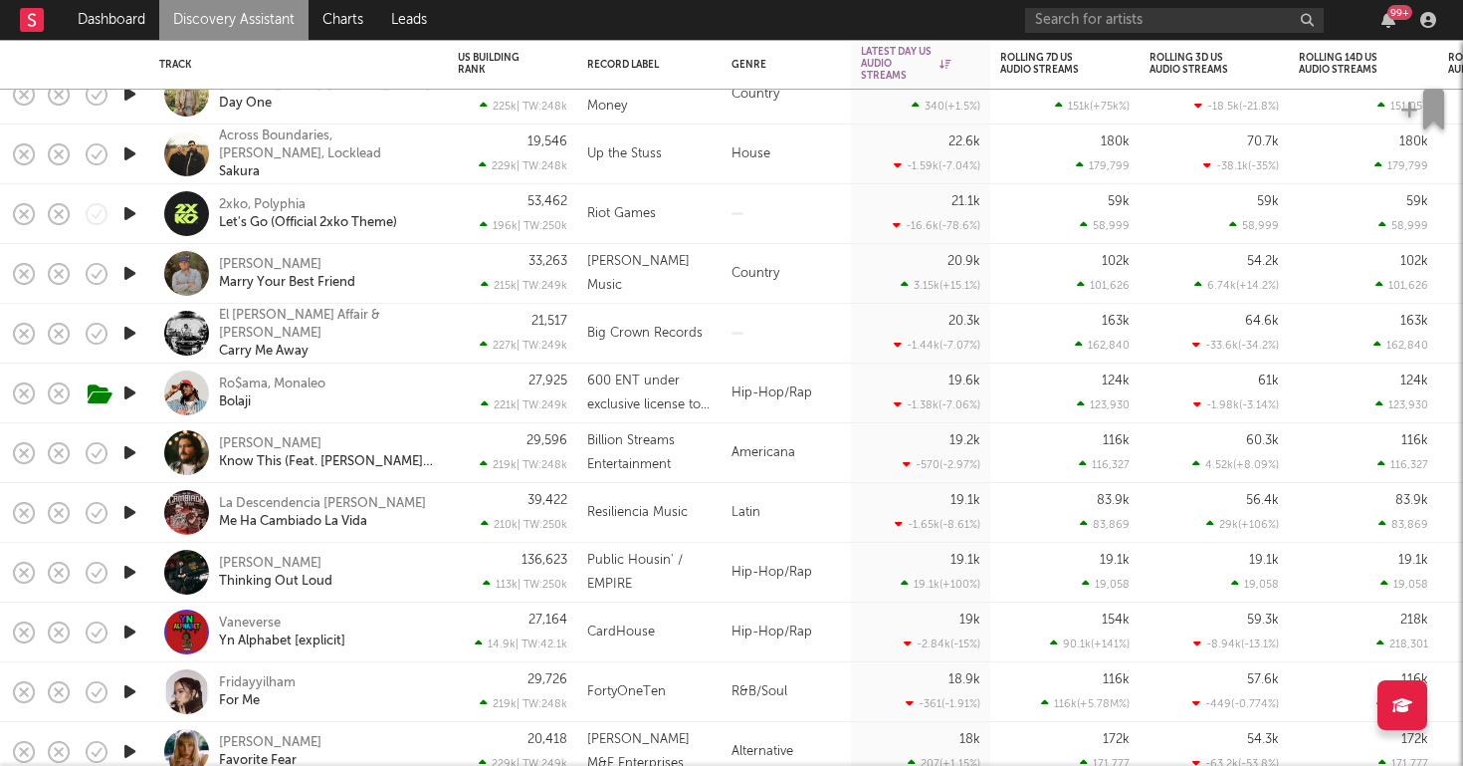
click at [134, 211] on icon "button" at bounding box center [129, 213] width 21 height 25
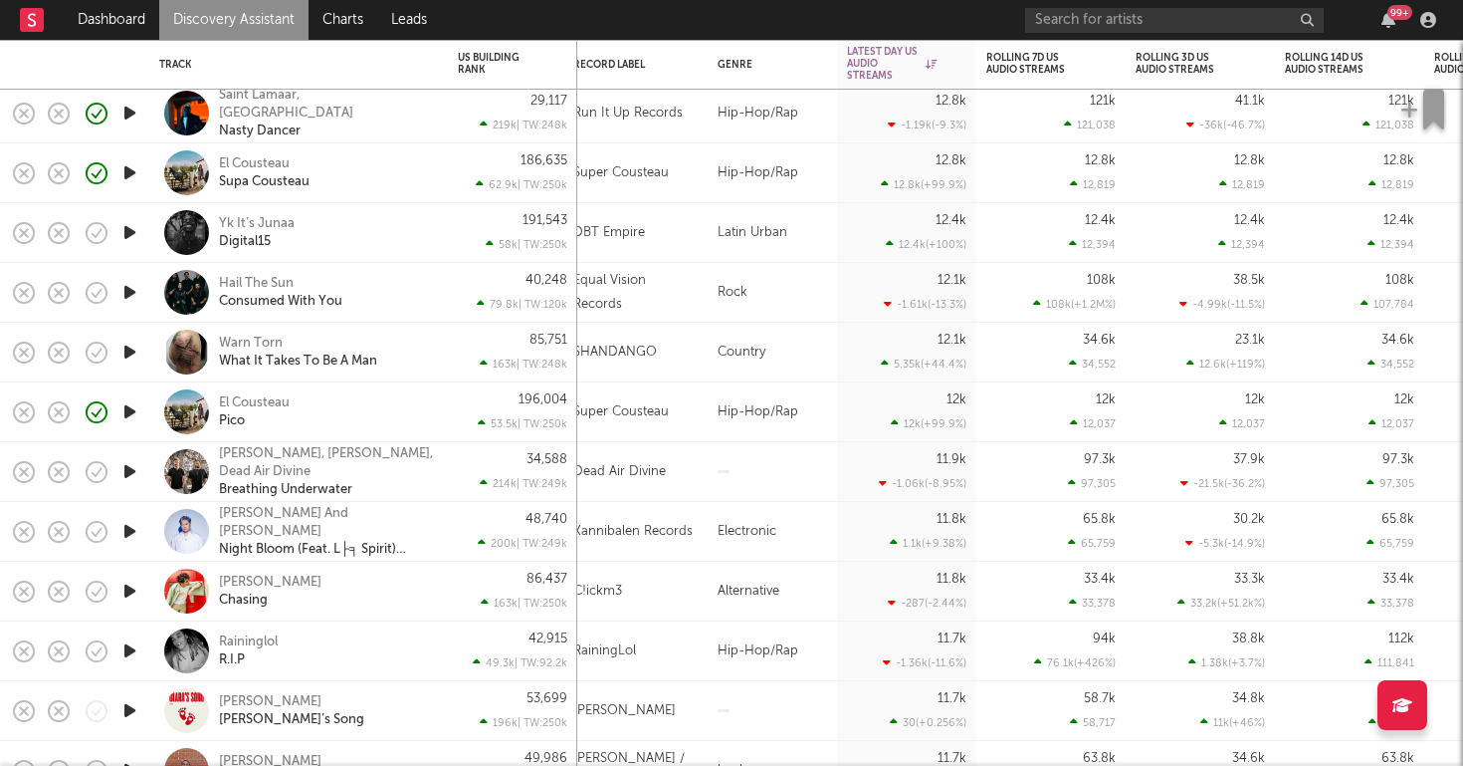
click at [131, 587] on icon "button" at bounding box center [129, 590] width 21 height 25
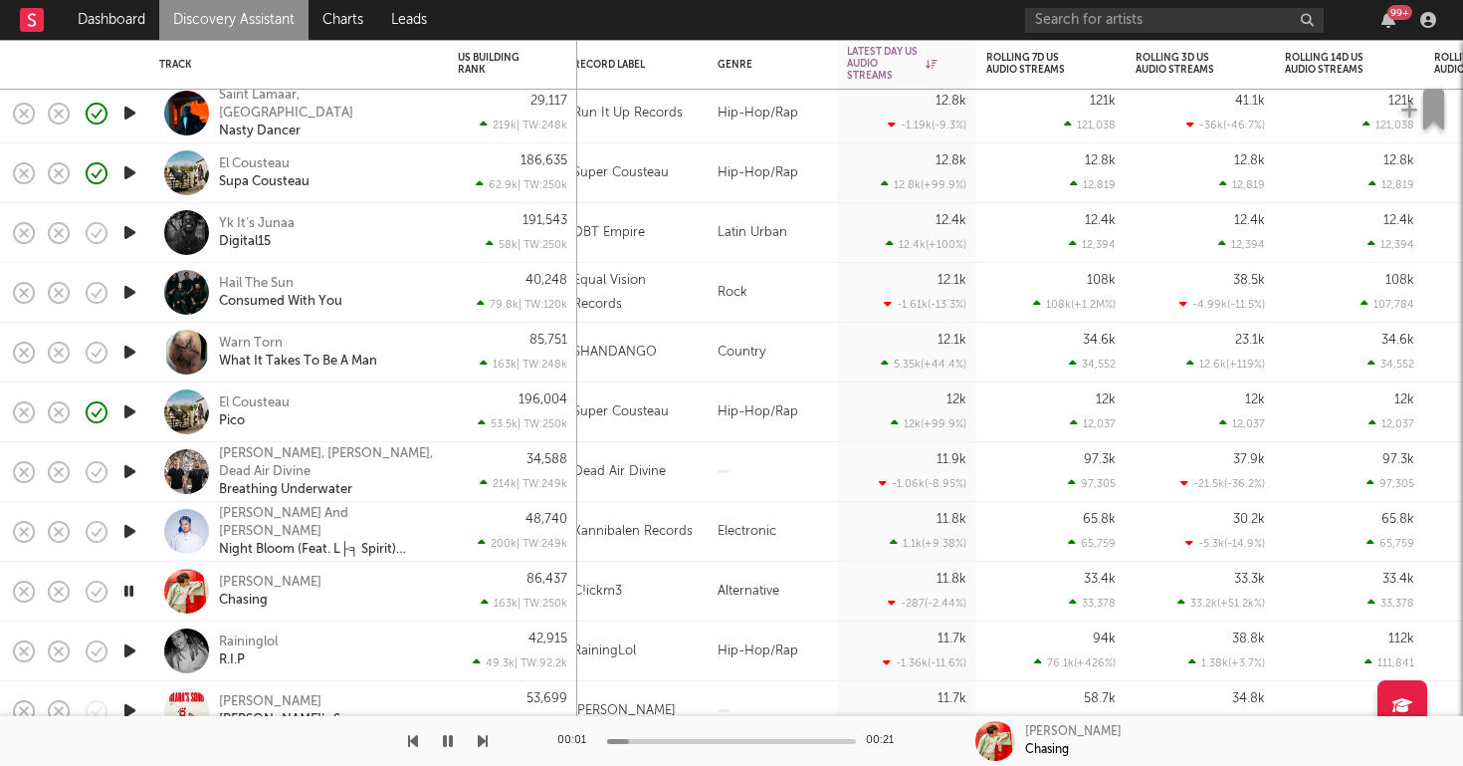
click at [314, 590] on div "Cam Rao Chasing" at bounding box center [326, 591] width 214 height 36
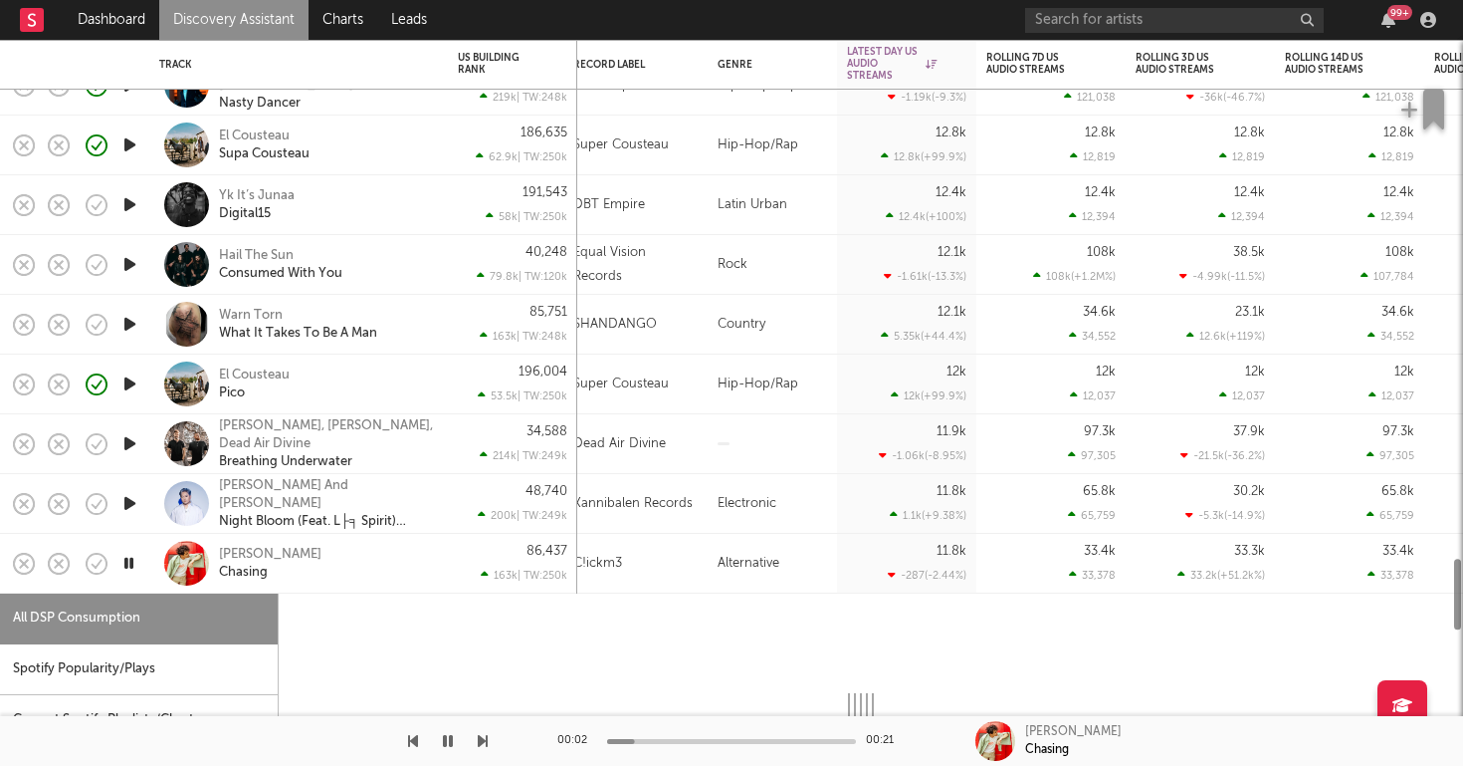
select select "1w"
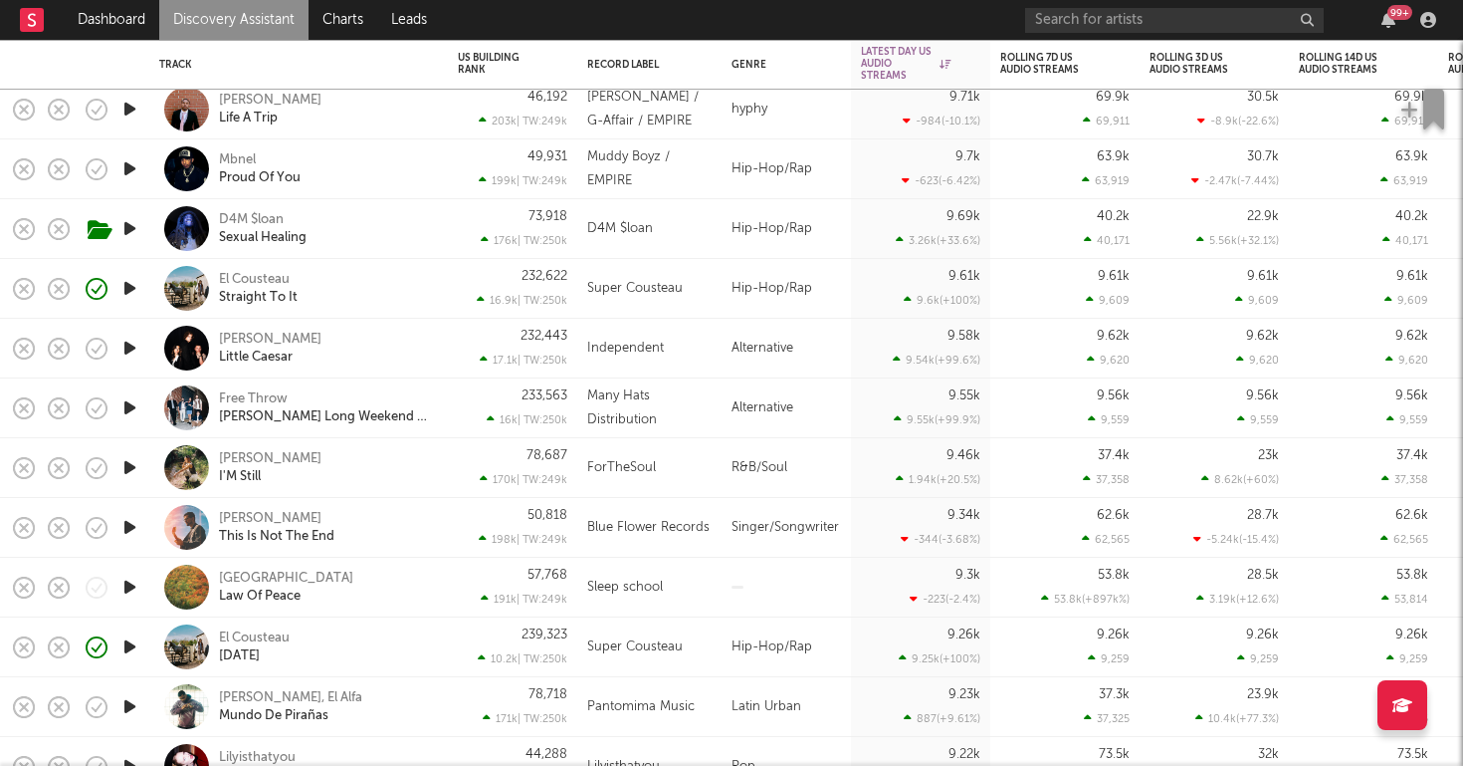
click at [124, 461] on icon "button" at bounding box center [129, 467] width 21 height 25
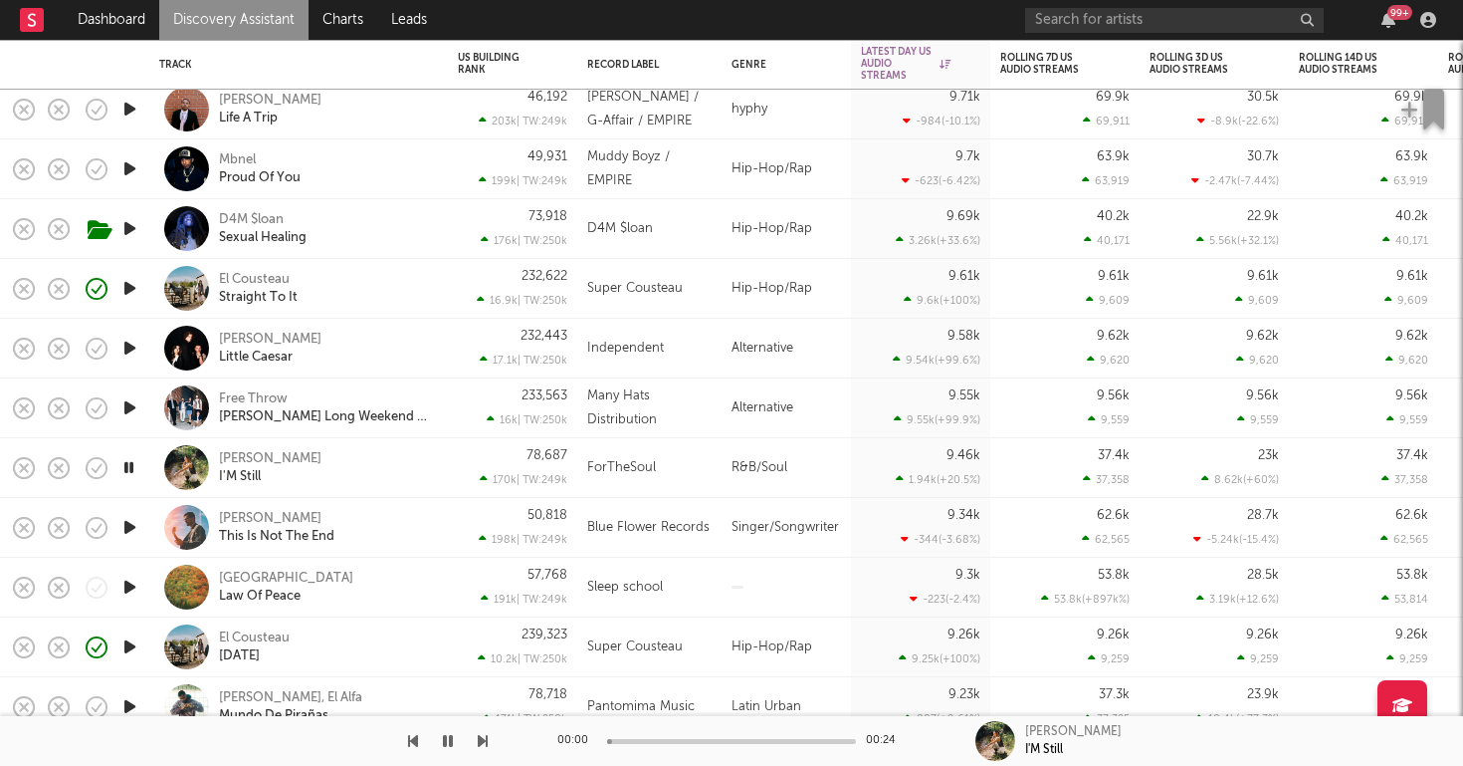
click at [332, 467] on div "Hillari I'M Still" at bounding box center [326, 468] width 214 height 36
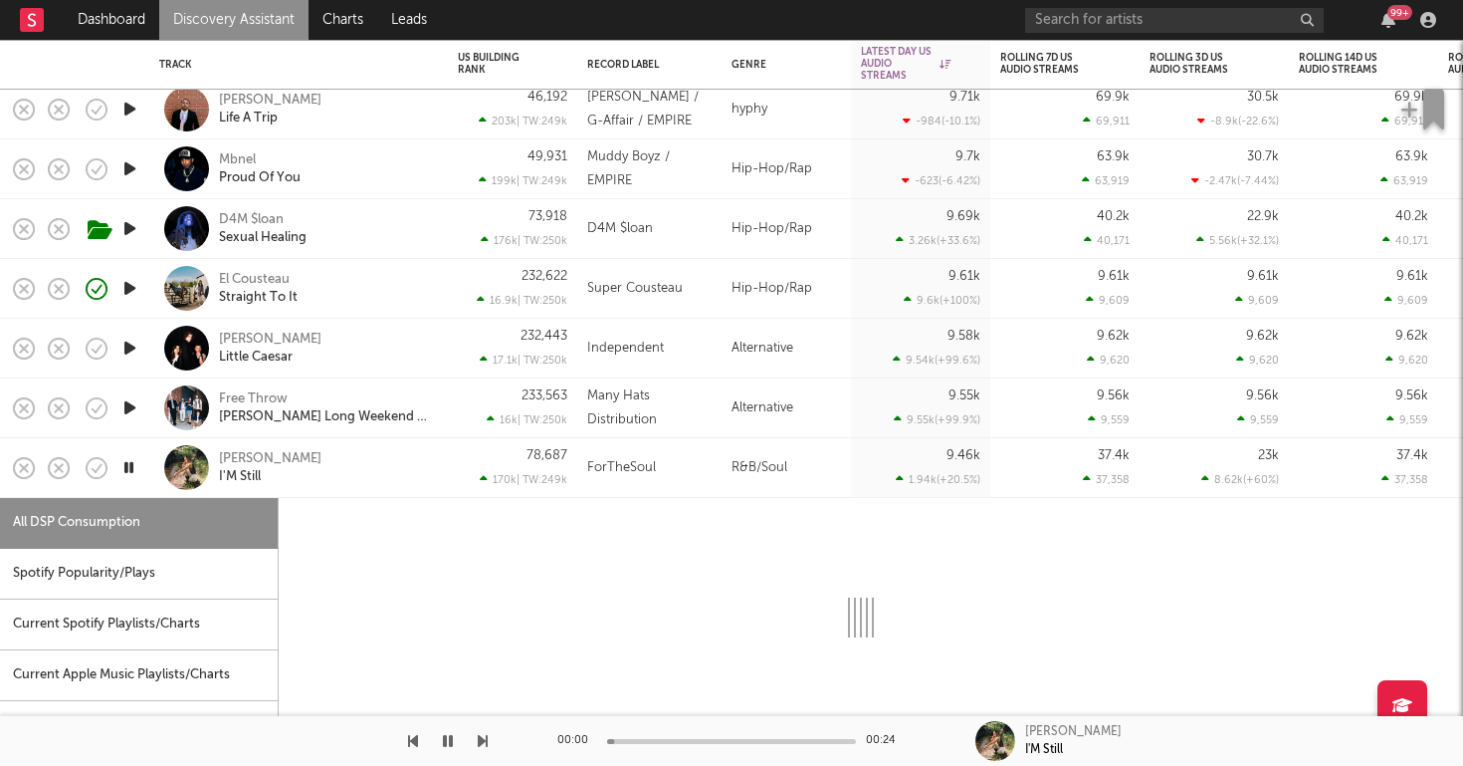
select select "1w"
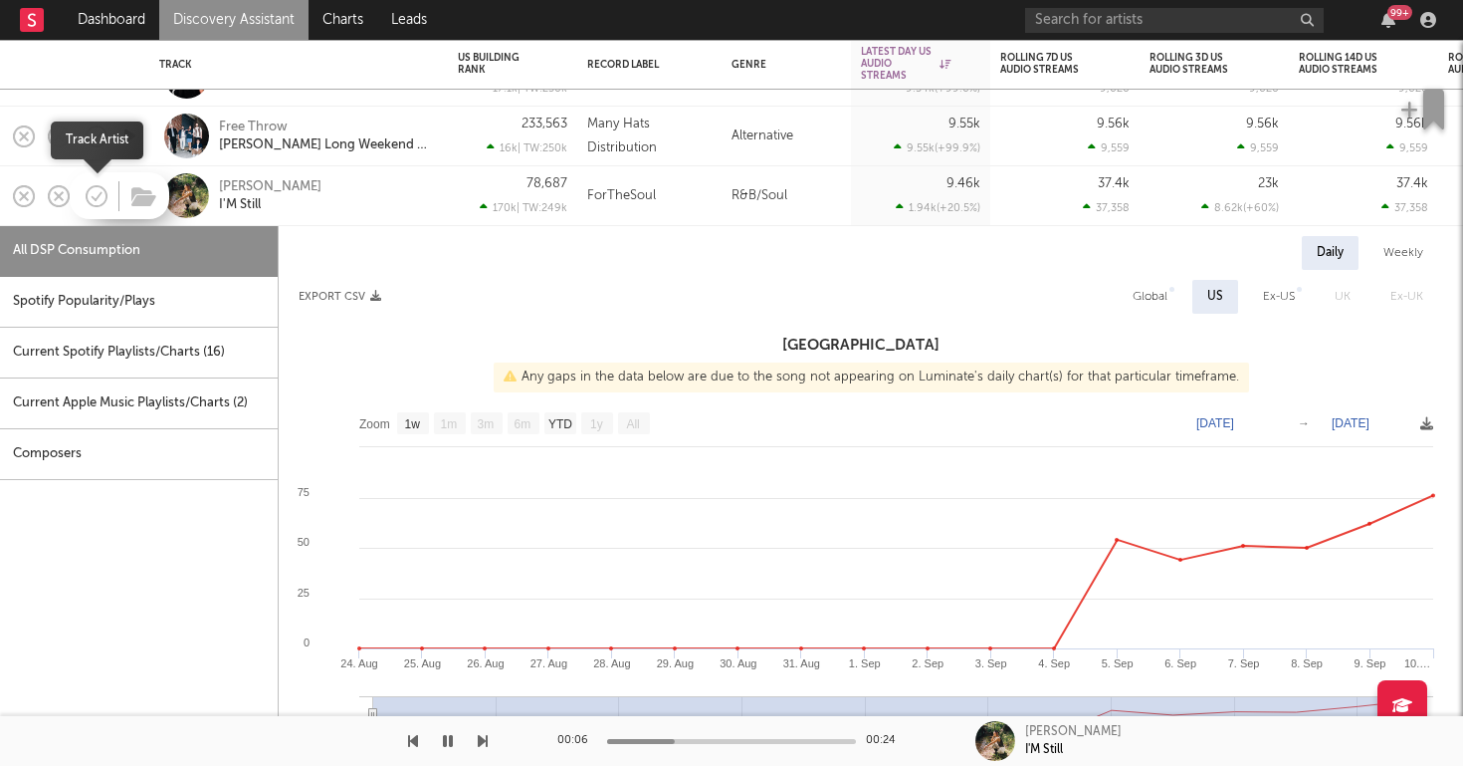
click at [102, 191] on icon "button" at bounding box center [97, 196] width 28 height 28
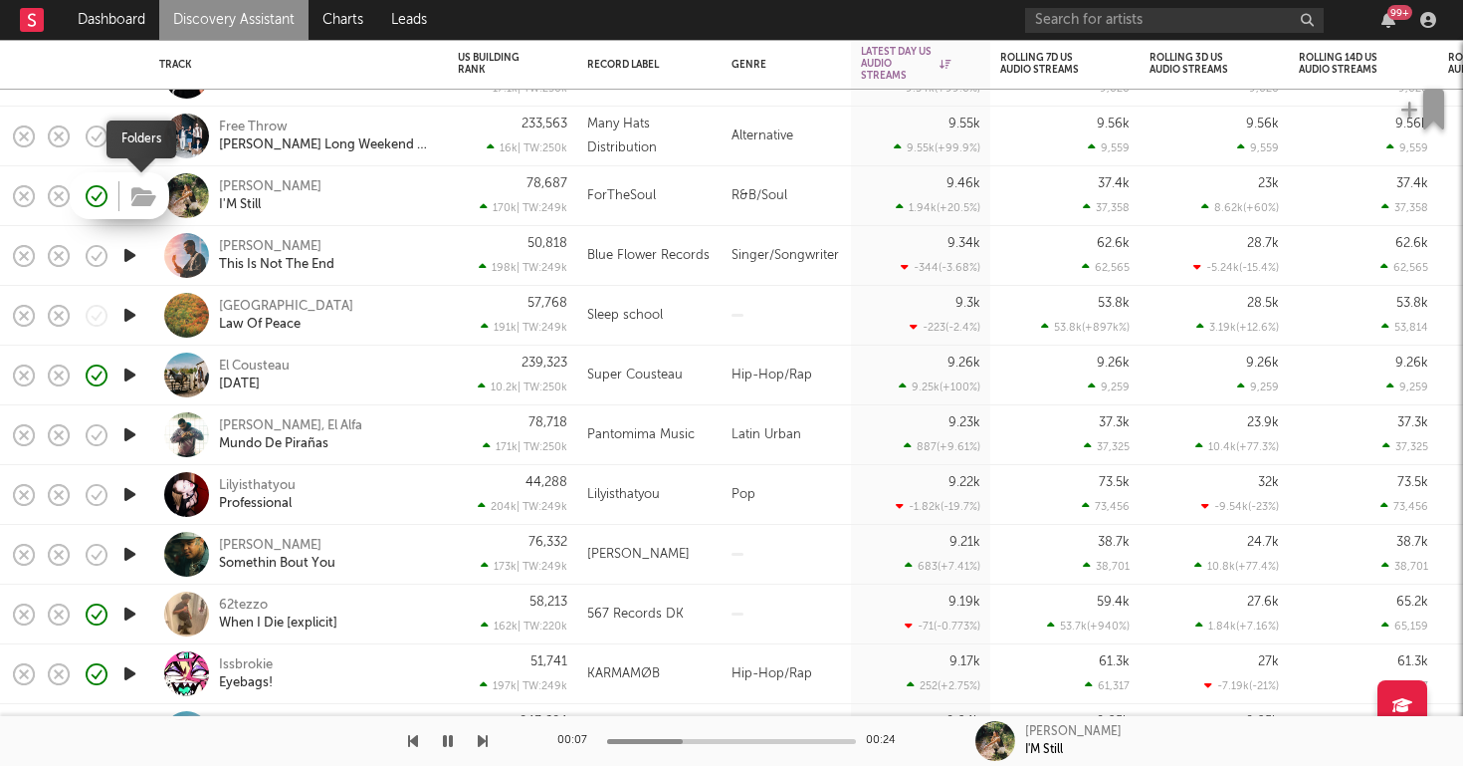
click at [151, 196] on icon "button" at bounding box center [143, 197] width 25 height 22
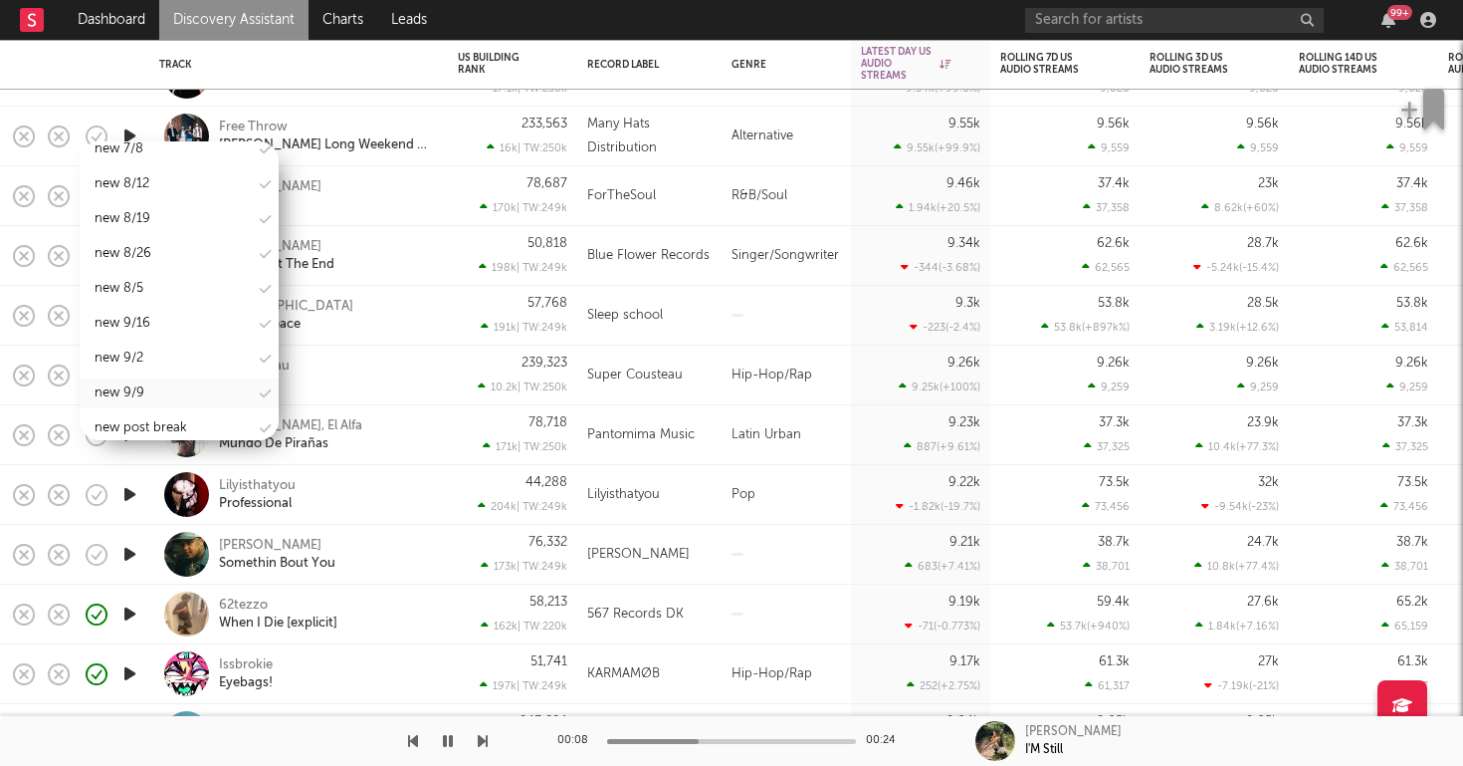
scroll to position [2573, 0]
click at [154, 379] on div "new 9/9" at bounding box center [179, 394] width 199 height 30
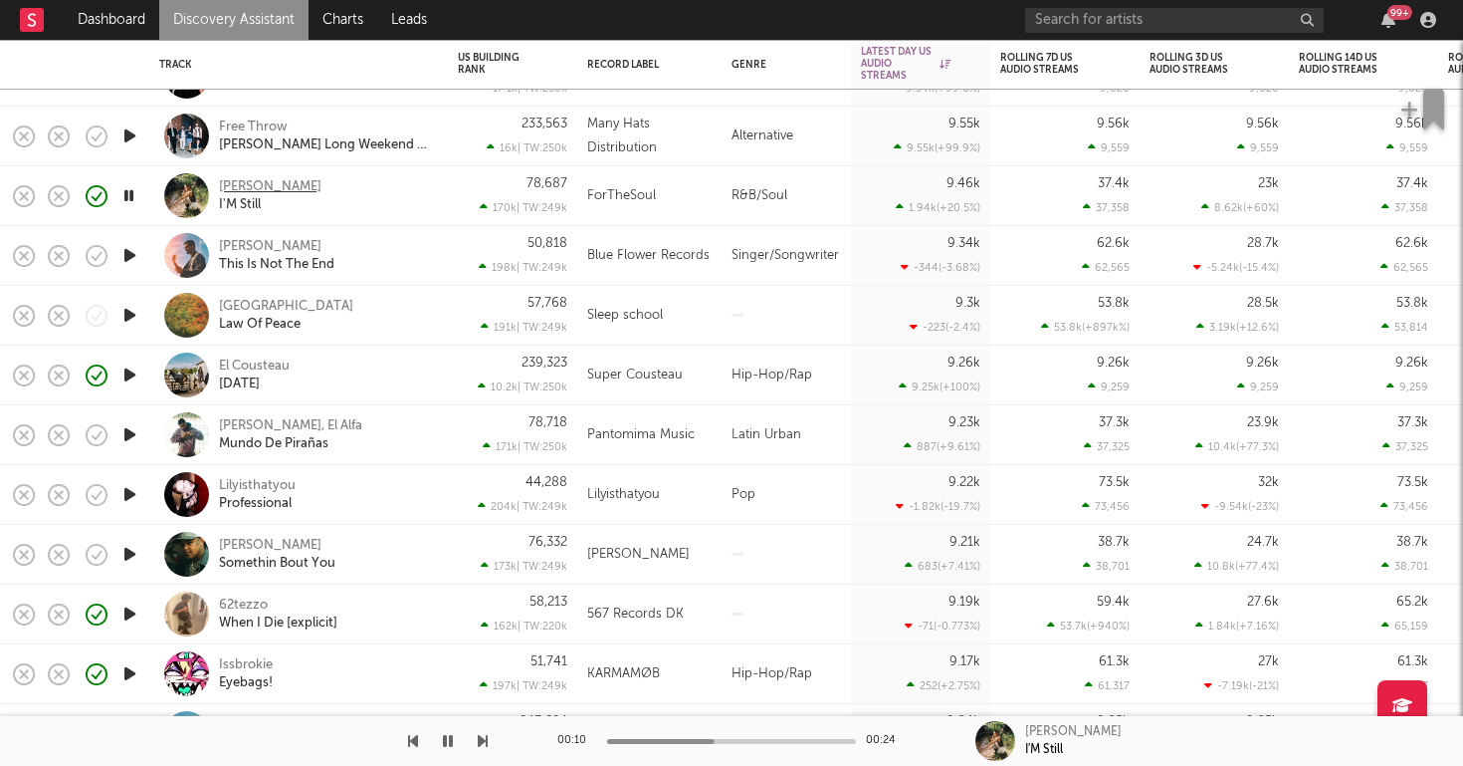
click at [244, 183] on div "Hillari" at bounding box center [270, 187] width 103 height 18
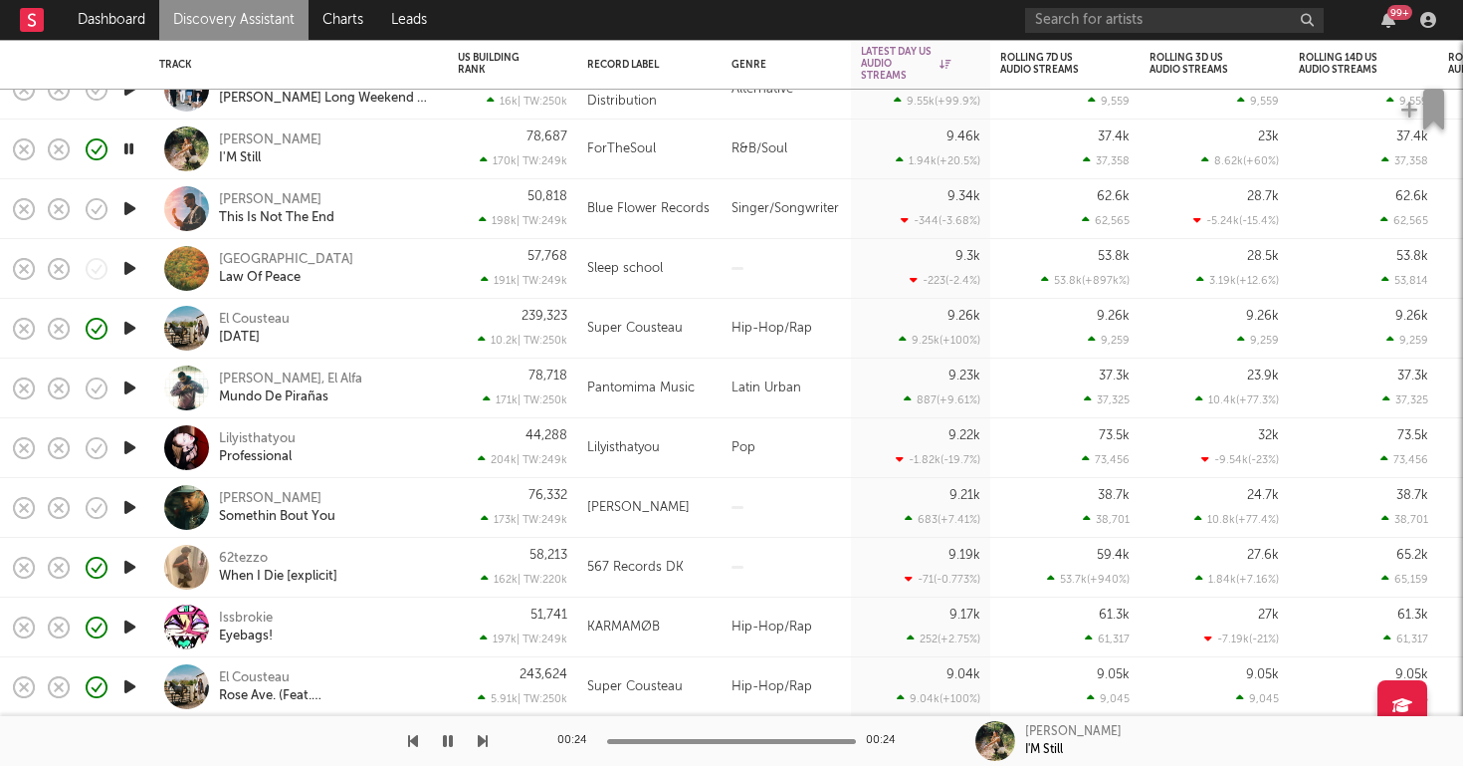
click at [353, 331] on div "El Cousteau 08.04.2024" at bounding box center [326, 329] width 214 height 36
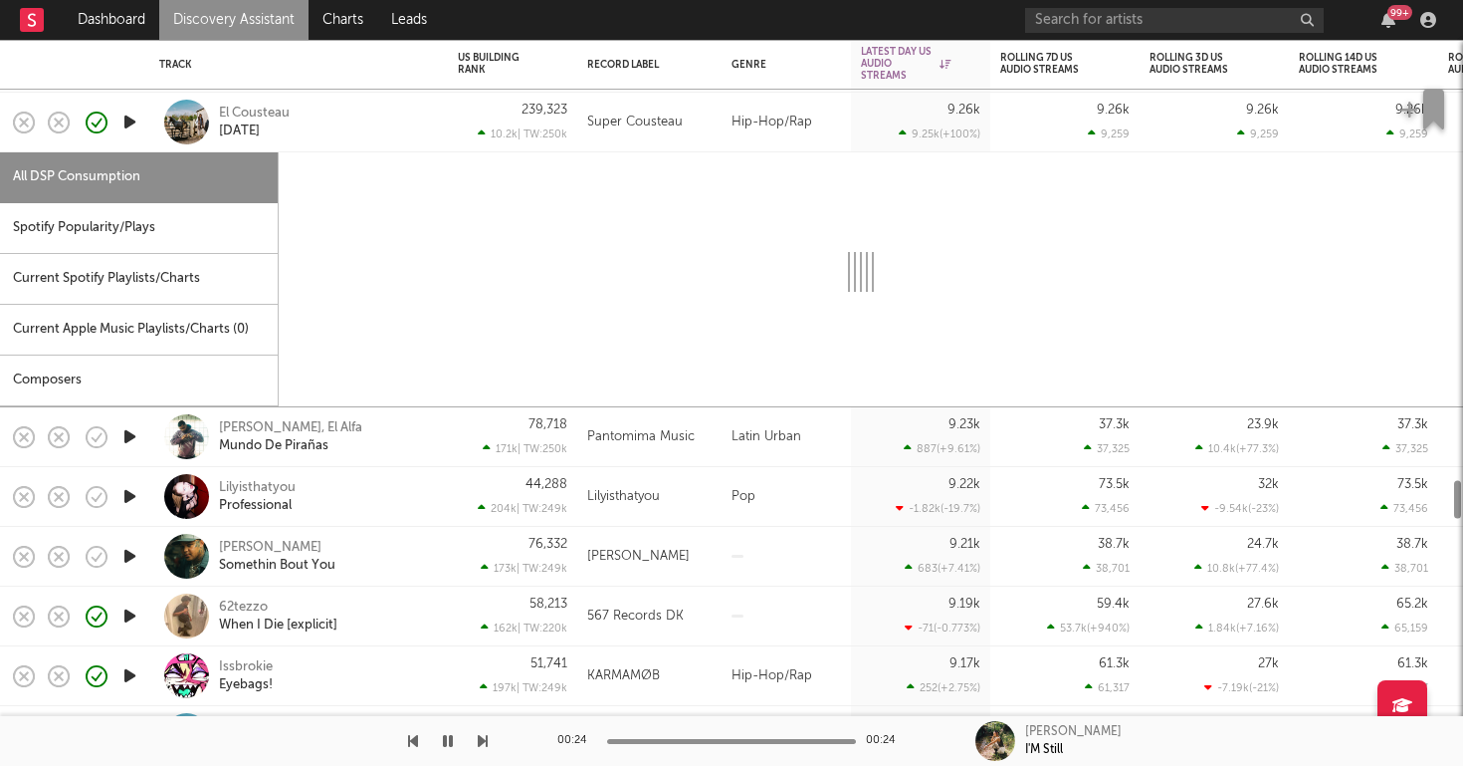
select select "1w"
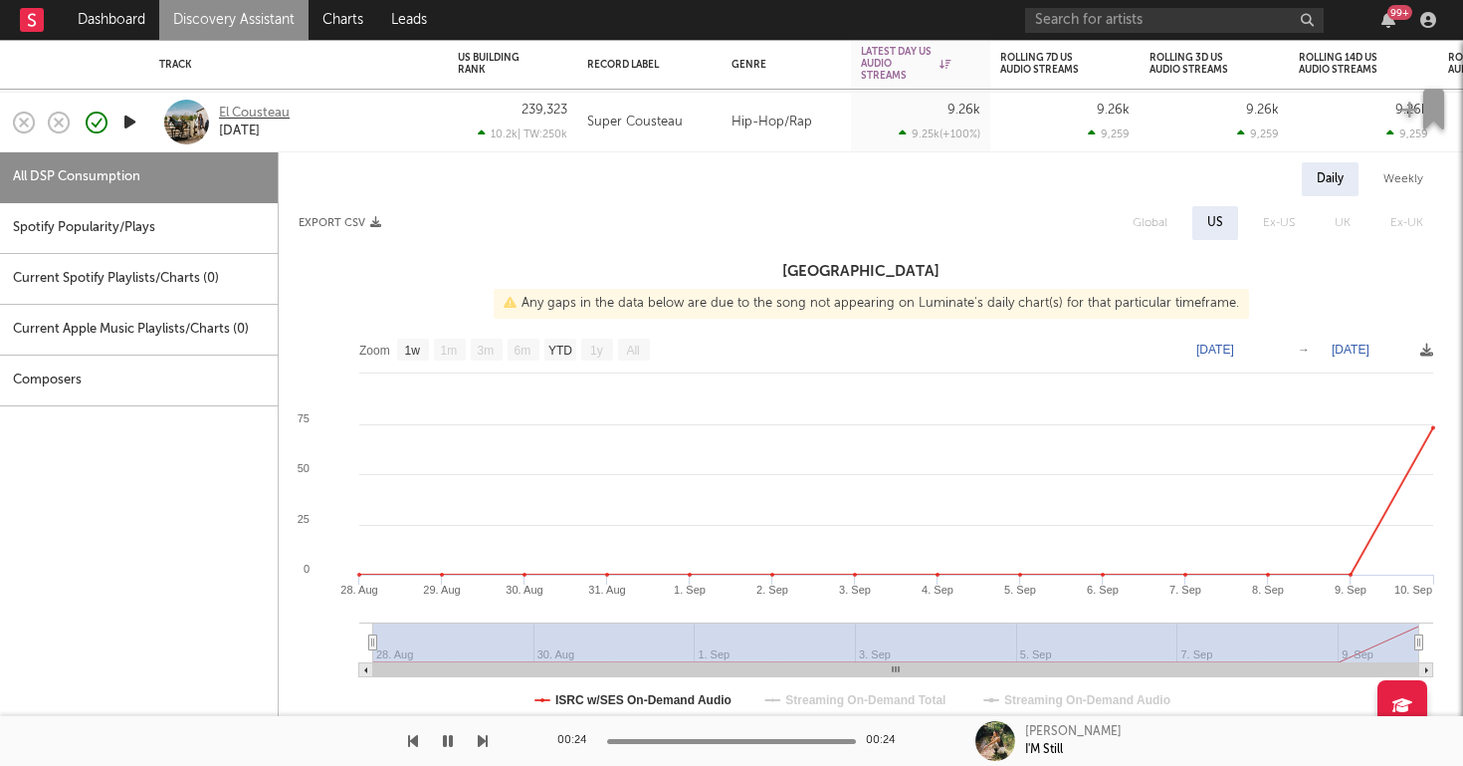
click at [253, 106] on div "El Cousteau" at bounding box center [254, 114] width 71 height 18
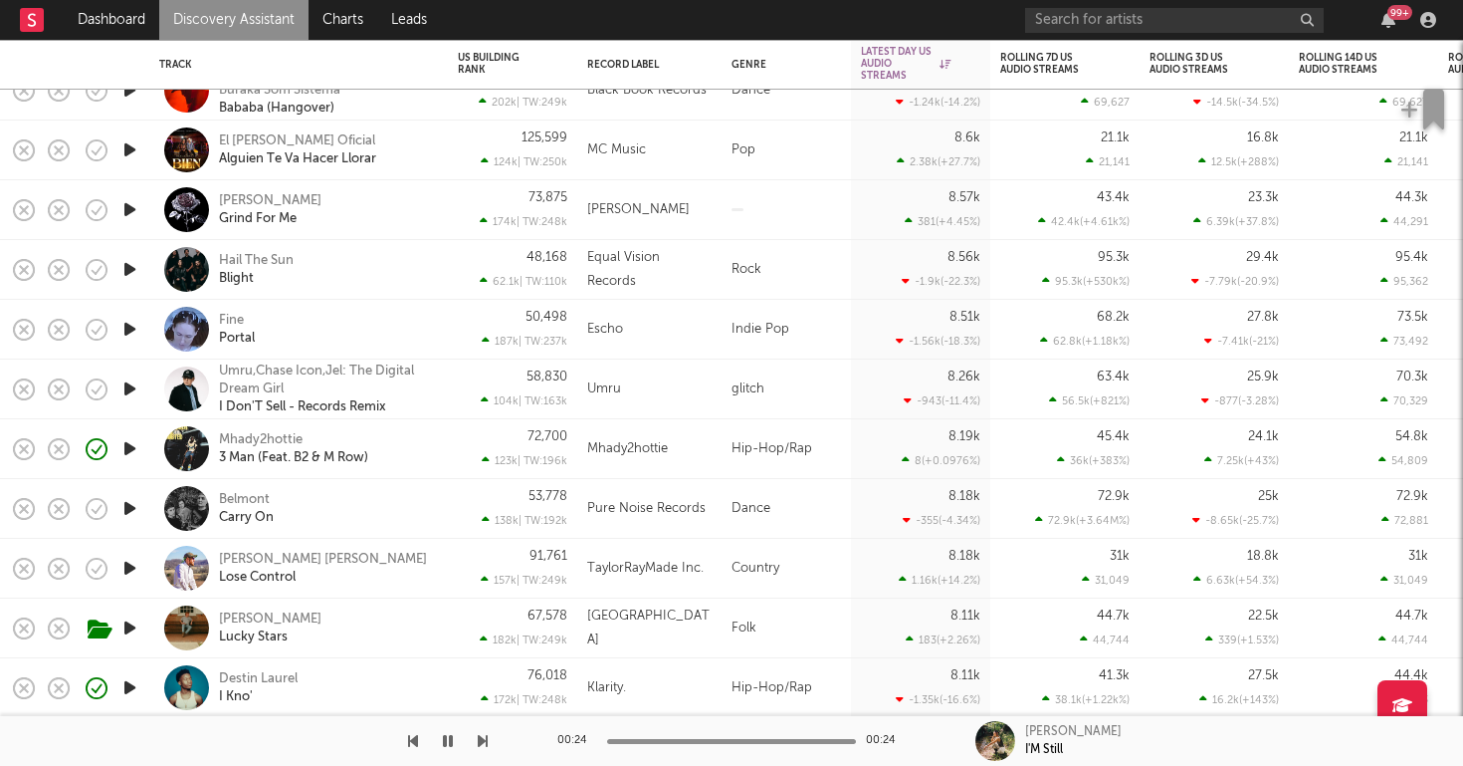
click at [447, 425] on div "Mhady2hottie 3 Man (Feat. B2 & M Row)" at bounding box center [298, 449] width 299 height 60
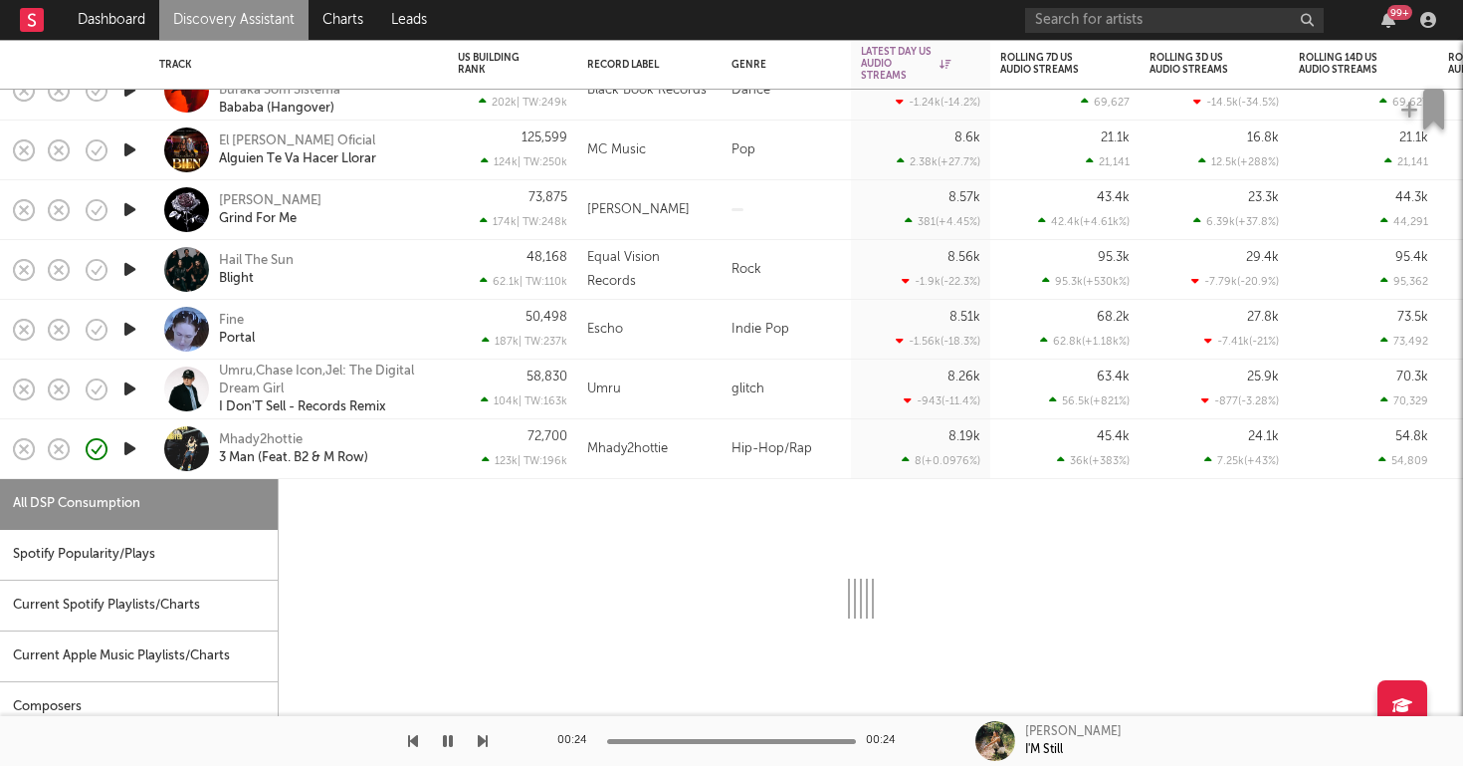
select select "1w"
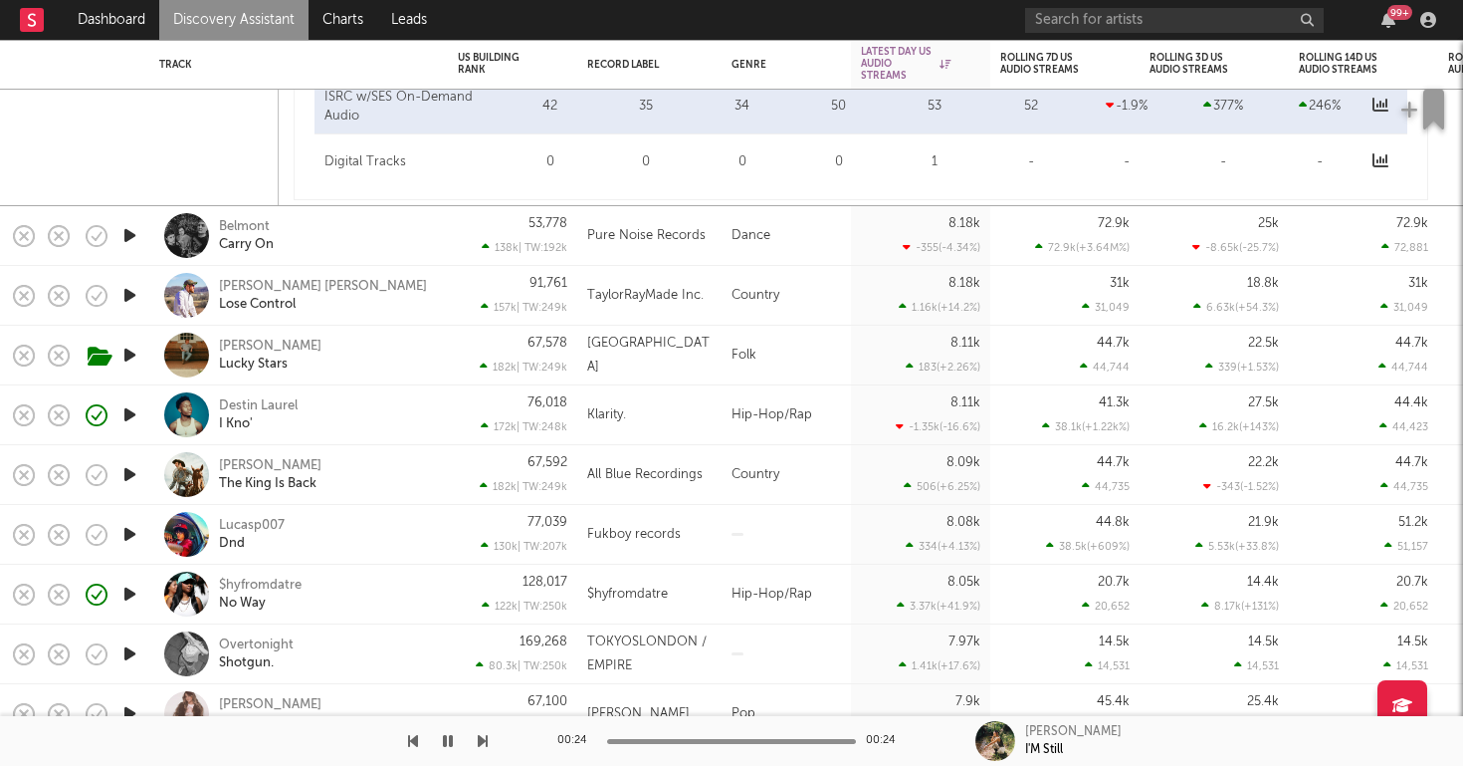
click at [128, 537] on icon "button" at bounding box center [129, 534] width 21 height 25
click at [330, 527] on div "Lucasp007 Dnd" at bounding box center [326, 535] width 214 height 36
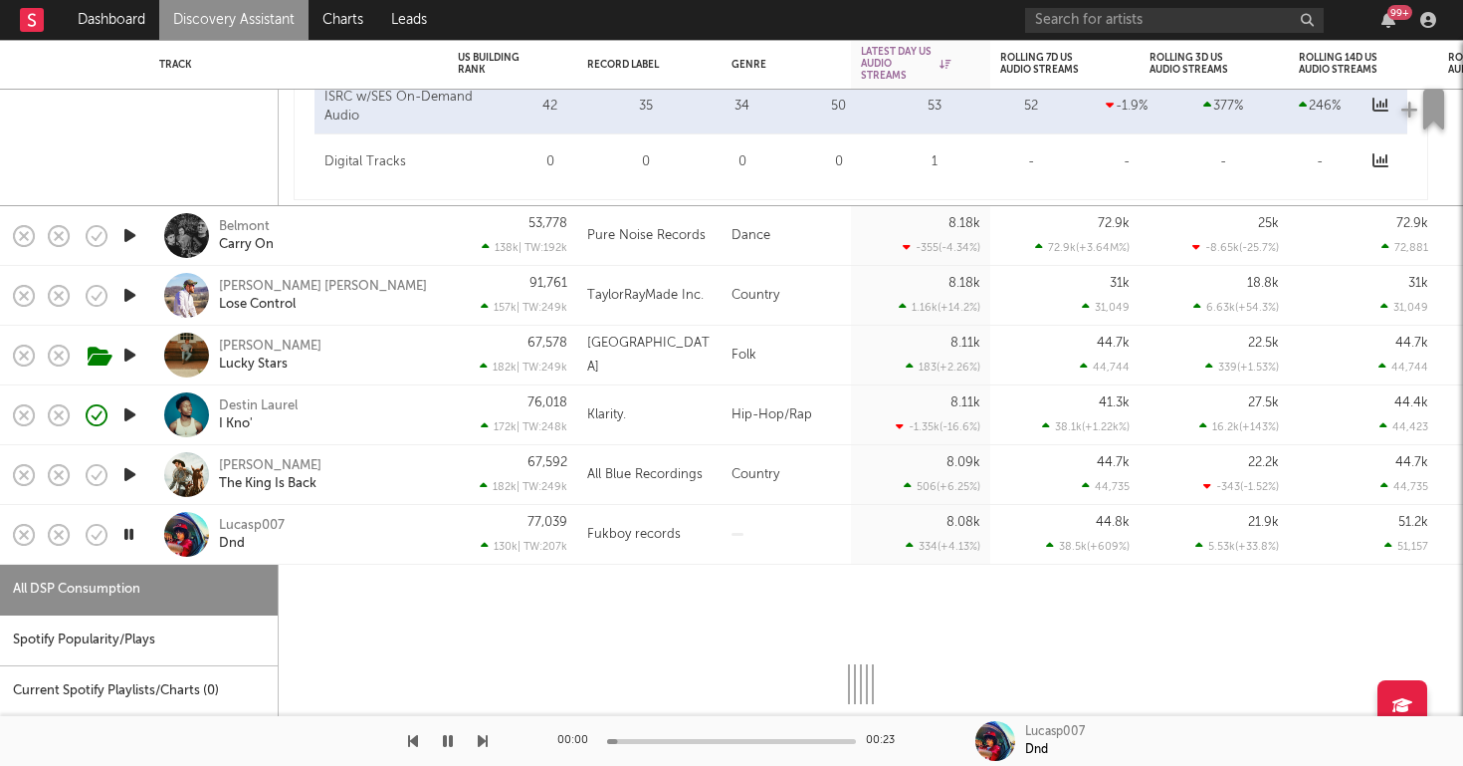
select select "1w"
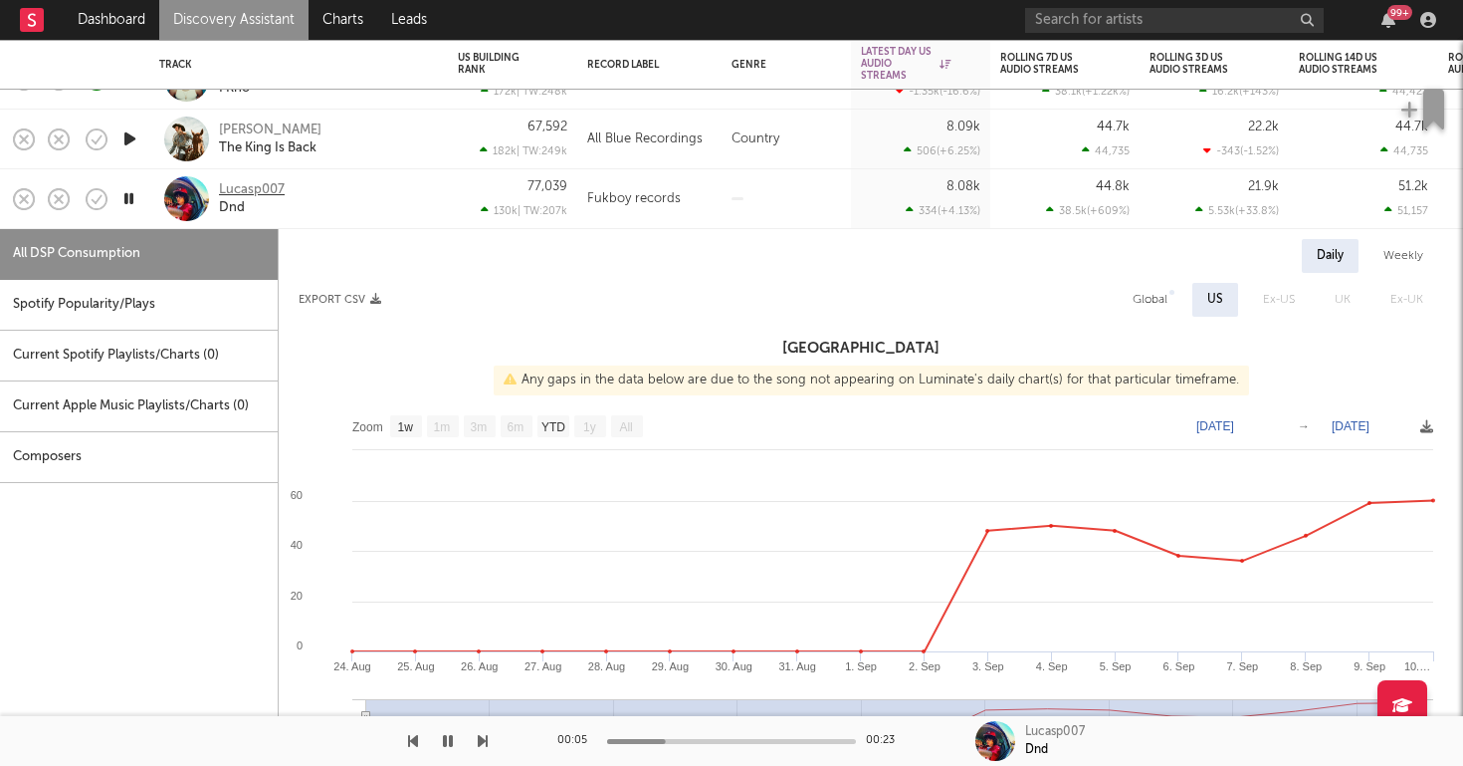
click at [243, 190] on div "Lucasp007" at bounding box center [252, 190] width 66 height 18
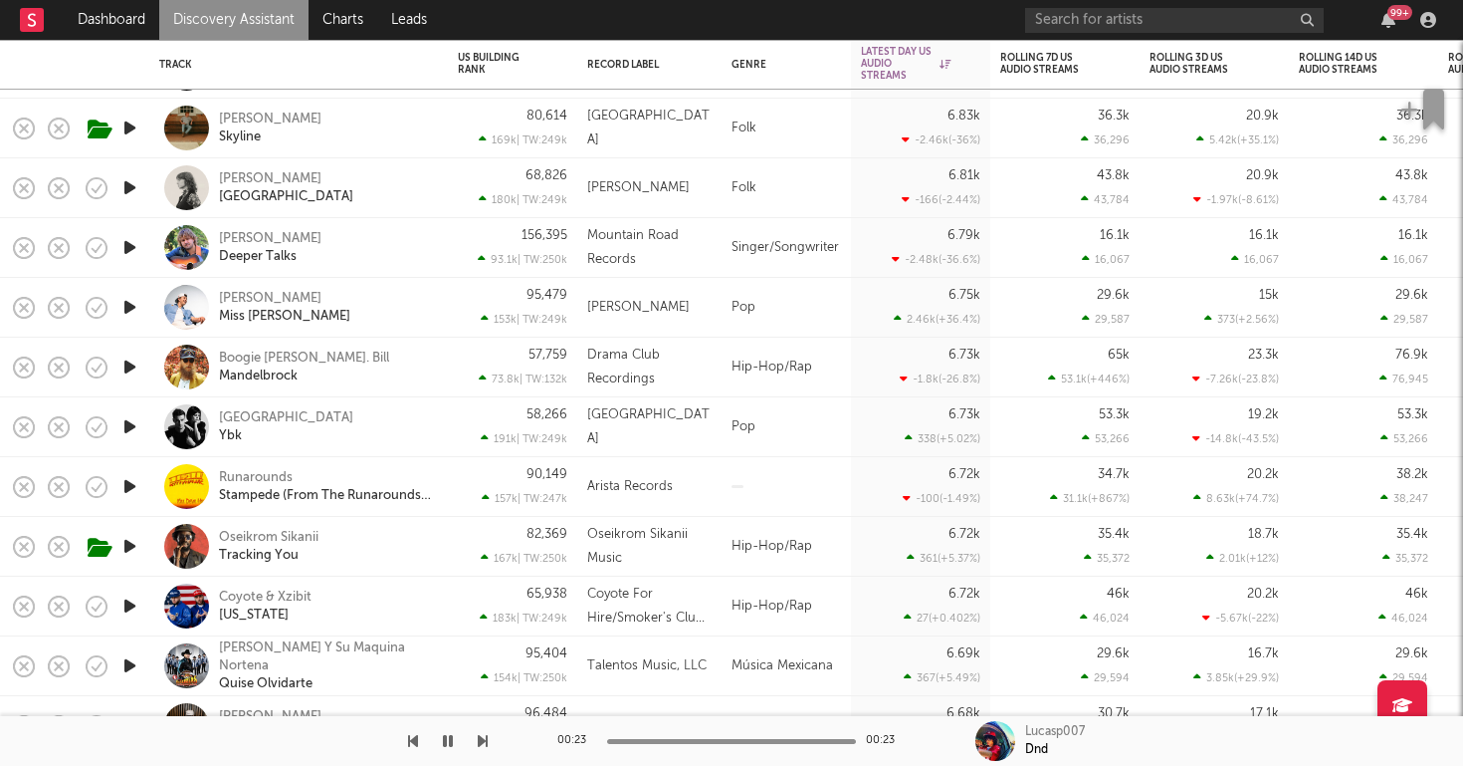
click at [126, 371] on icon "button" at bounding box center [129, 366] width 21 height 25
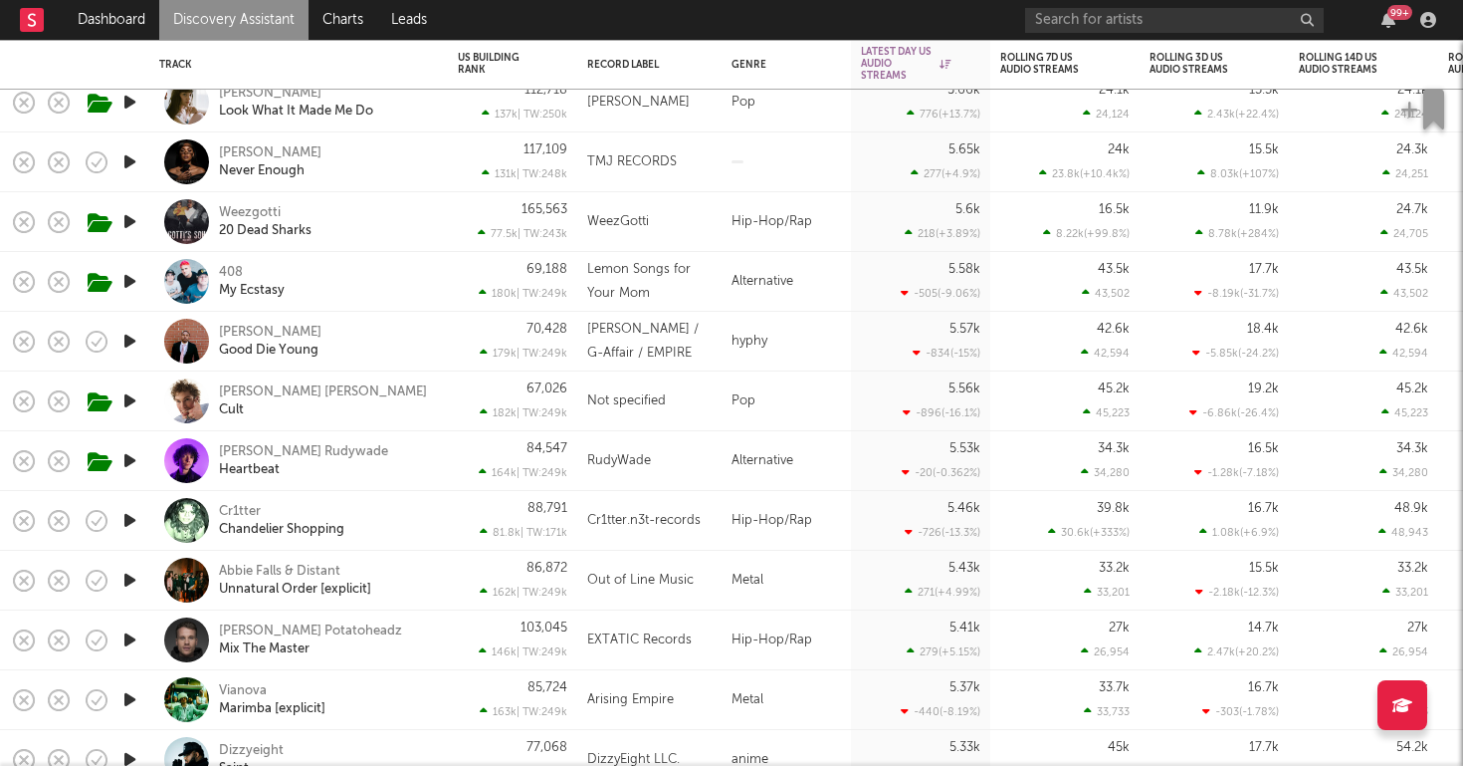
click at [412, 218] on div "Weezgotti 20 Dead Sharks" at bounding box center [326, 222] width 214 height 36
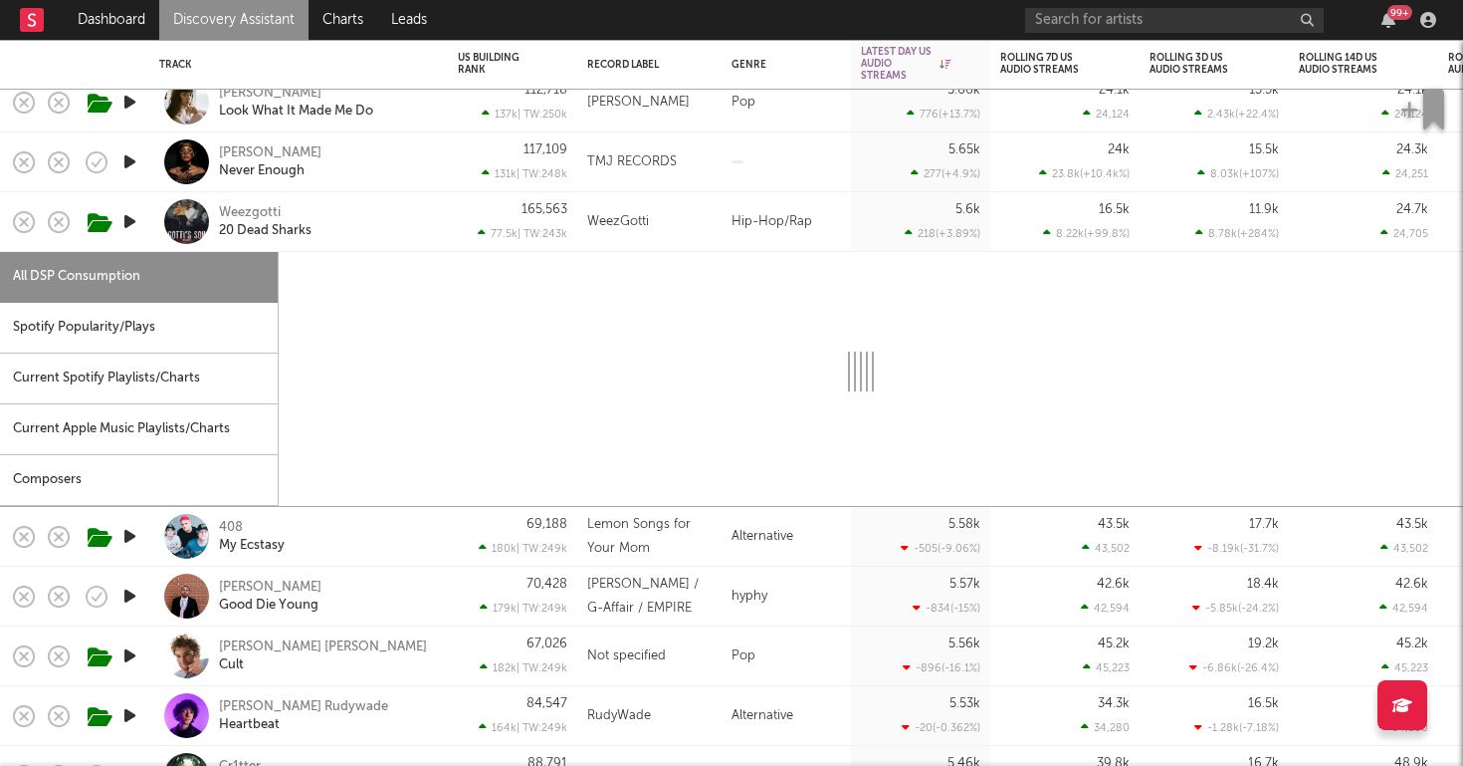
select select "1w"
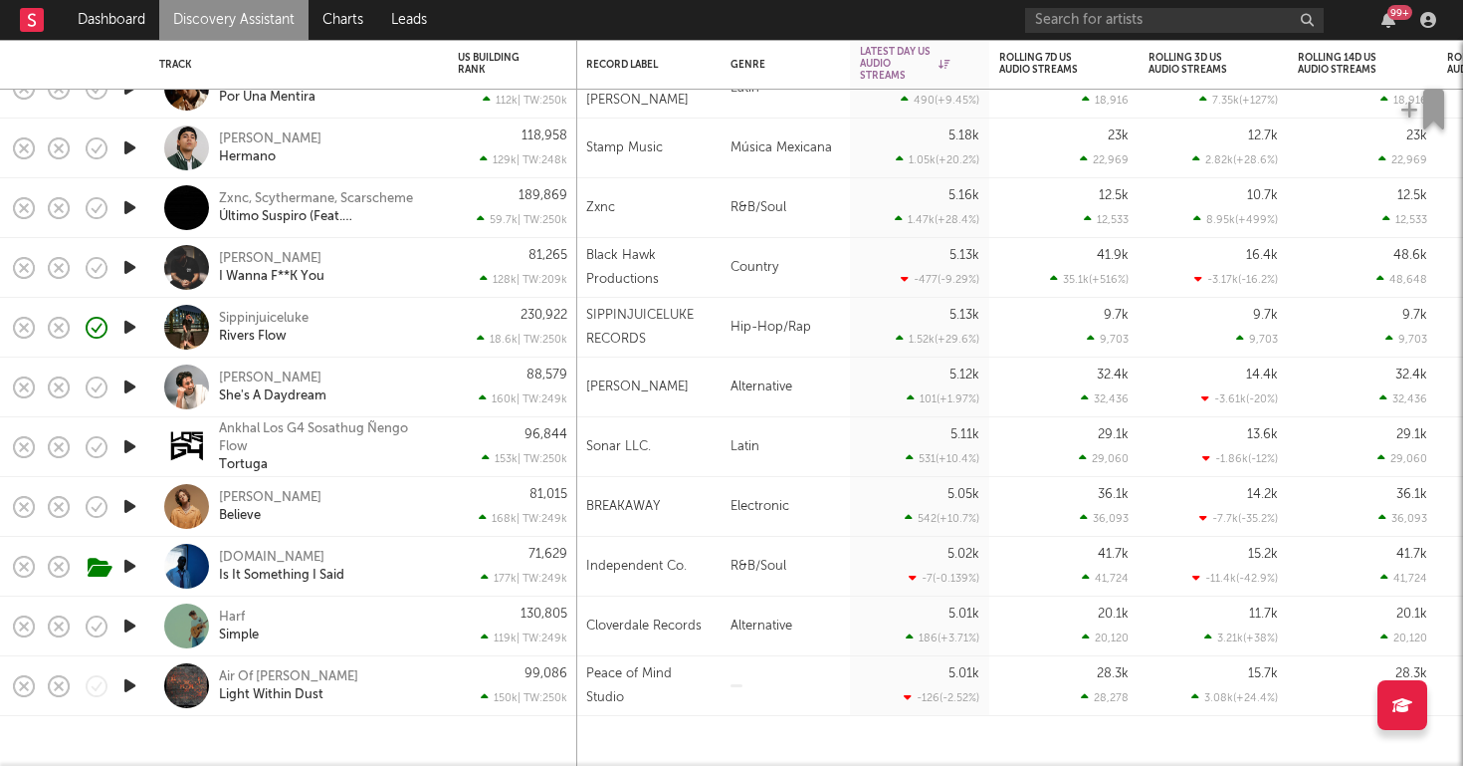
click at [395, 329] on div "Sippinjuiceluke Rivers Flow" at bounding box center [326, 328] width 214 height 36
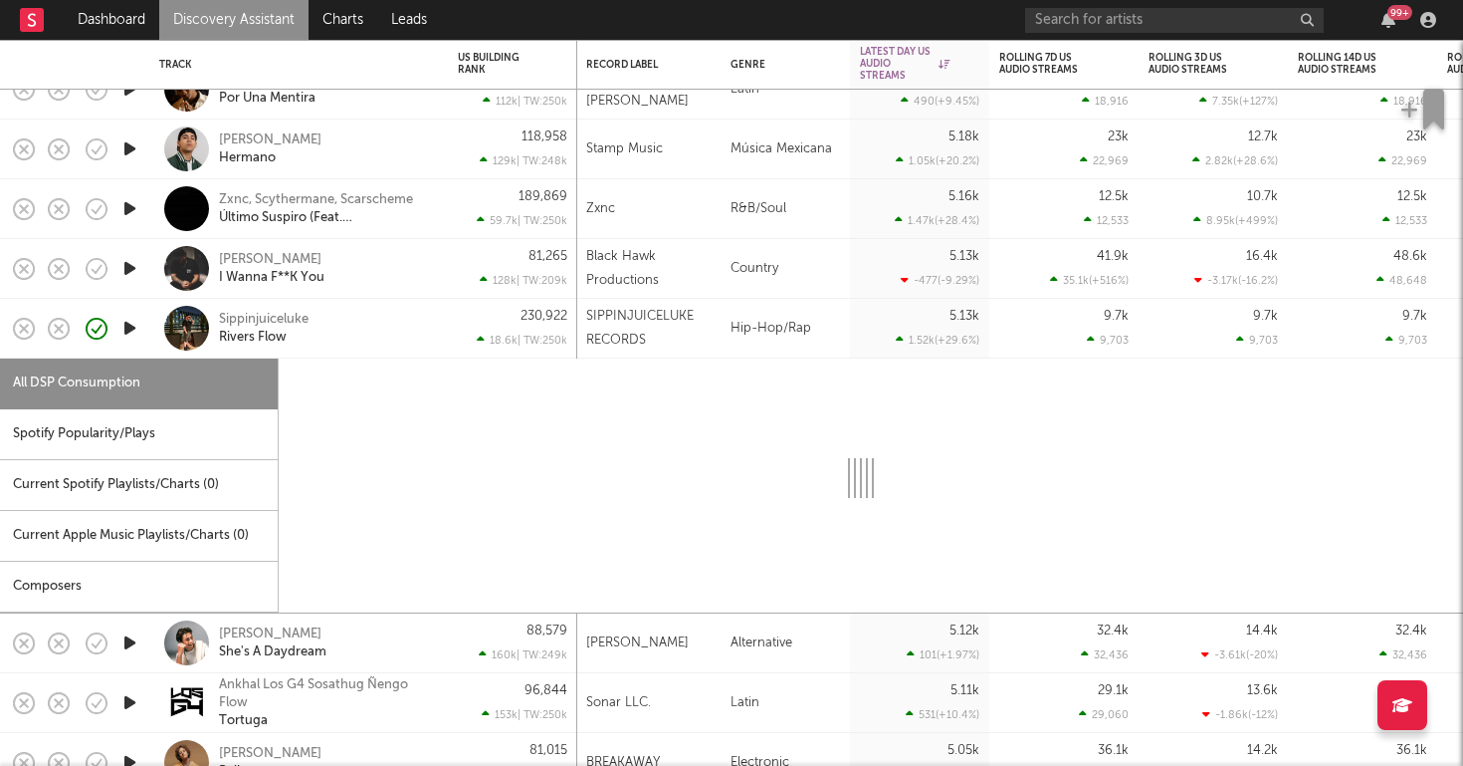
select select "1w"
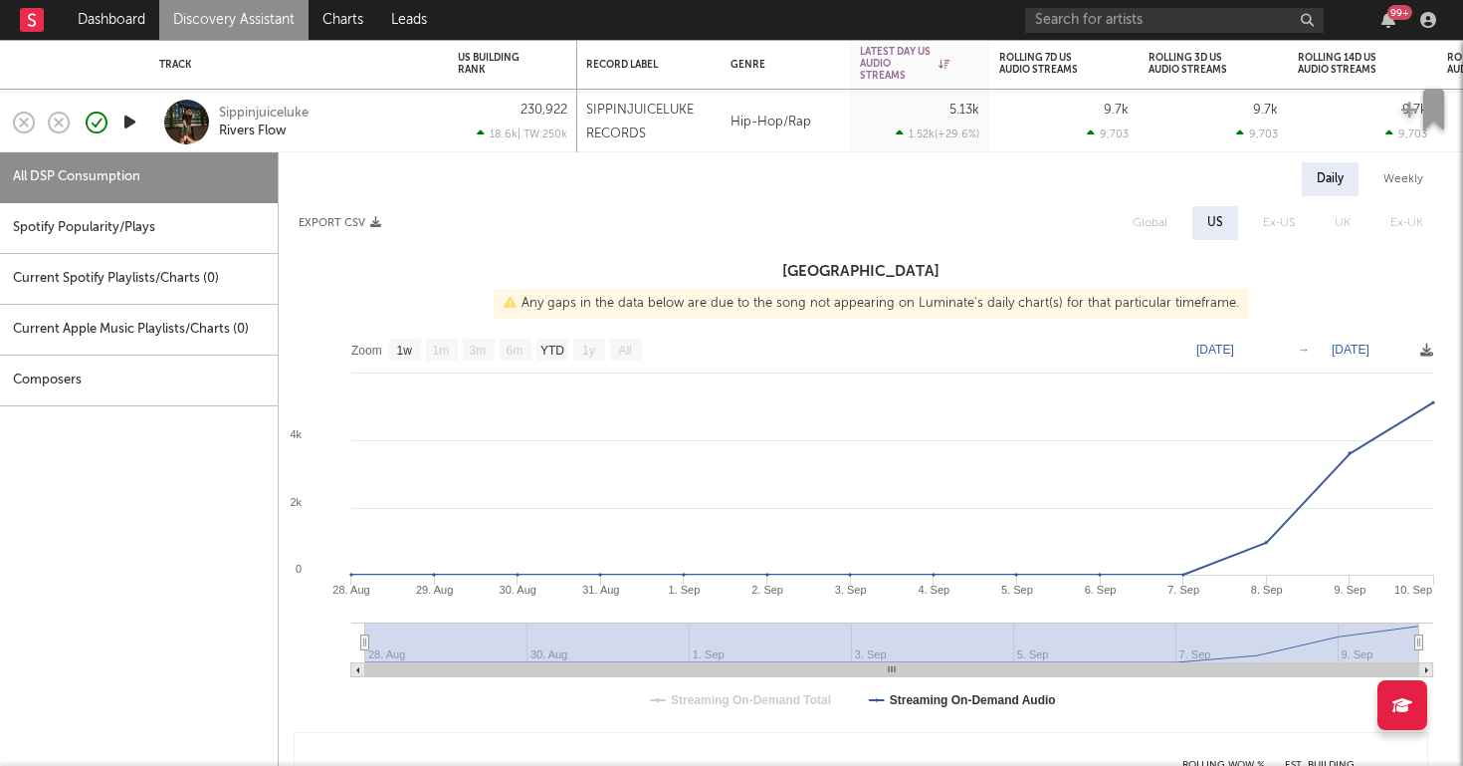
click at [127, 126] on icon "button" at bounding box center [129, 122] width 21 height 25
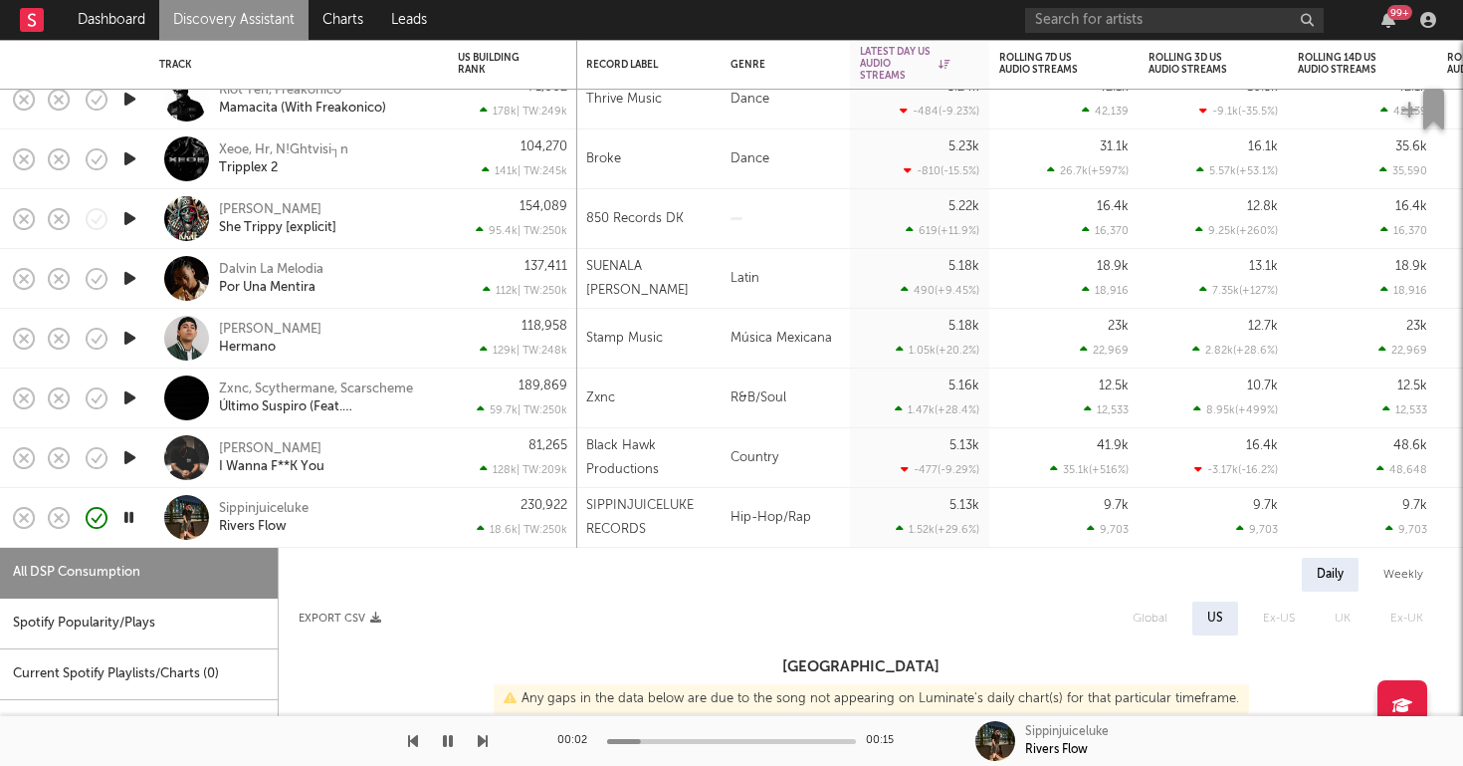
click at [134, 459] on icon "button" at bounding box center [129, 457] width 21 height 25
click at [131, 394] on icon "button" at bounding box center [129, 397] width 21 height 25
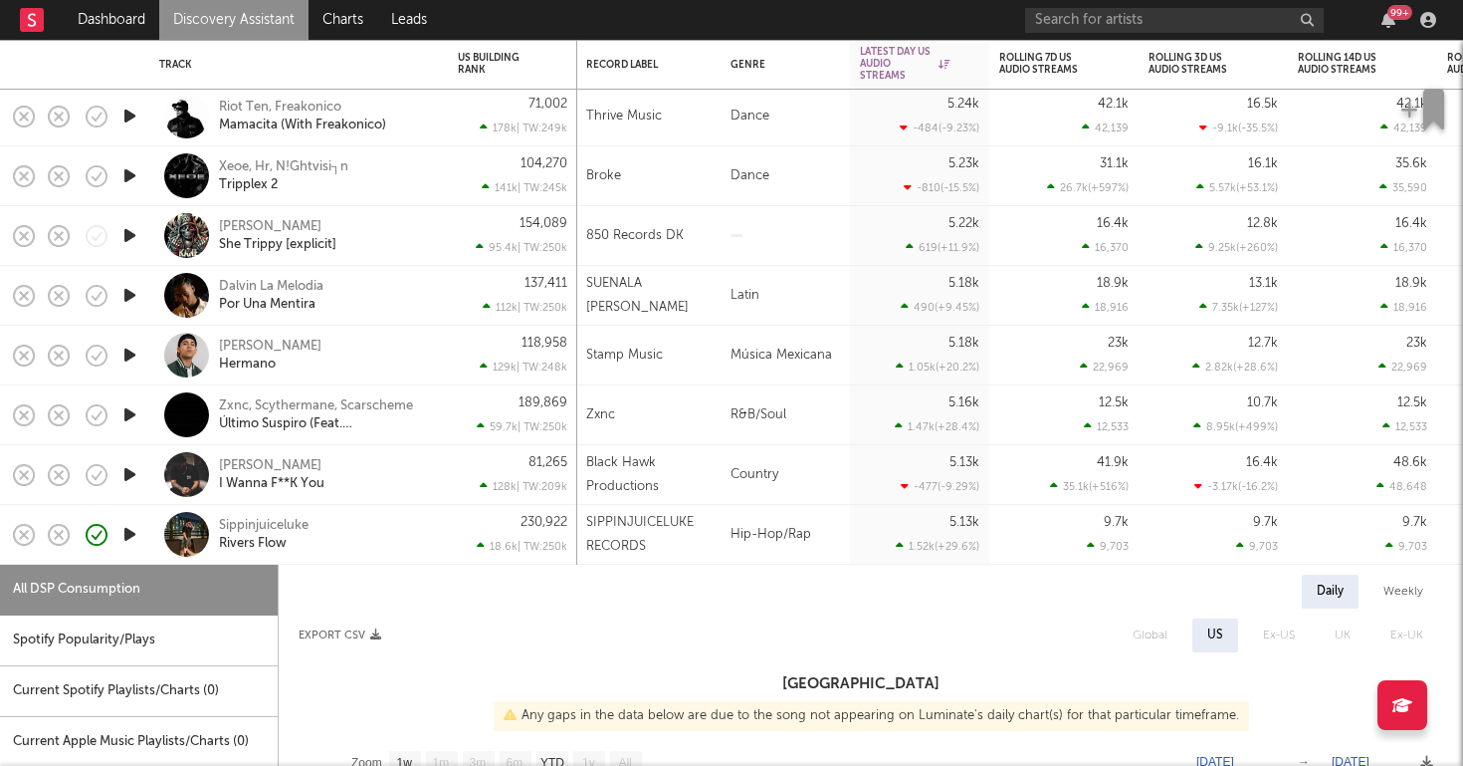
click at [130, 234] on icon "button" at bounding box center [129, 235] width 21 height 25
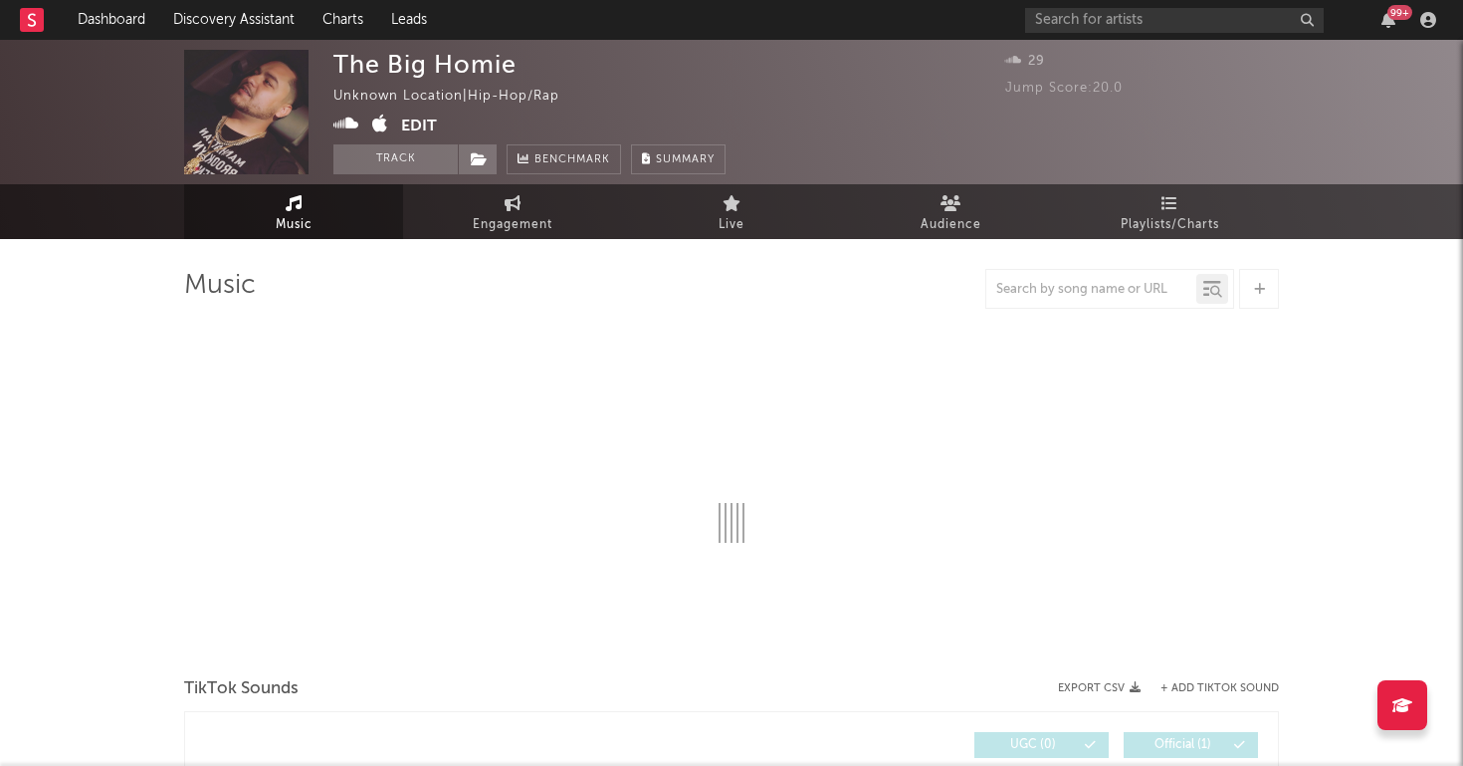
select select "1w"
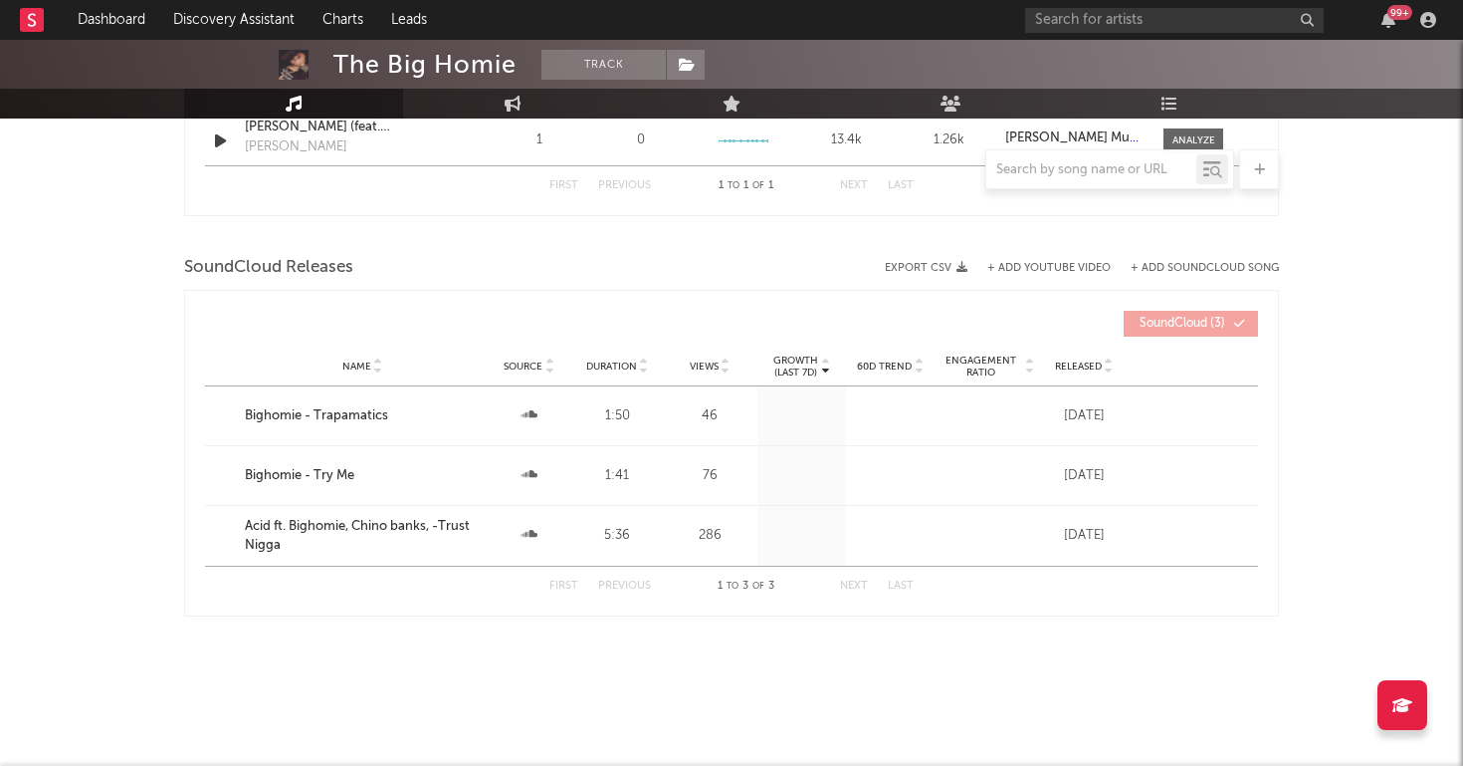
scroll to position [859, 0]
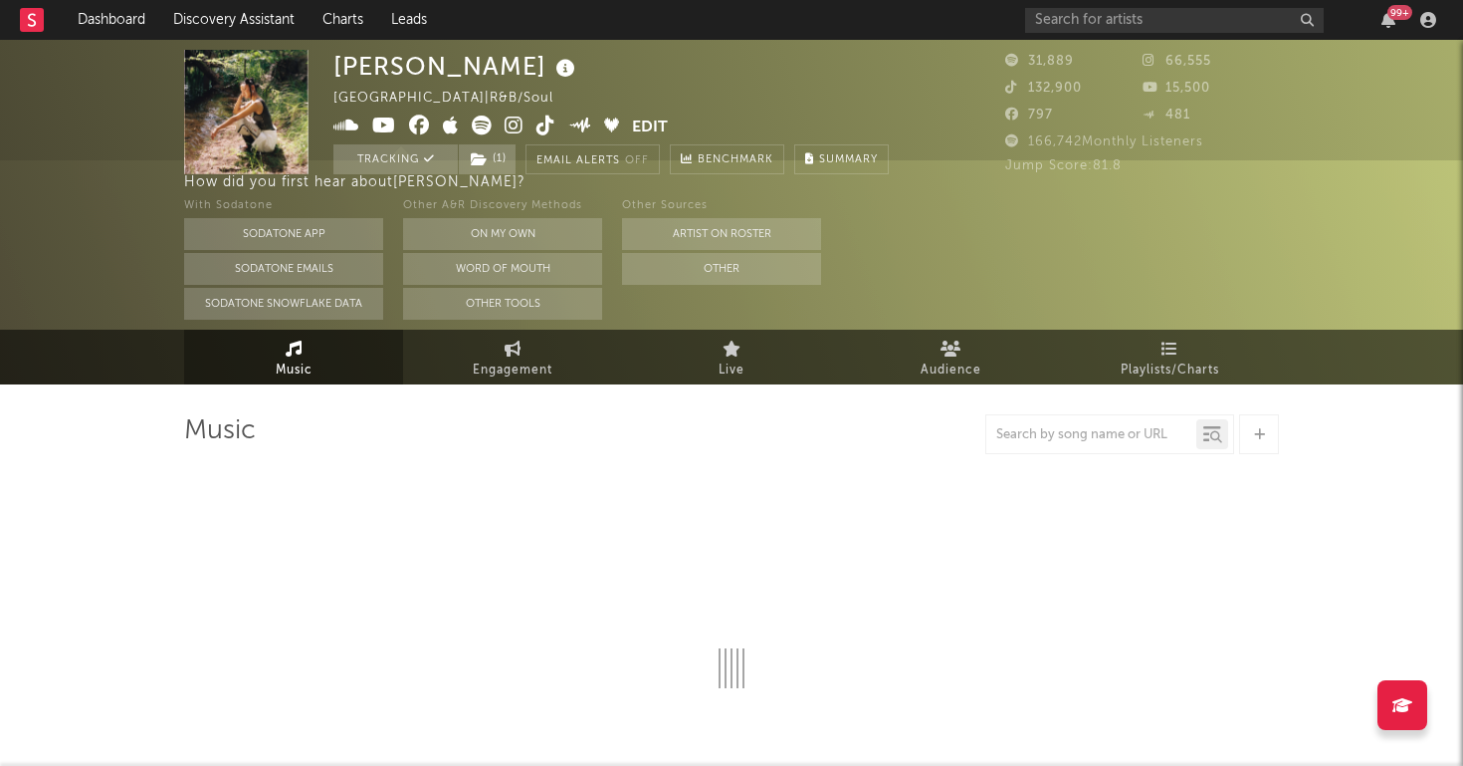
select select "6m"
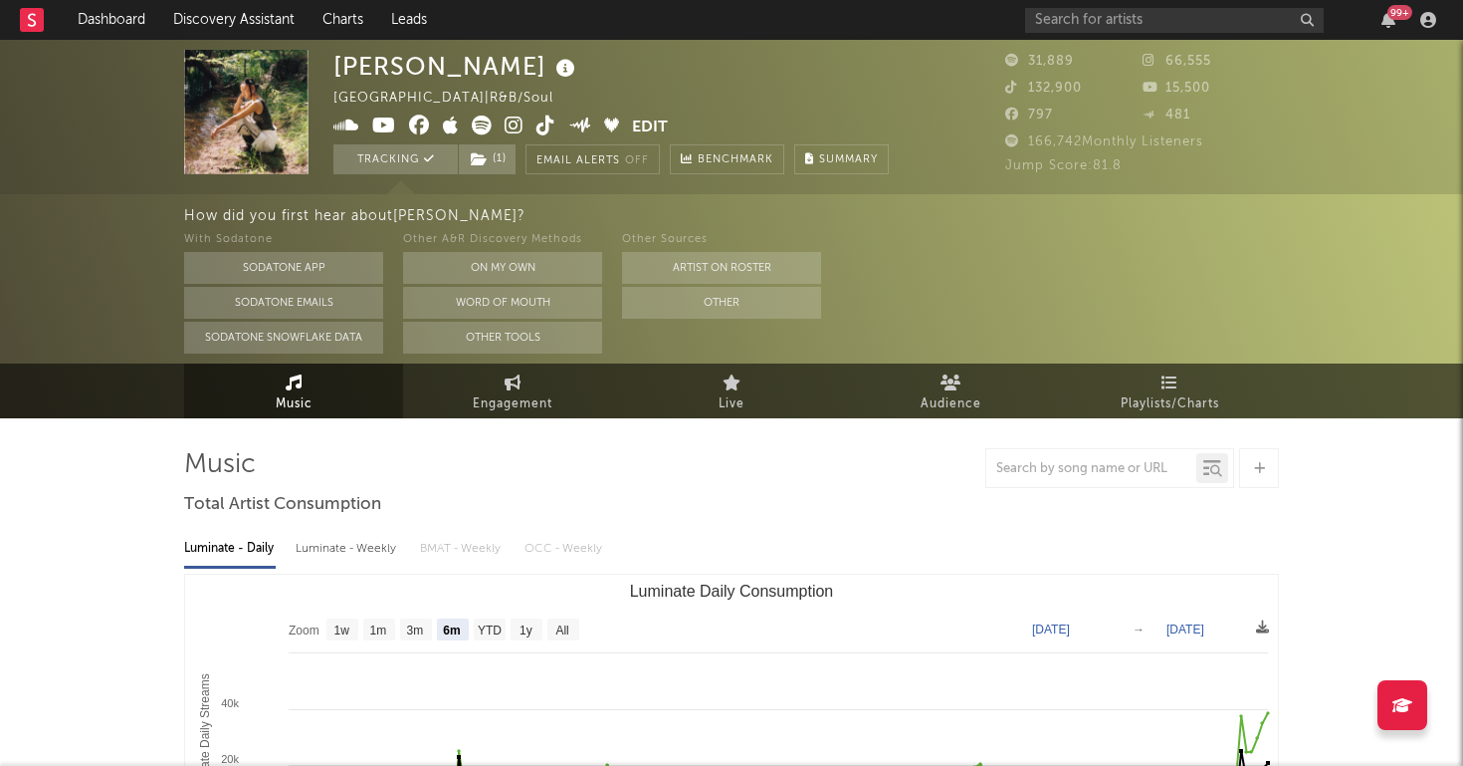
click at [502, 117] on span at bounding box center [483, 127] width 299 height 25
click at [515, 121] on icon at bounding box center [514, 125] width 19 height 20
click at [520, 124] on icon at bounding box center [514, 125] width 19 height 20
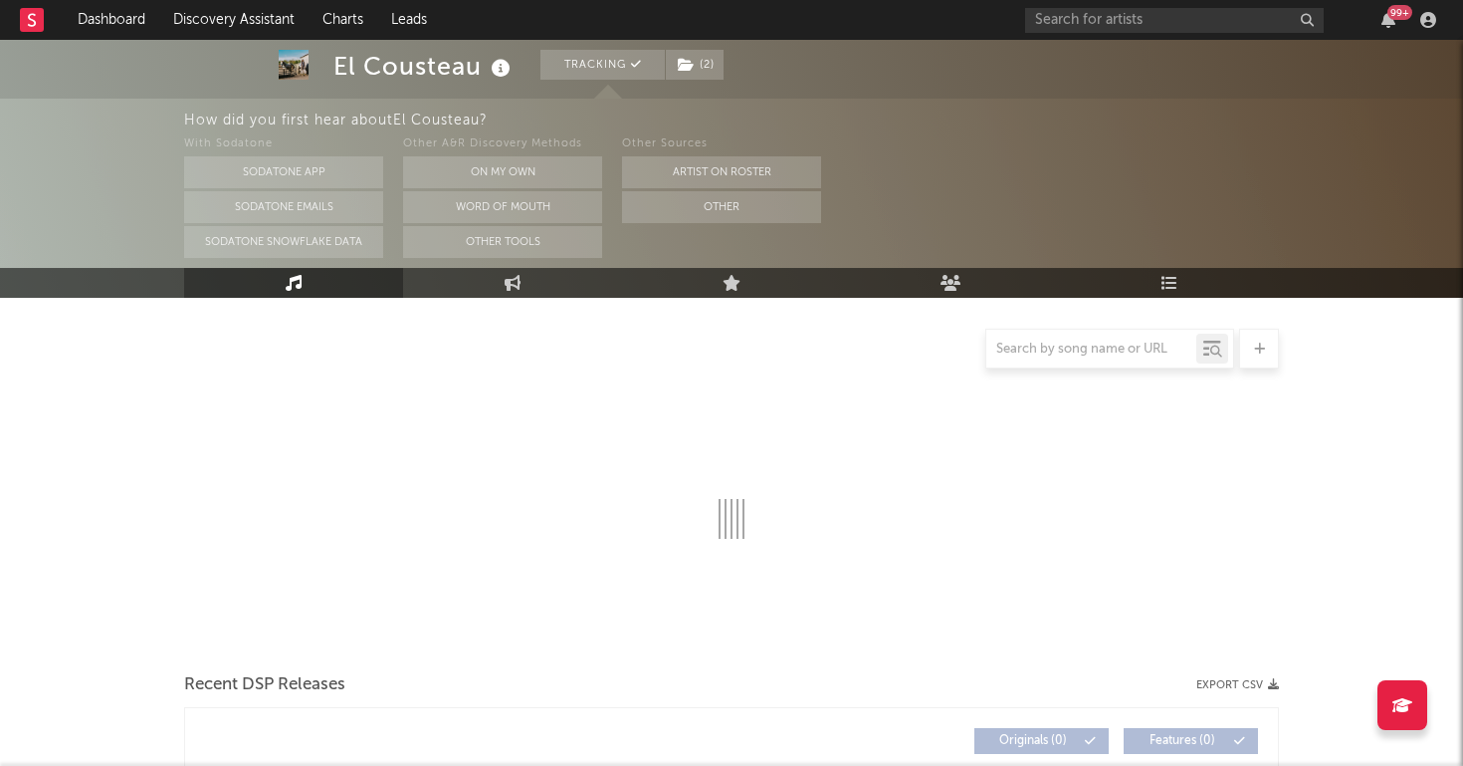
scroll to position [183, 1]
select select "6m"
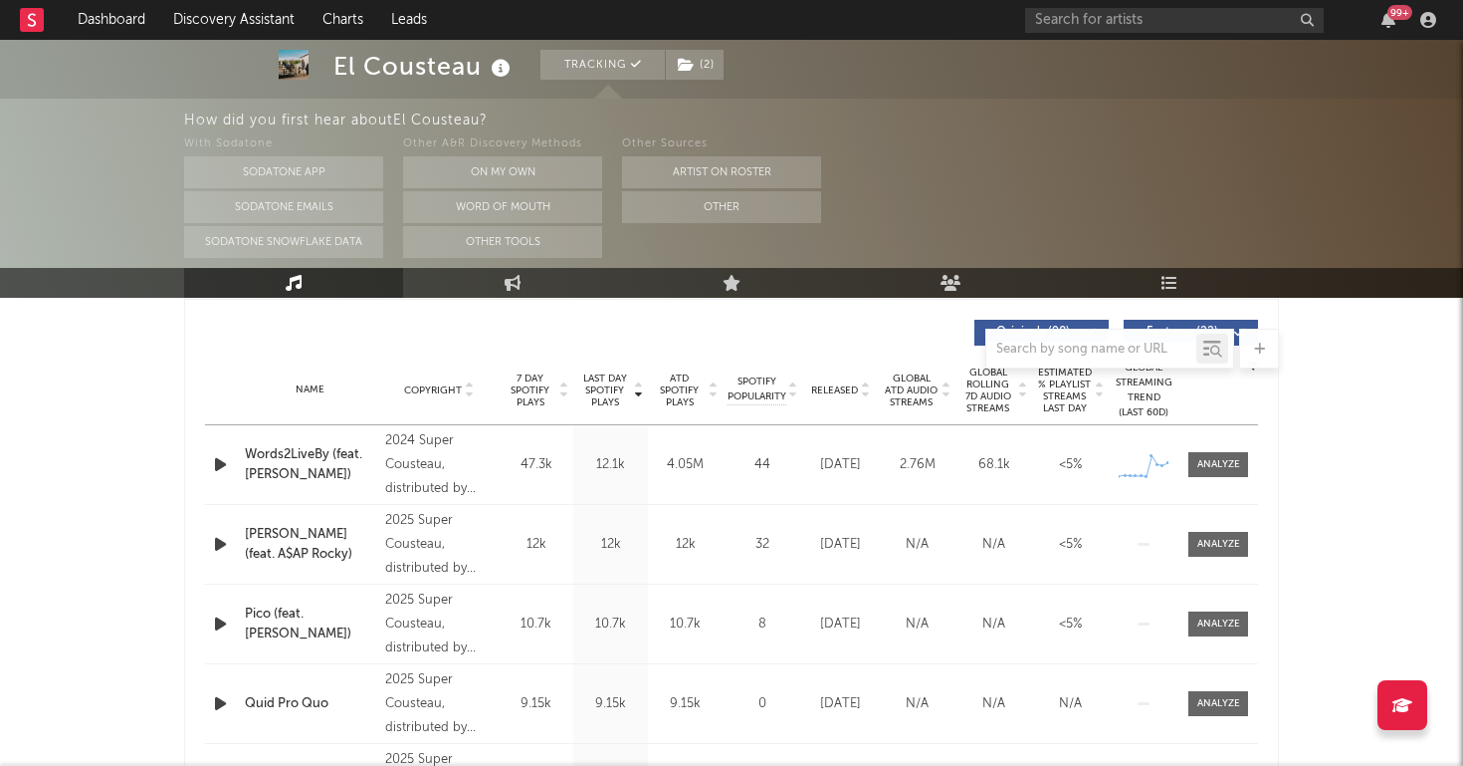
scroll to position [772, 0]
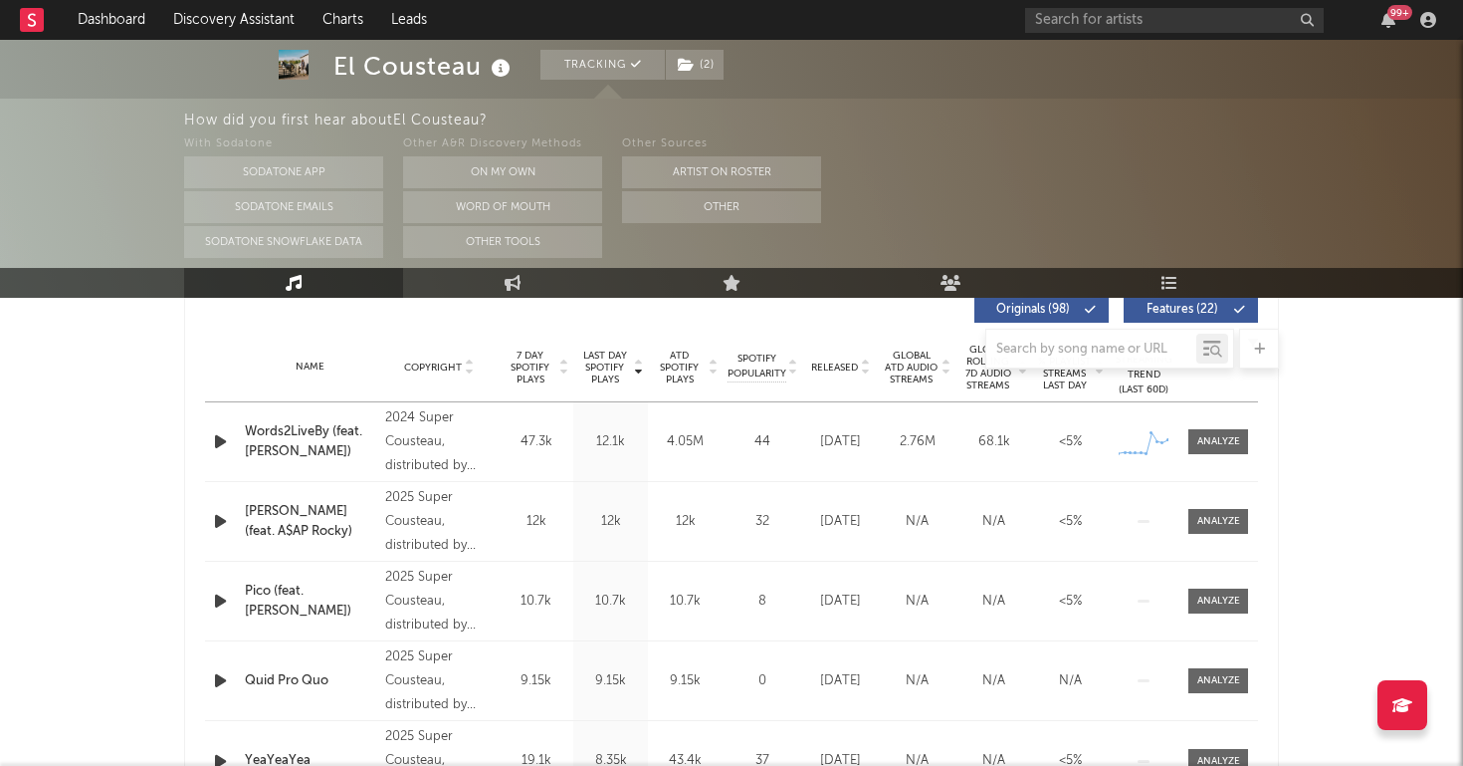
click at [841, 367] on div at bounding box center [731, 349] width 1095 height 40
click at [845, 362] on div at bounding box center [731, 349] width 1095 height 40
click at [833, 370] on span "Released" at bounding box center [834, 367] width 47 height 12
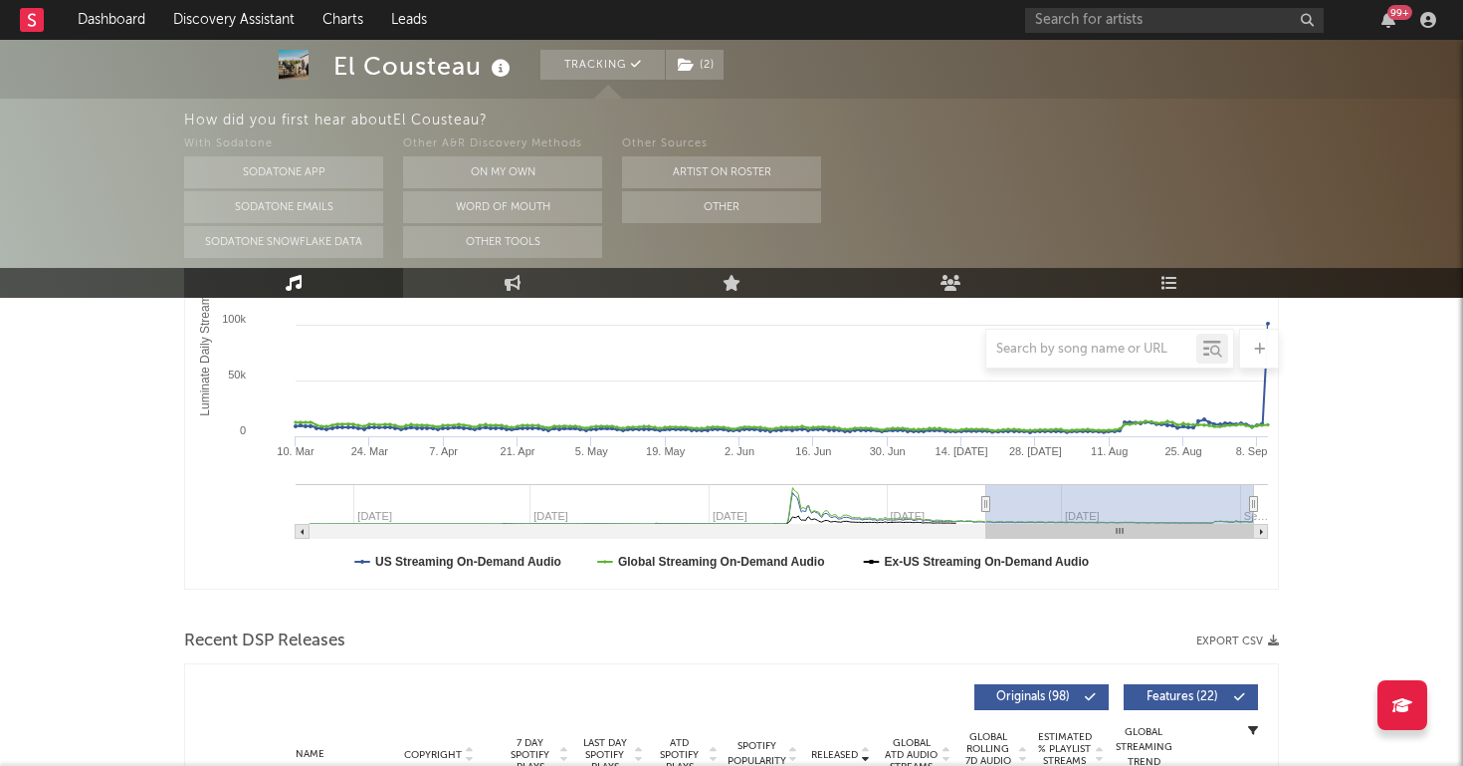
scroll to position [383, 0]
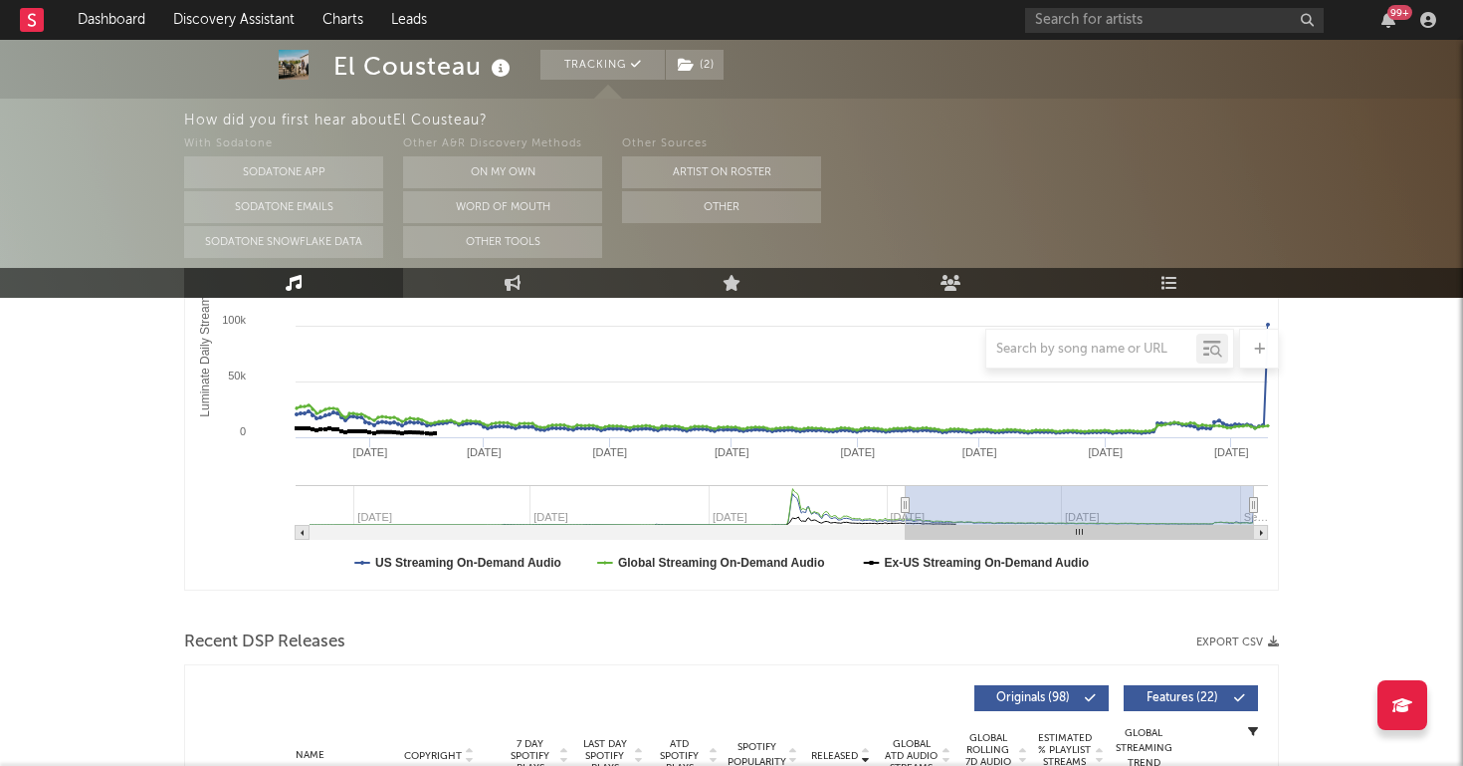
type input "2024-10-20"
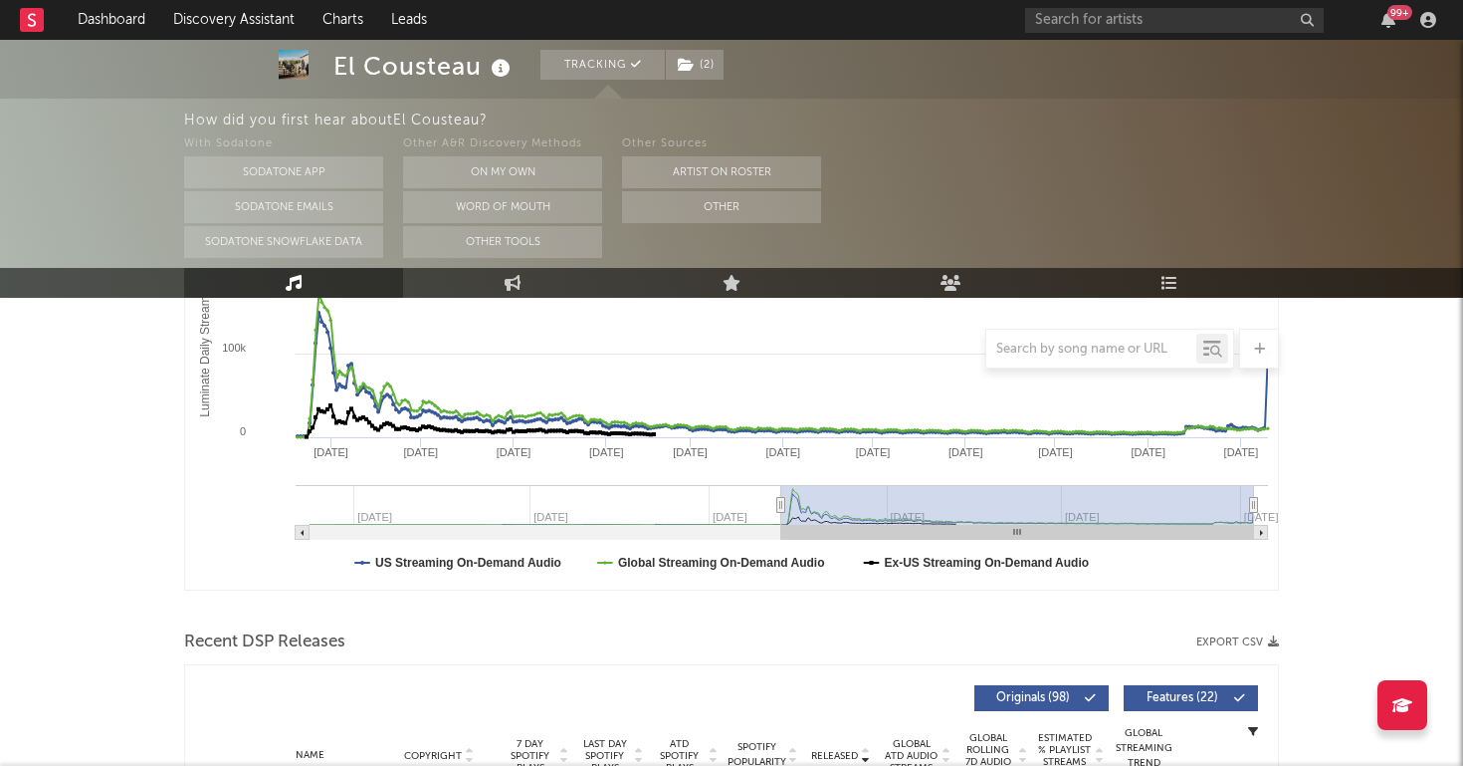
drag, startPoint x: 988, startPoint y: 507, endPoint x: 782, endPoint y: 472, distance: 209.0
click at [782, 472] on icon "Created with Highcharts 10.3.3 Luminate Daily Streams Luminate Daily Consumptio…" at bounding box center [731, 390] width 1093 height 398
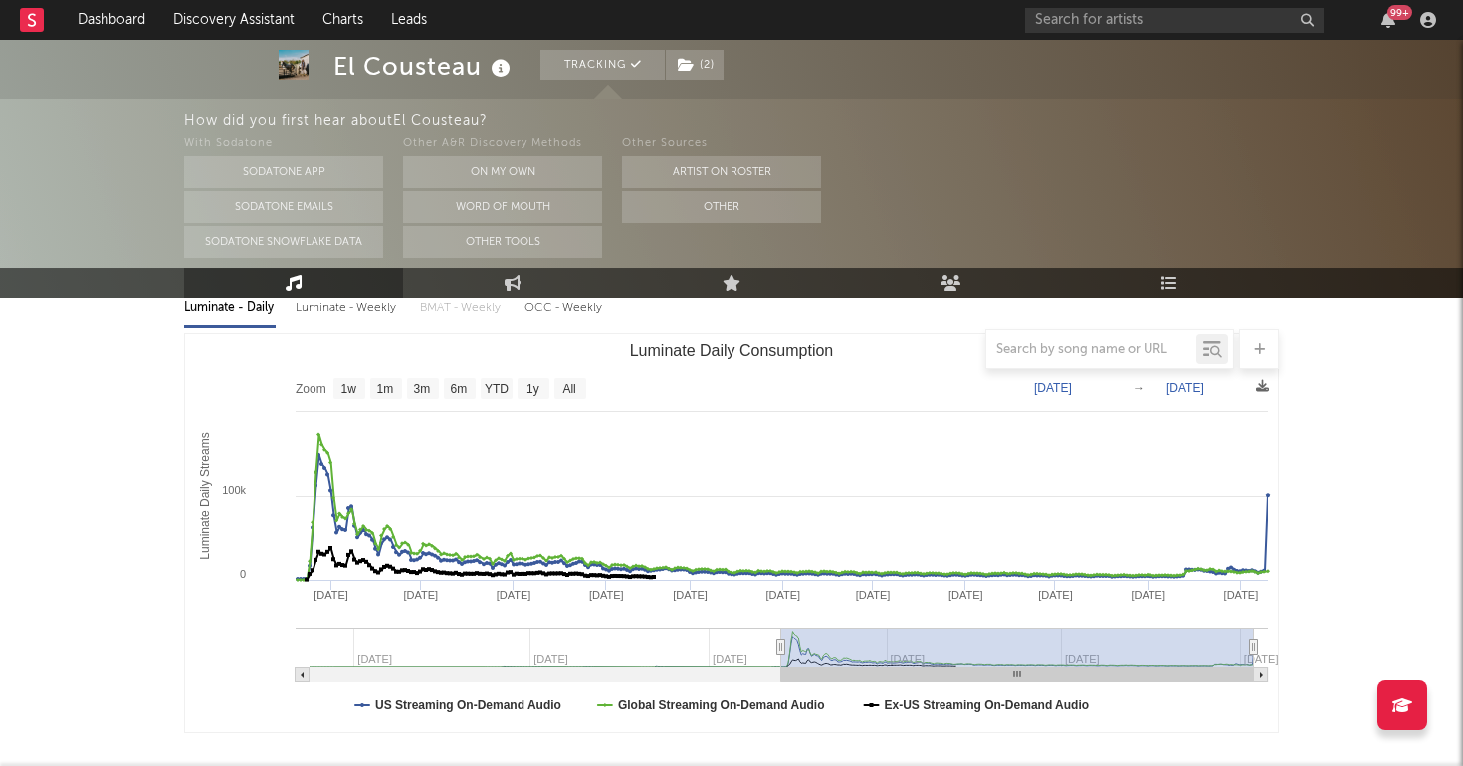
scroll to position [240, 0]
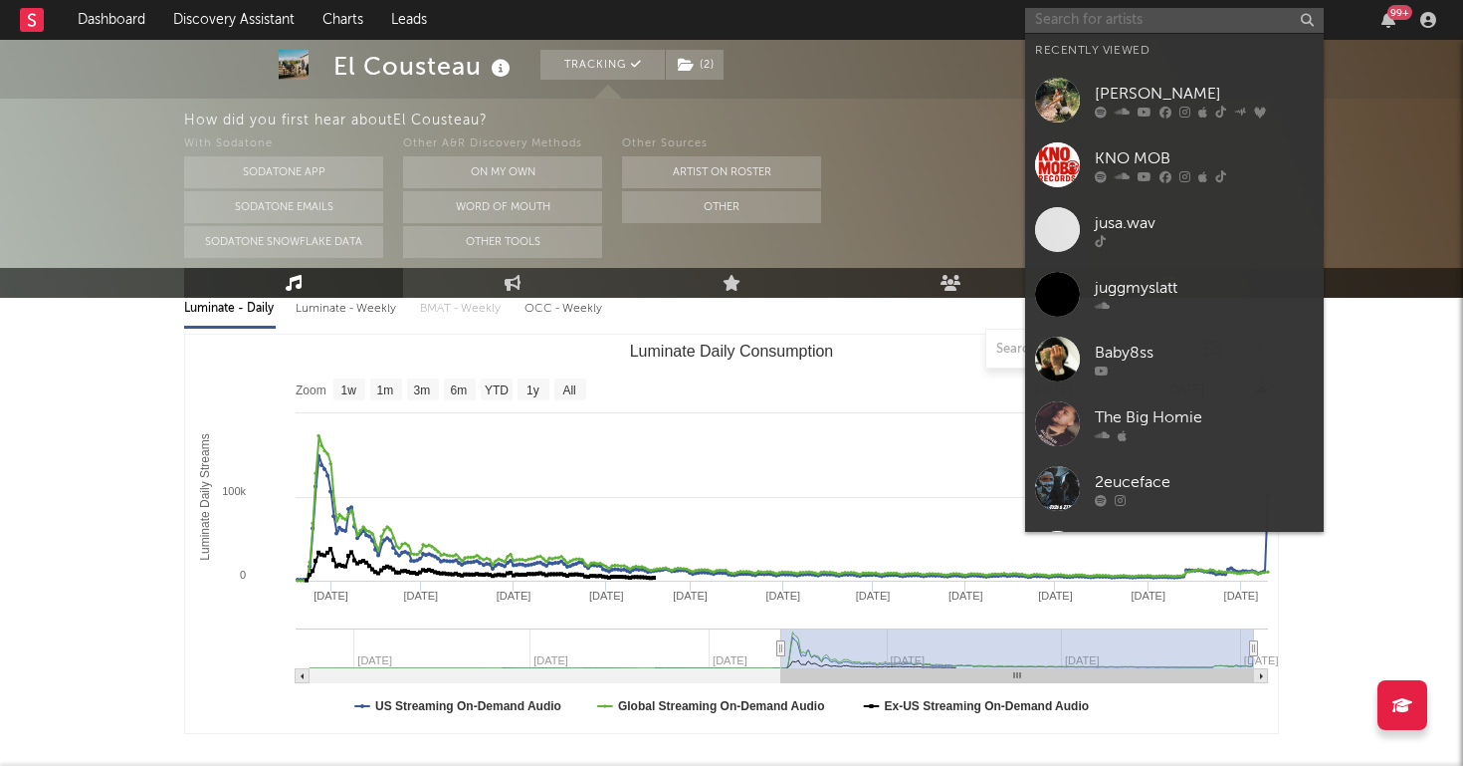
click at [1185, 23] on input "text" at bounding box center [1174, 20] width 299 height 25
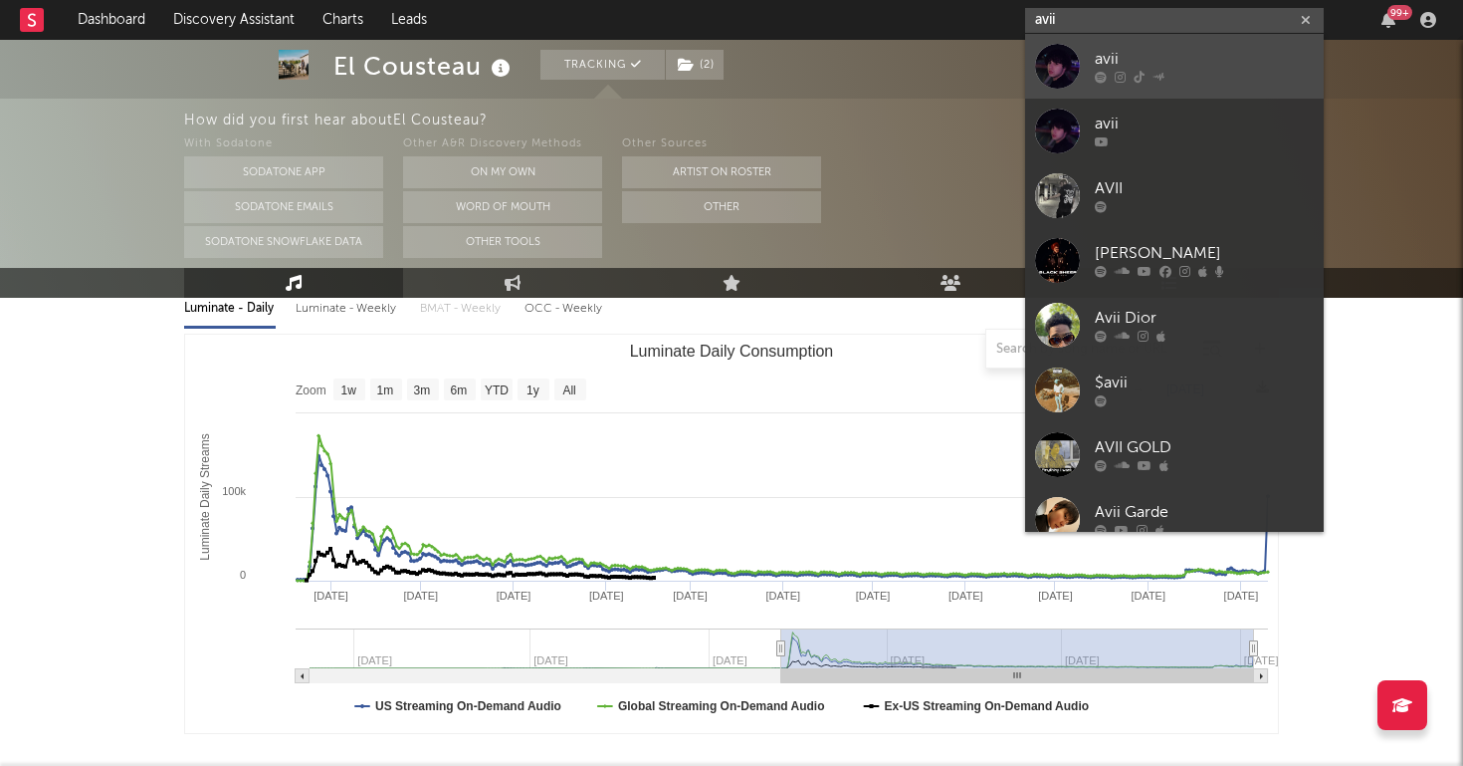
type input "avii"
click at [1121, 64] on div "avii" at bounding box center [1204, 60] width 219 height 24
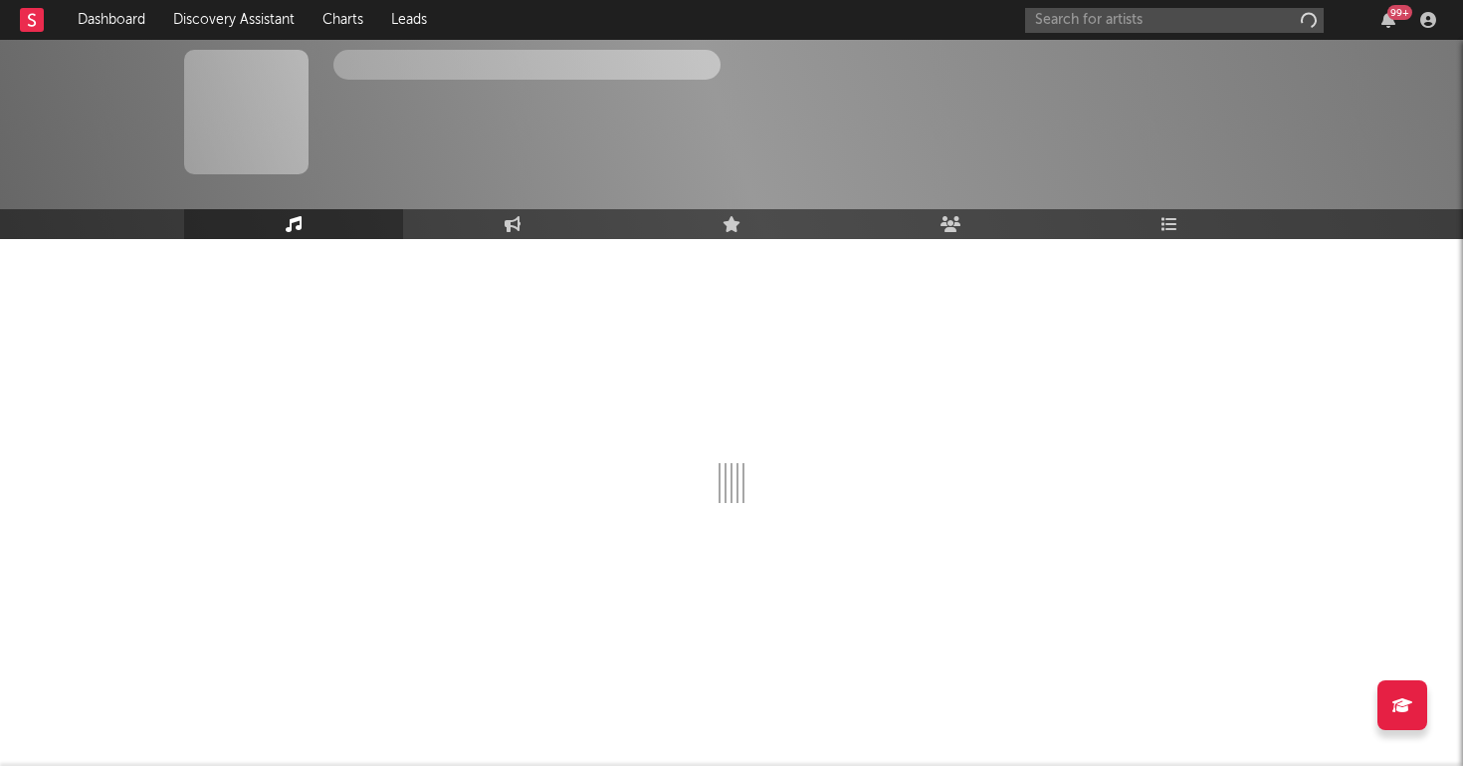
scroll to position [23, 0]
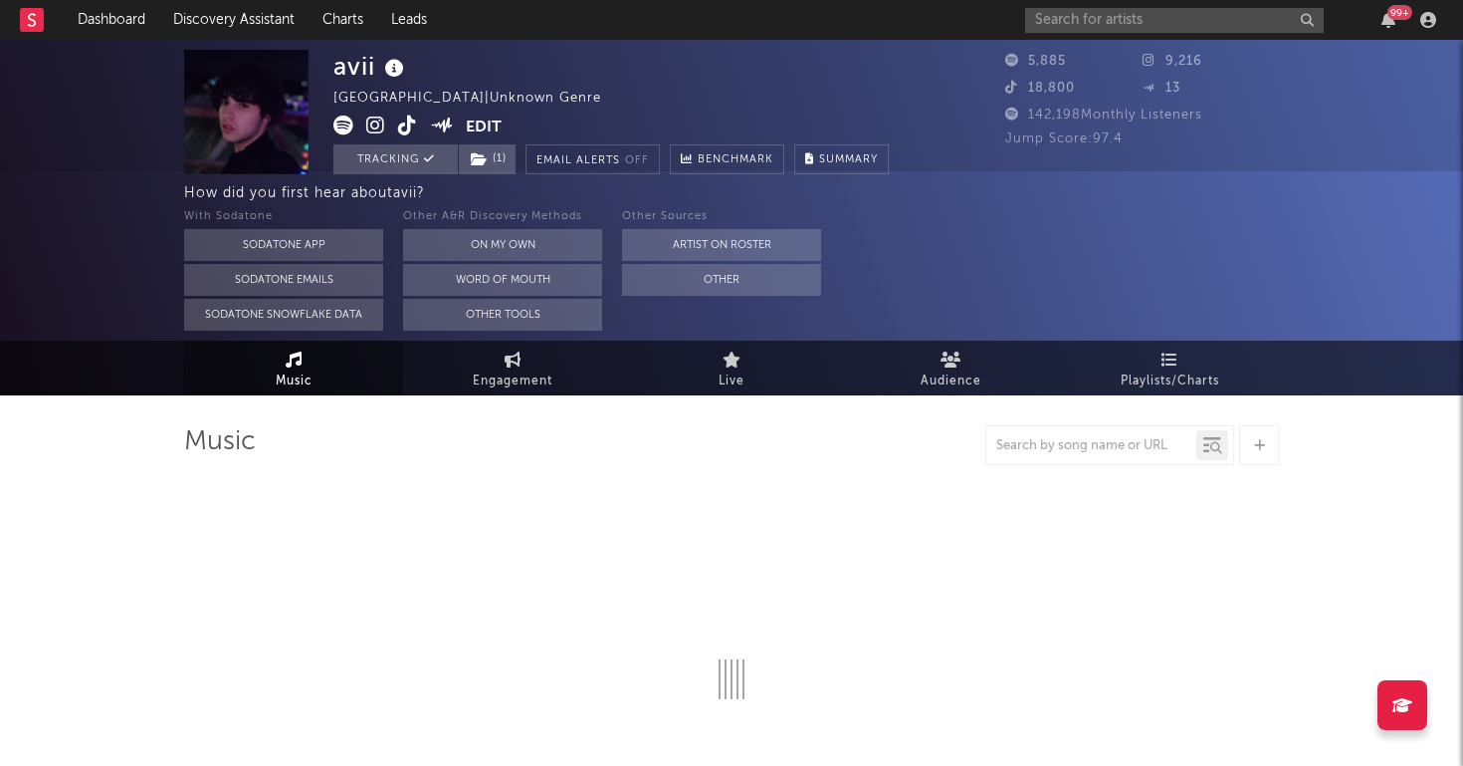
select select "1w"
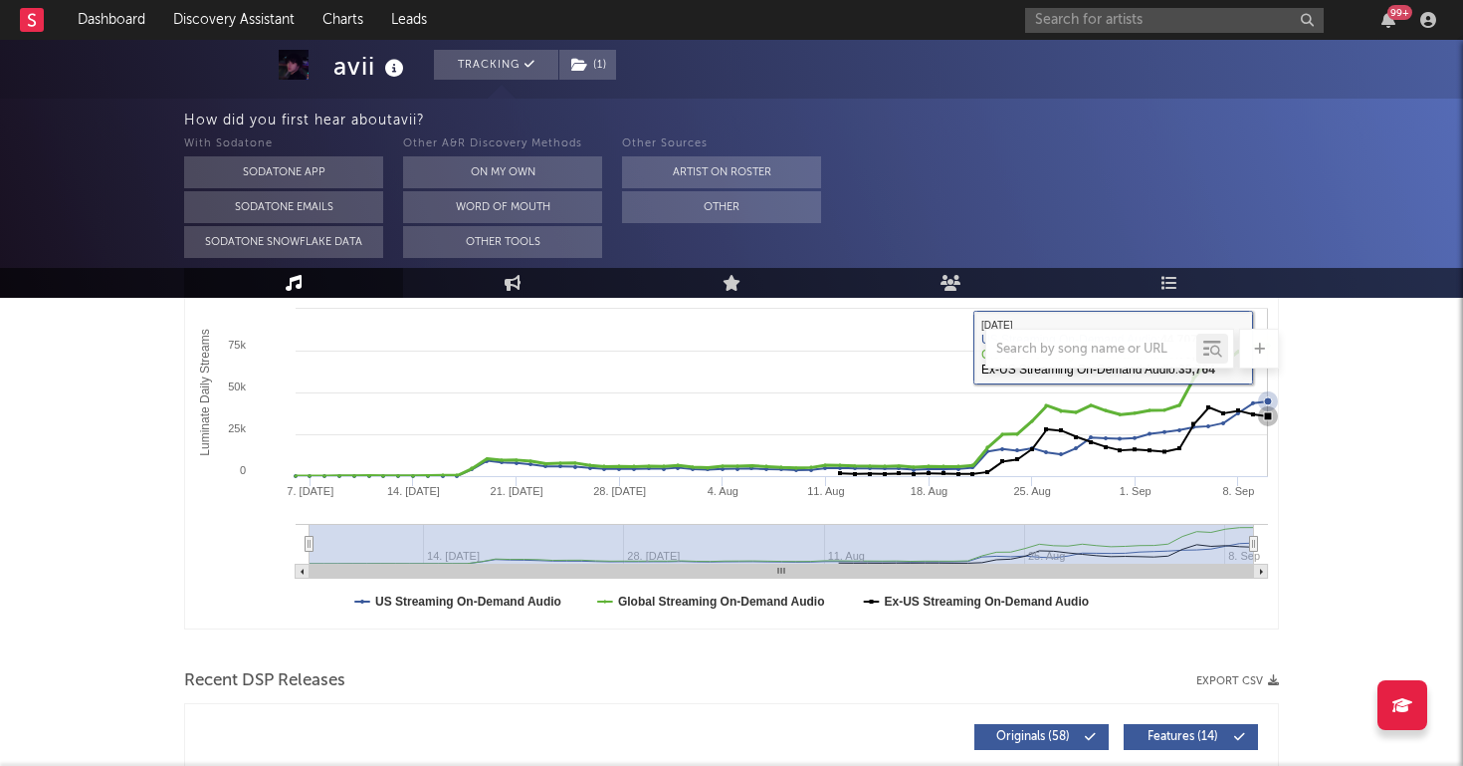
scroll to position [731, 0]
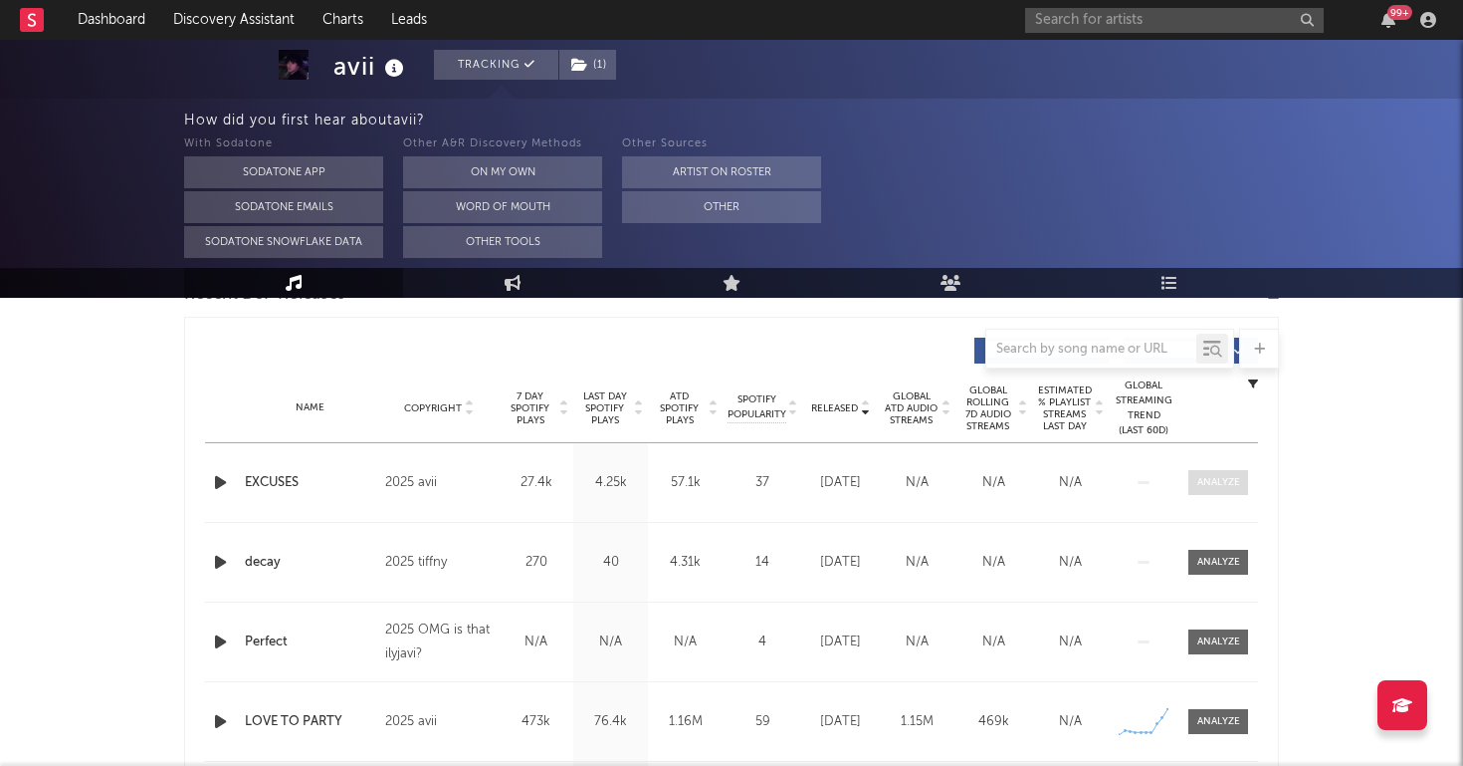
click at [1207, 488] on div at bounding box center [1219, 482] width 43 height 15
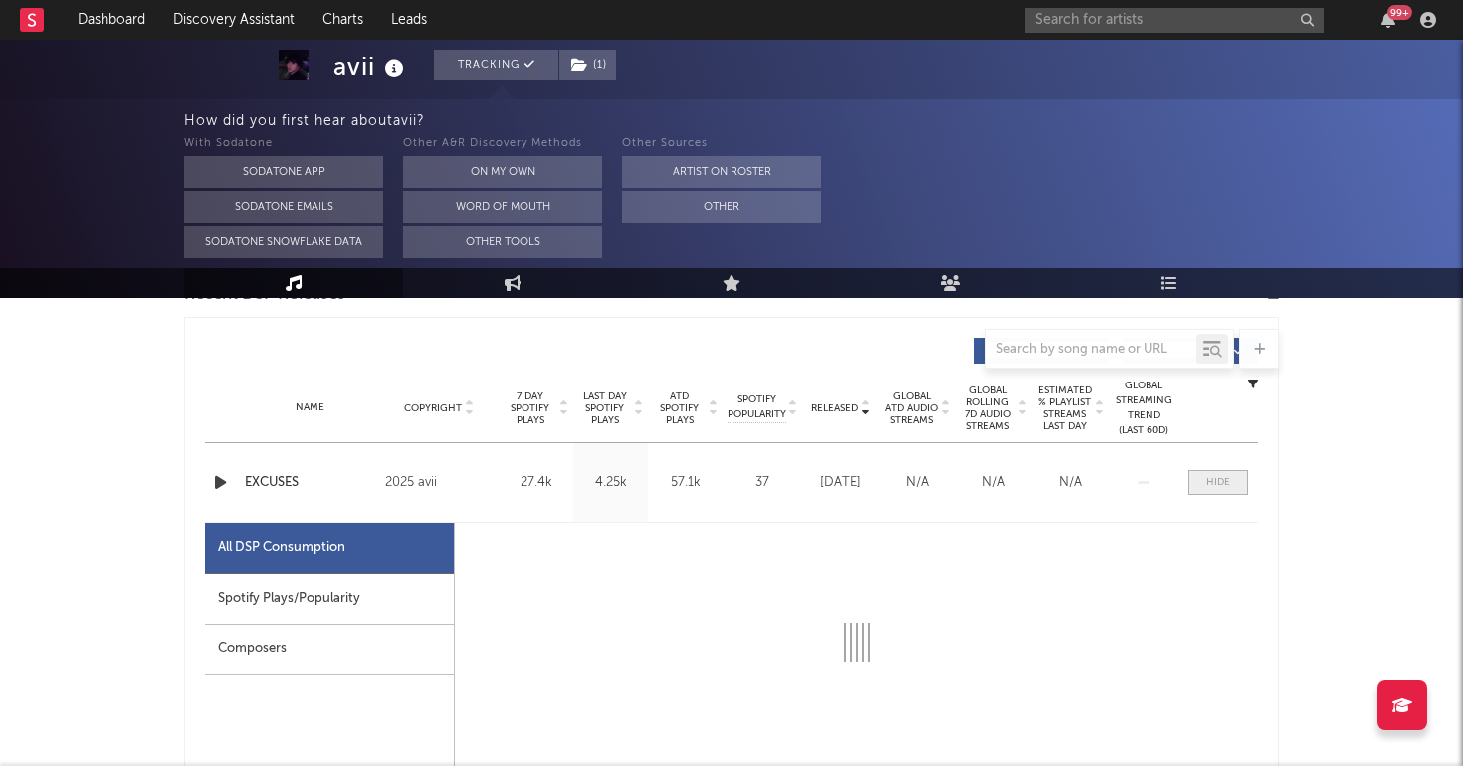
select select "1w"
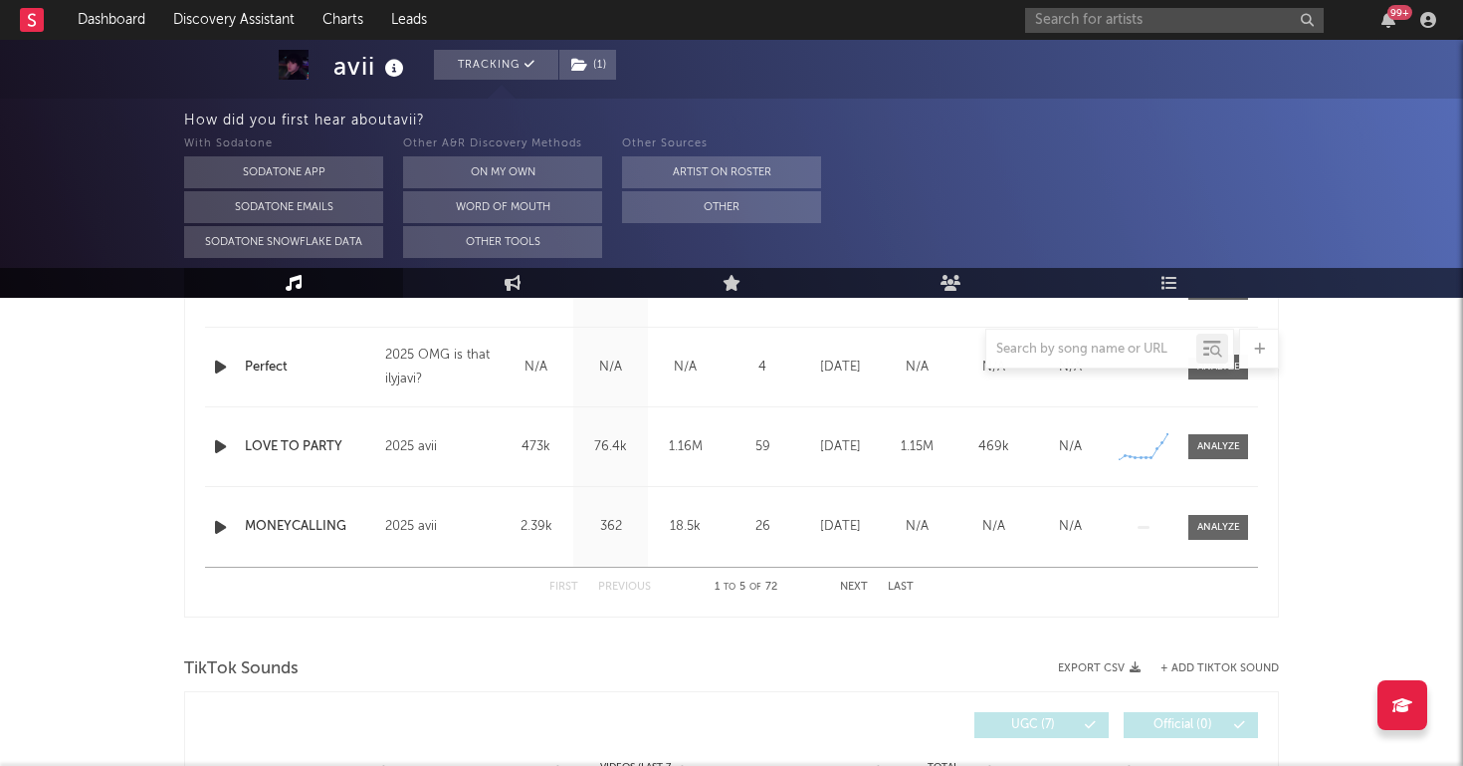
scroll to position [1952, 0]
click at [1213, 470] on div "Name LOVE TO PARTY Copyright 2025 avii Label avii Album Names LOVE TO PARTY Com…" at bounding box center [731, 446] width 1053 height 79
click at [1215, 450] on div at bounding box center [1219, 446] width 43 height 15
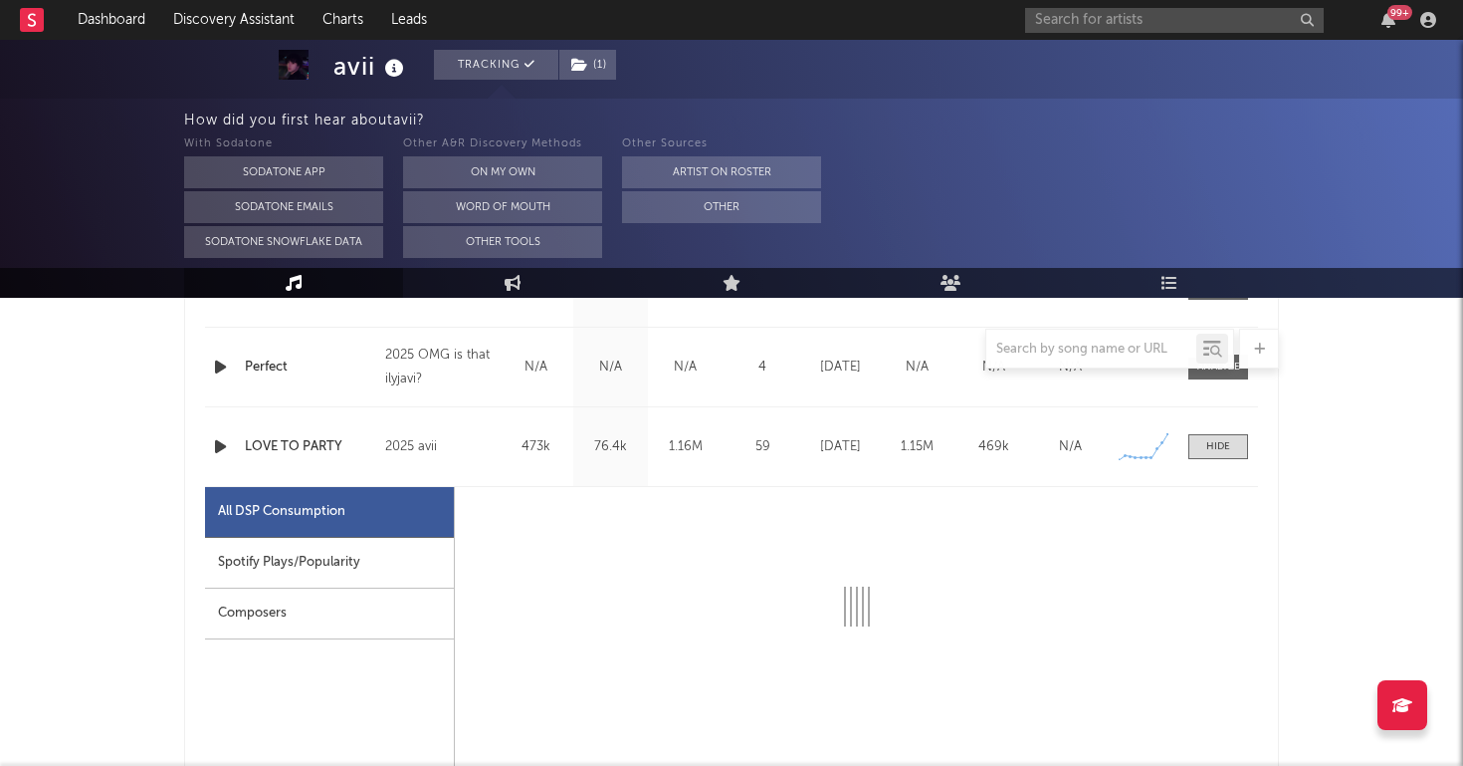
select select "1w"
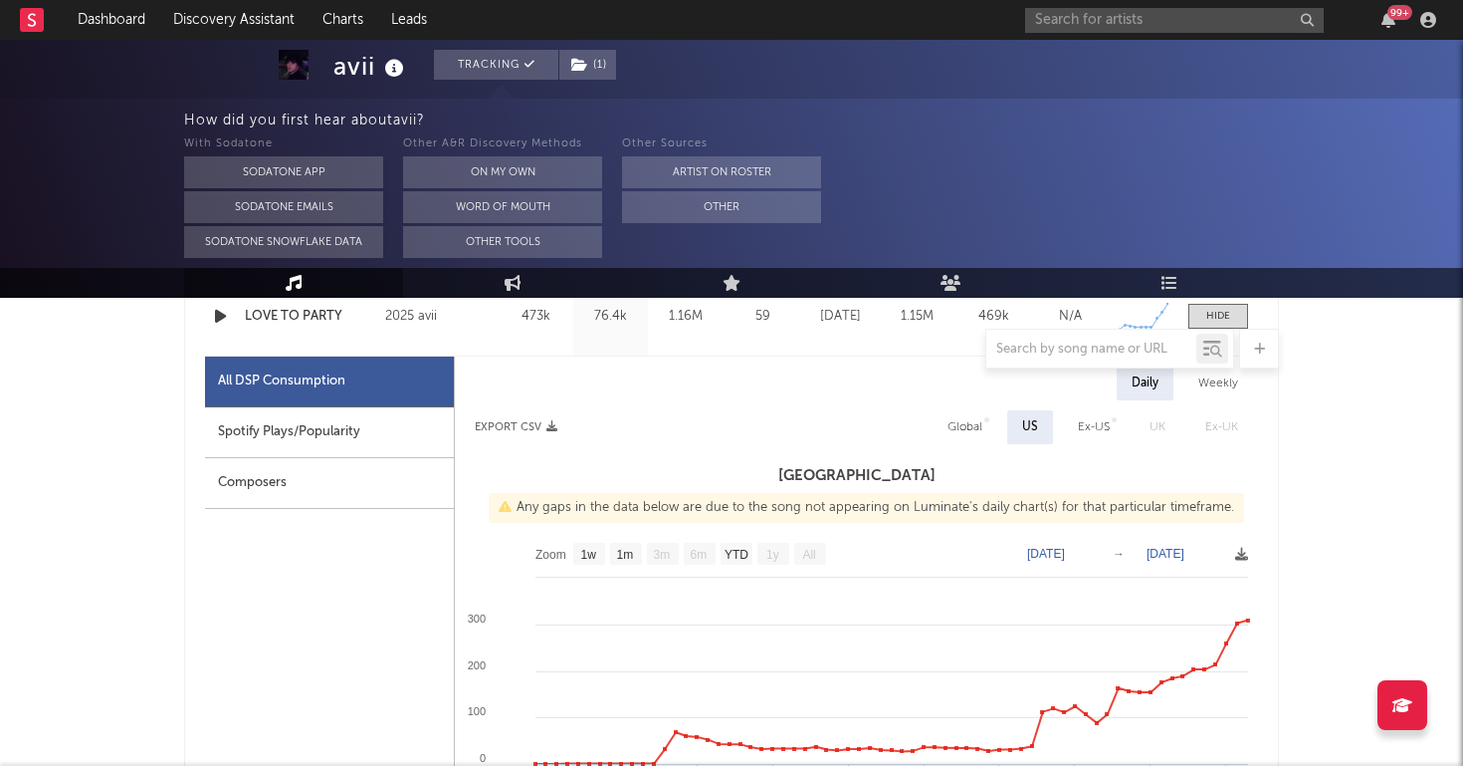
scroll to position [2084, 0]
click at [322, 23] on link "Charts" at bounding box center [343, 20] width 69 height 40
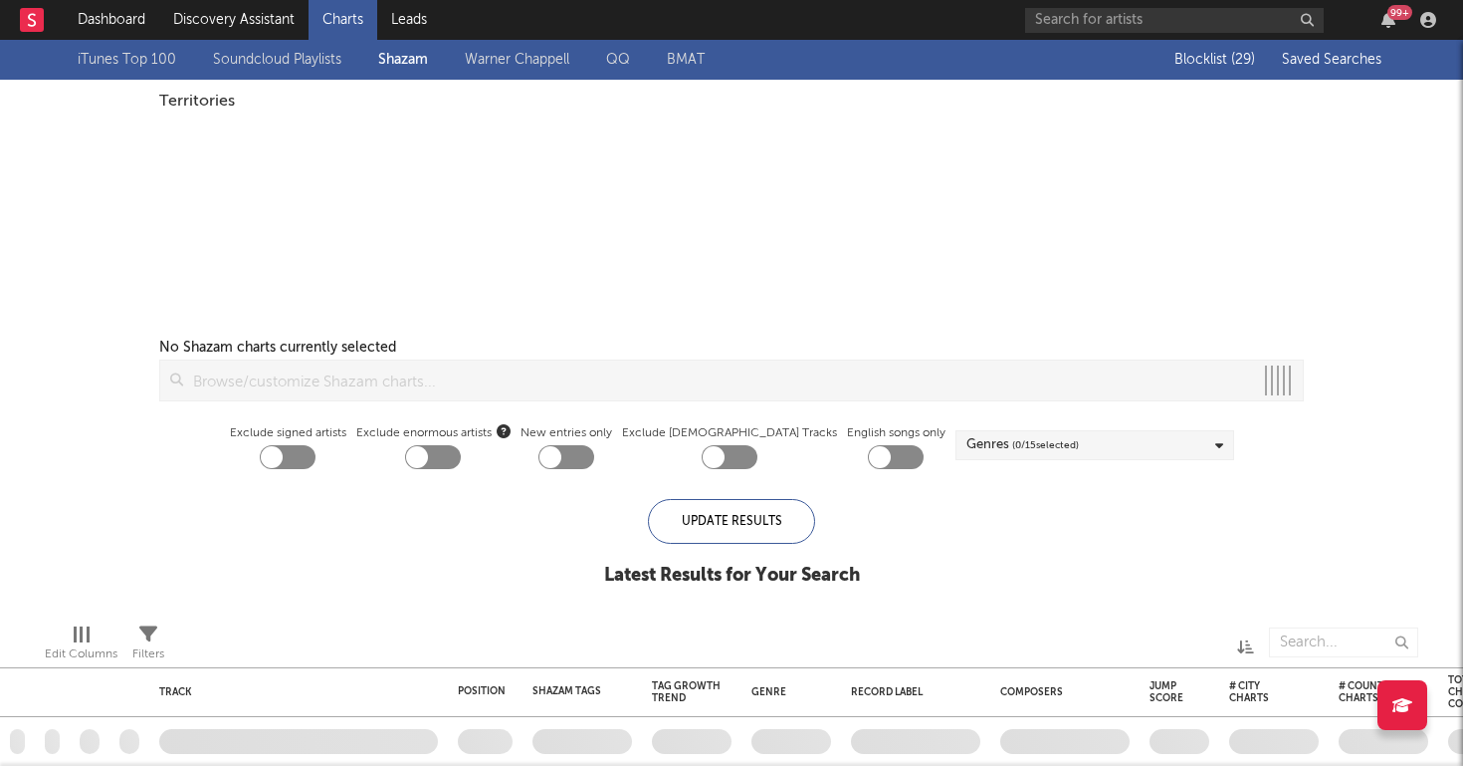
checkbox input "true"
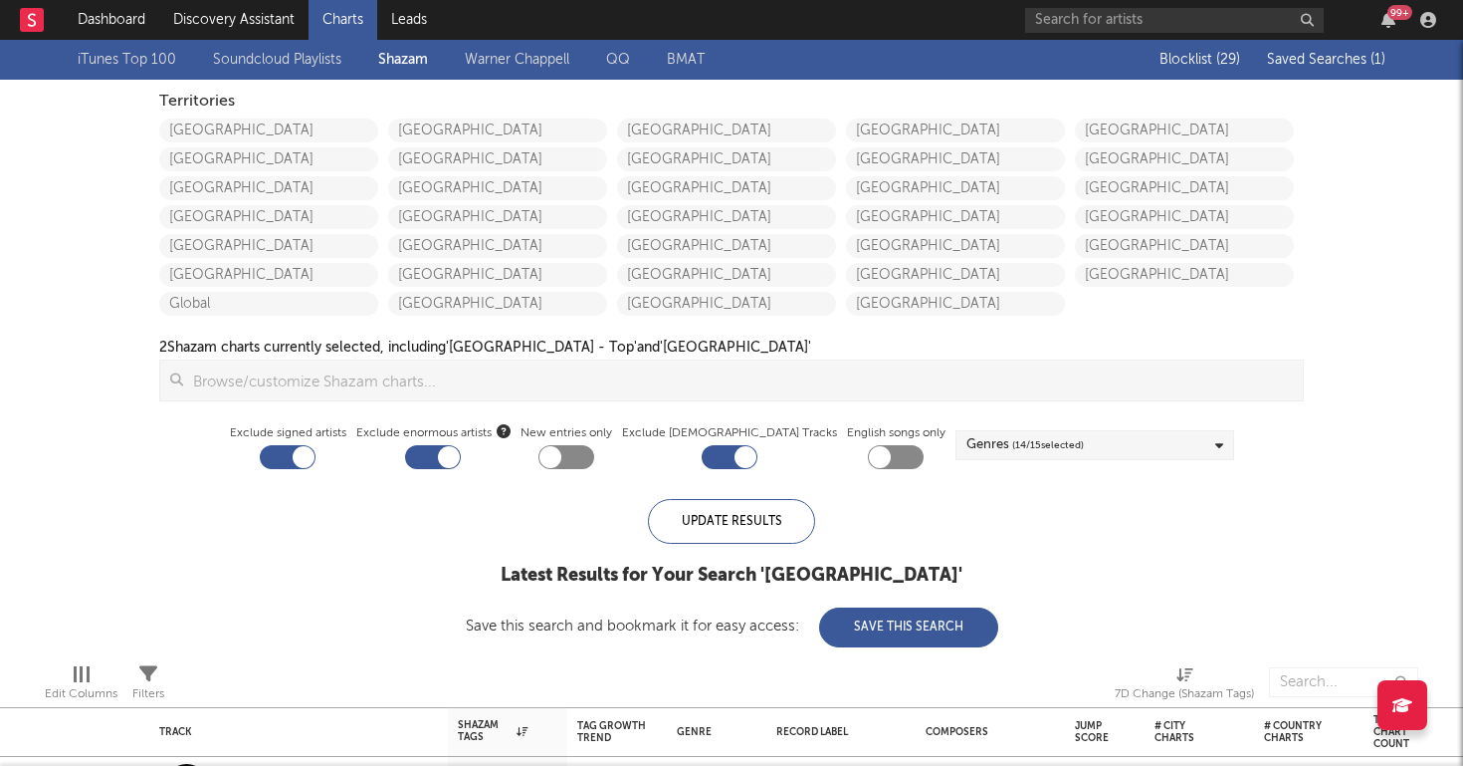
click at [1356, 62] on span "Saved Searches ( 1 )" at bounding box center [1326, 60] width 118 height 14
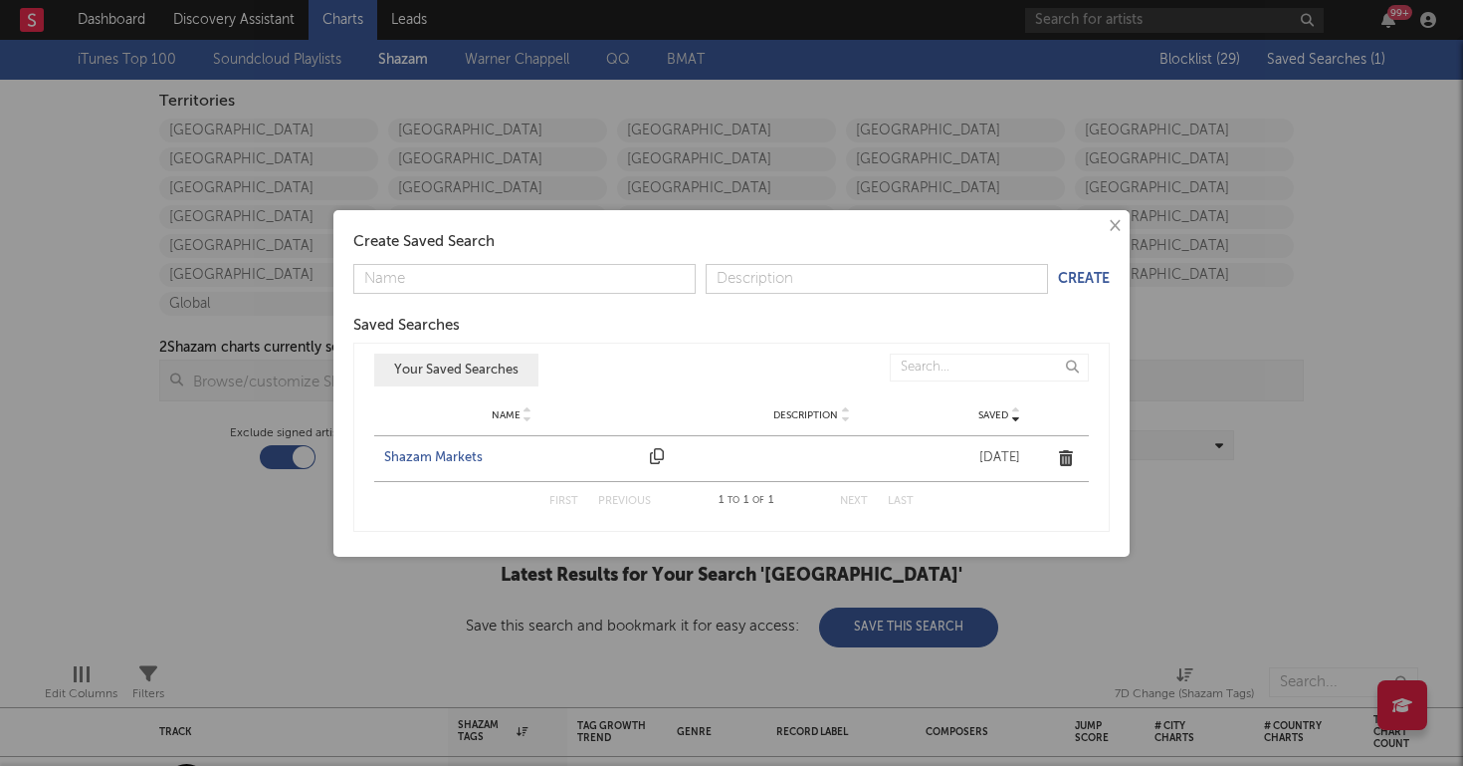
click at [445, 455] on div "Shazam Markets" at bounding box center [512, 458] width 256 height 20
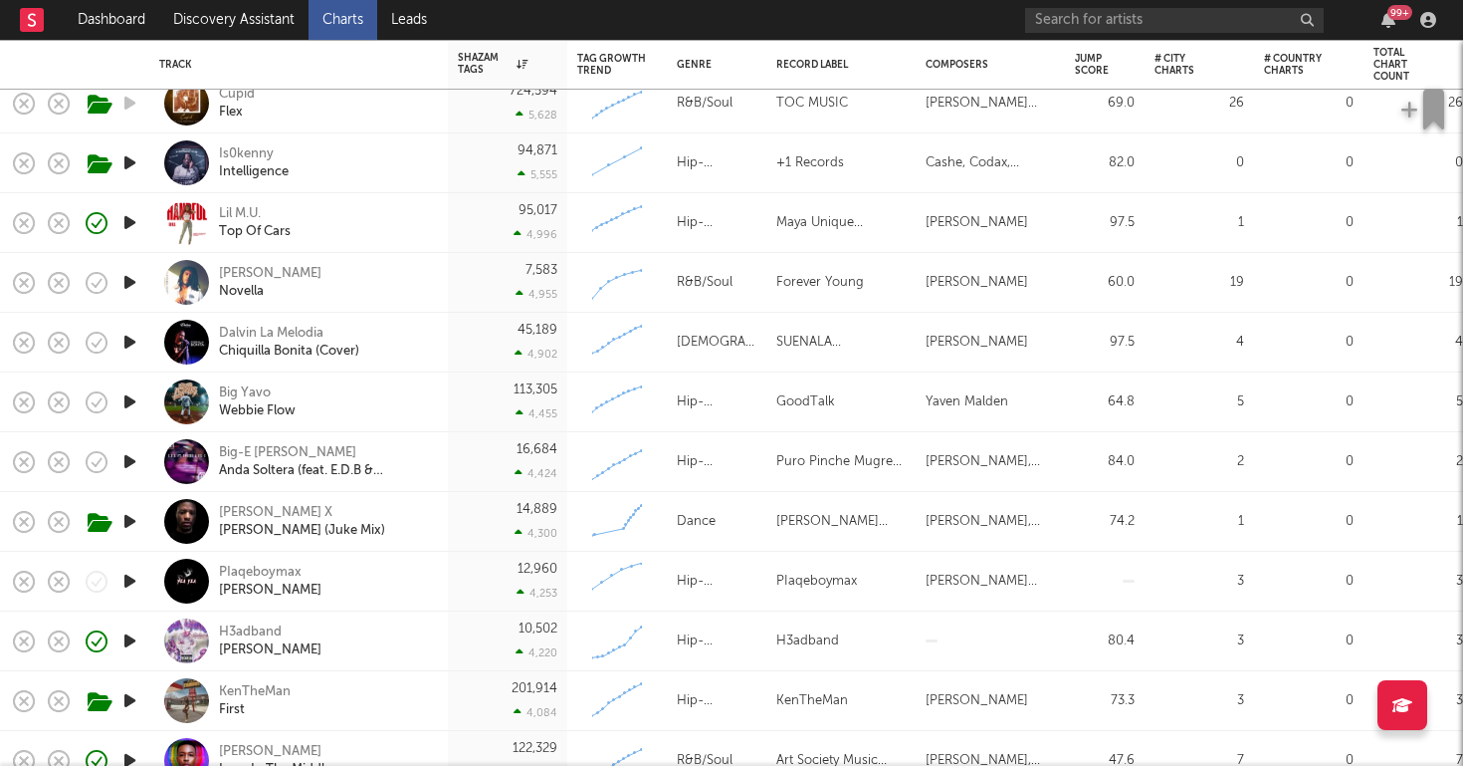
click at [136, 287] on icon "button" at bounding box center [129, 282] width 21 height 25
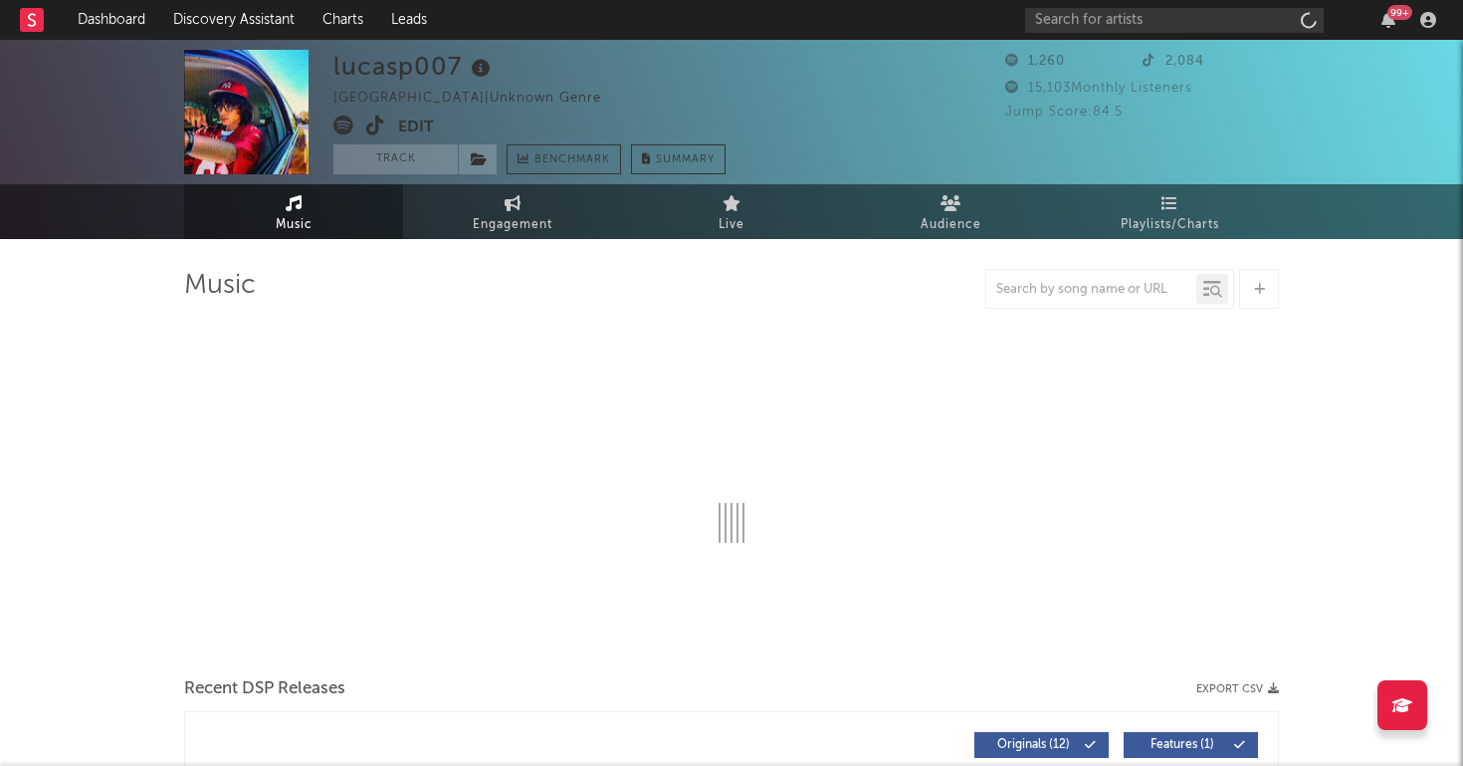
select select "1w"
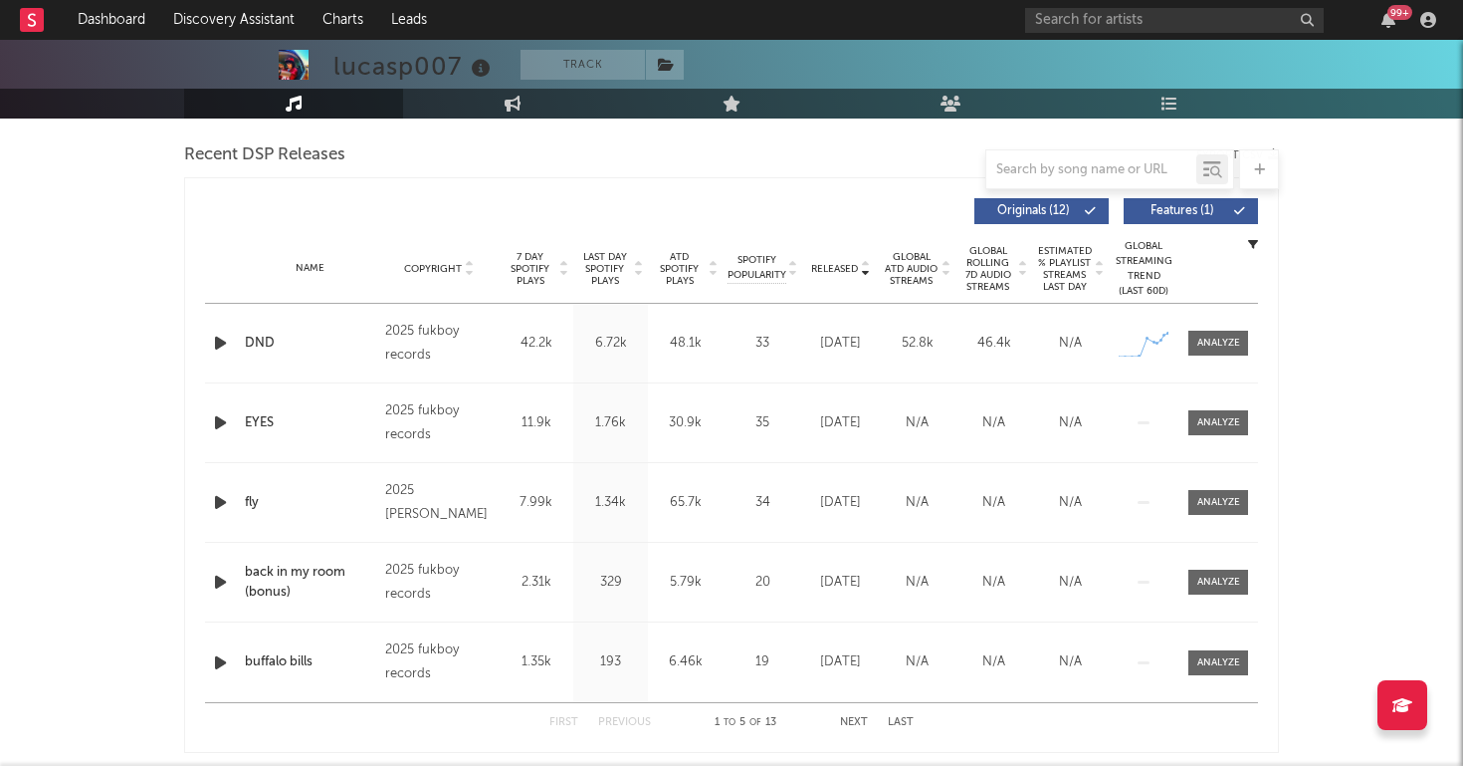
scroll to position [692, 0]
click at [1213, 341] on div at bounding box center [1219, 342] width 43 height 15
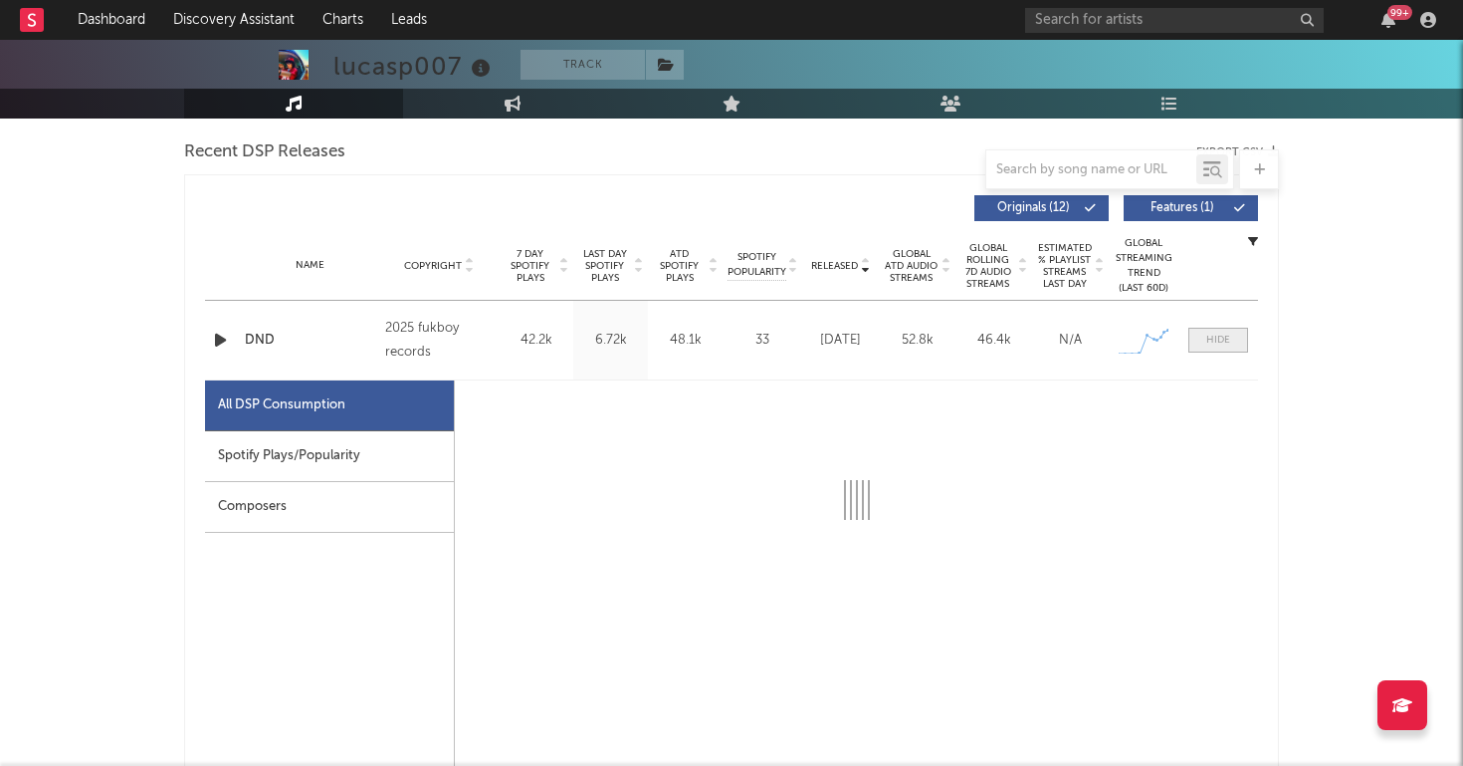
scroll to position [784, 0]
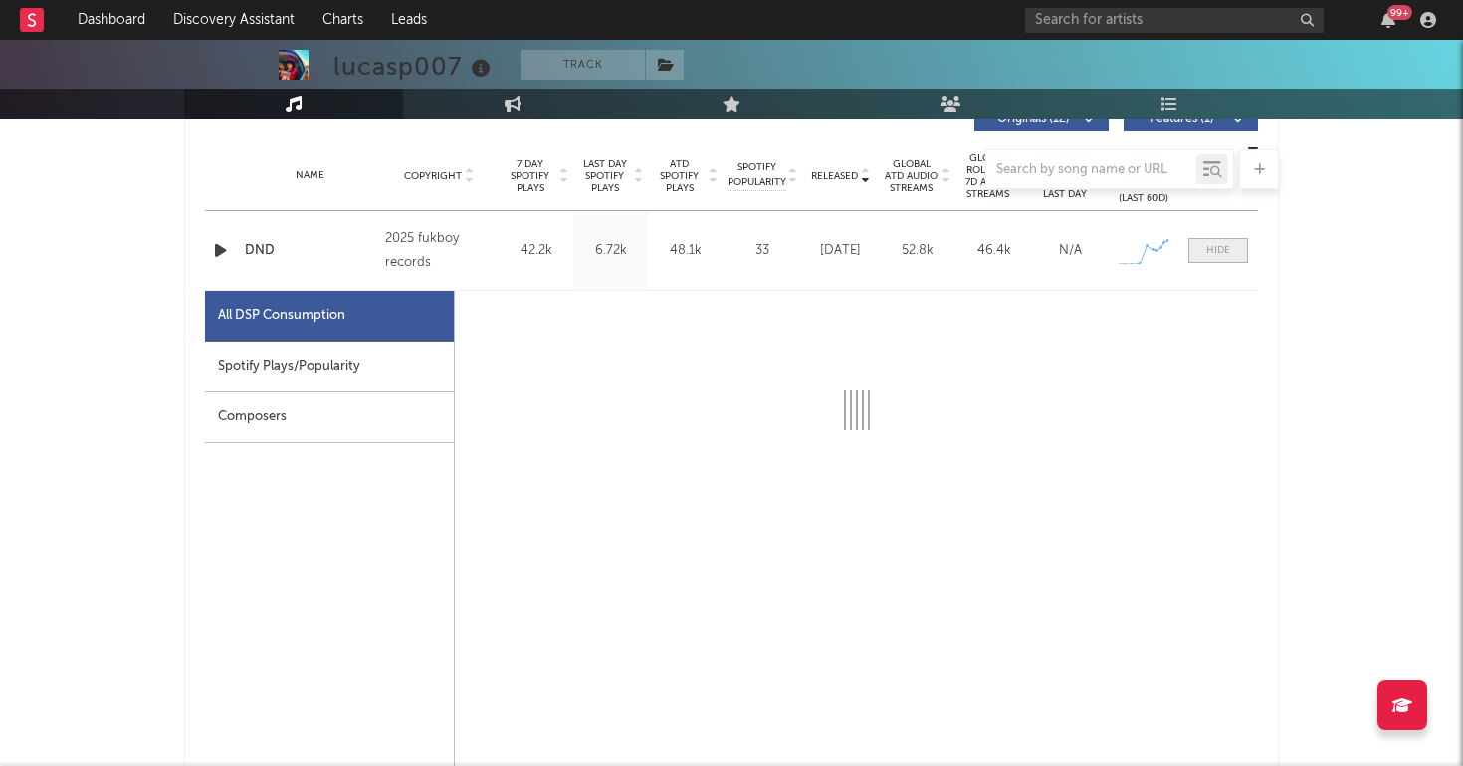
select select "1w"
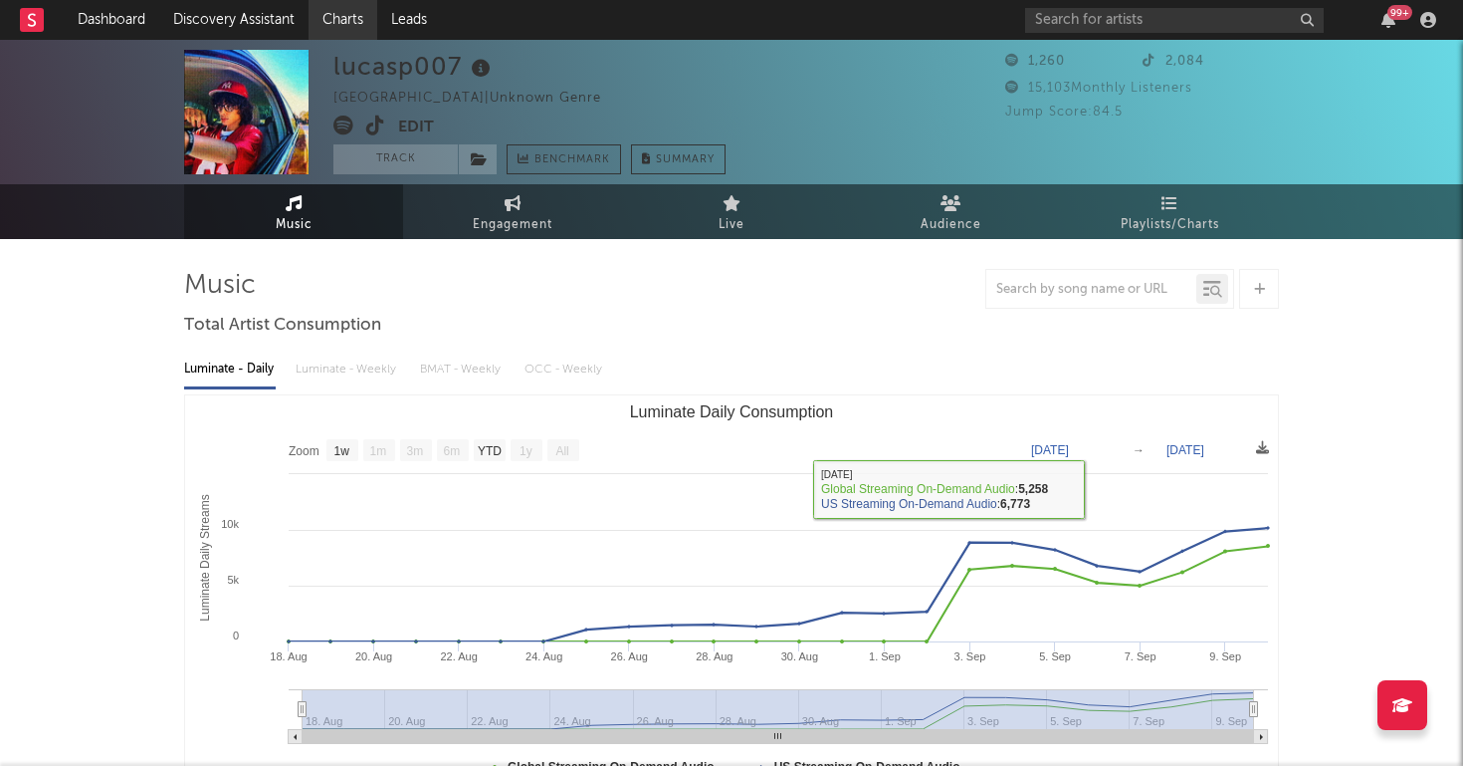
scroll to position [0, 0]
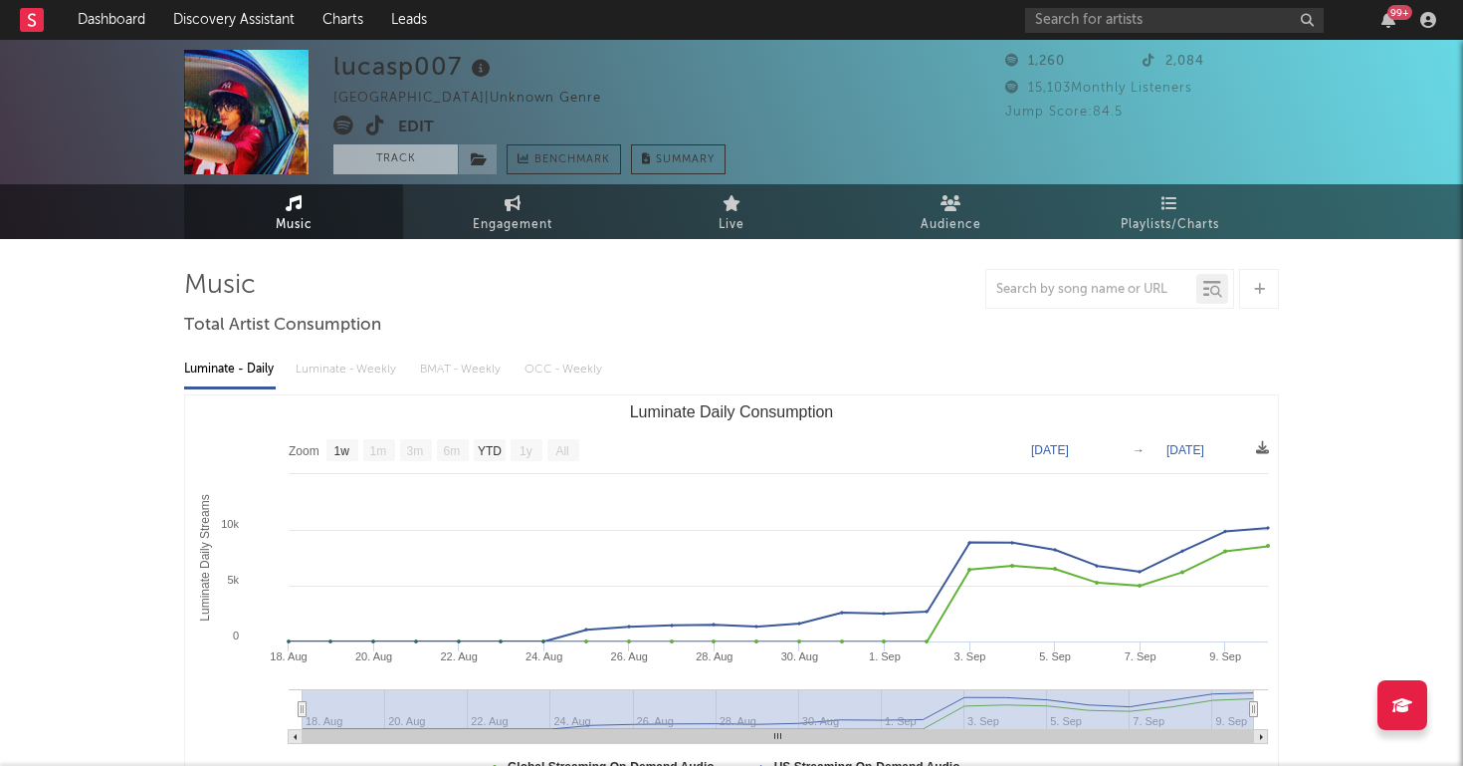
click at [388, 149] on button "Track" at bounding box center [396, 159] width 124 height 30
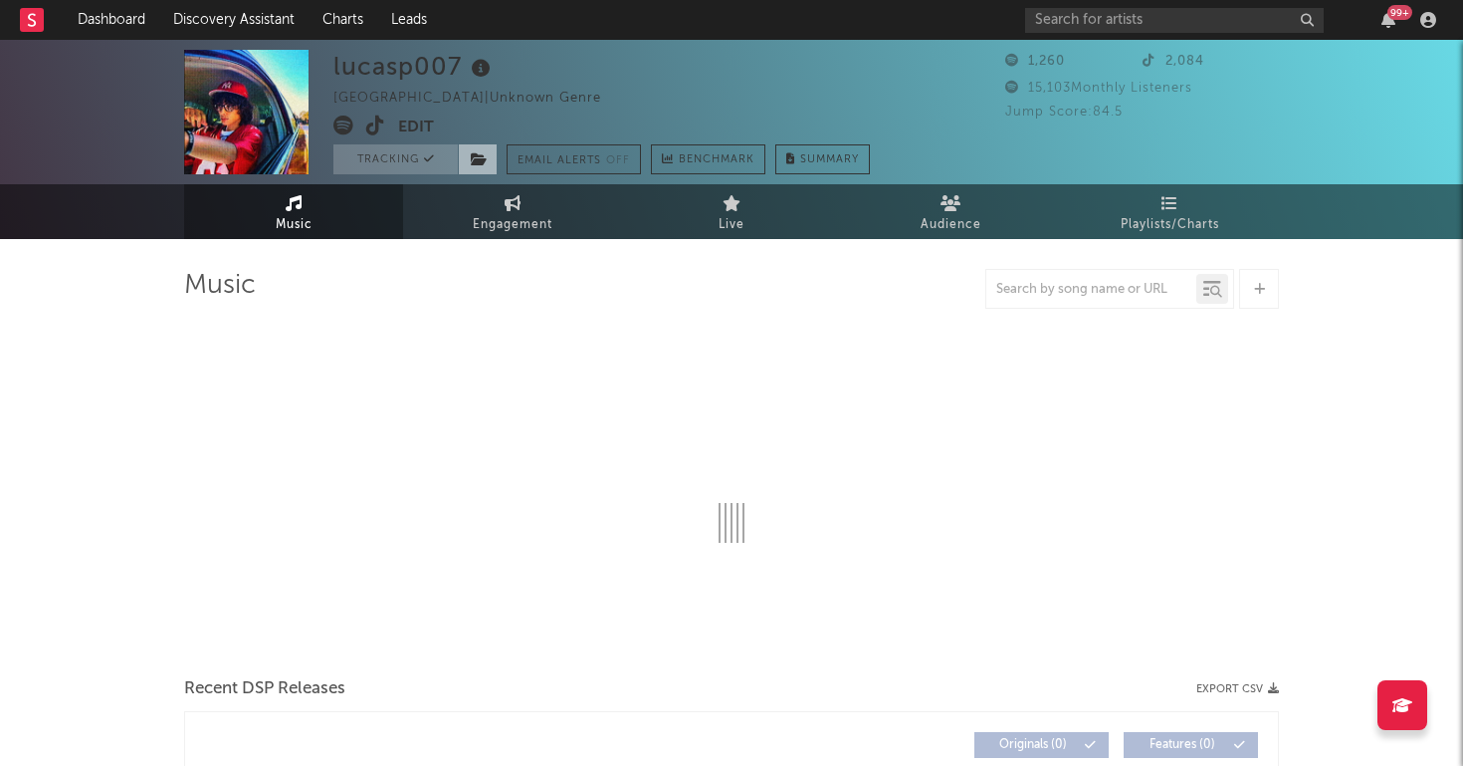
select select "1w"
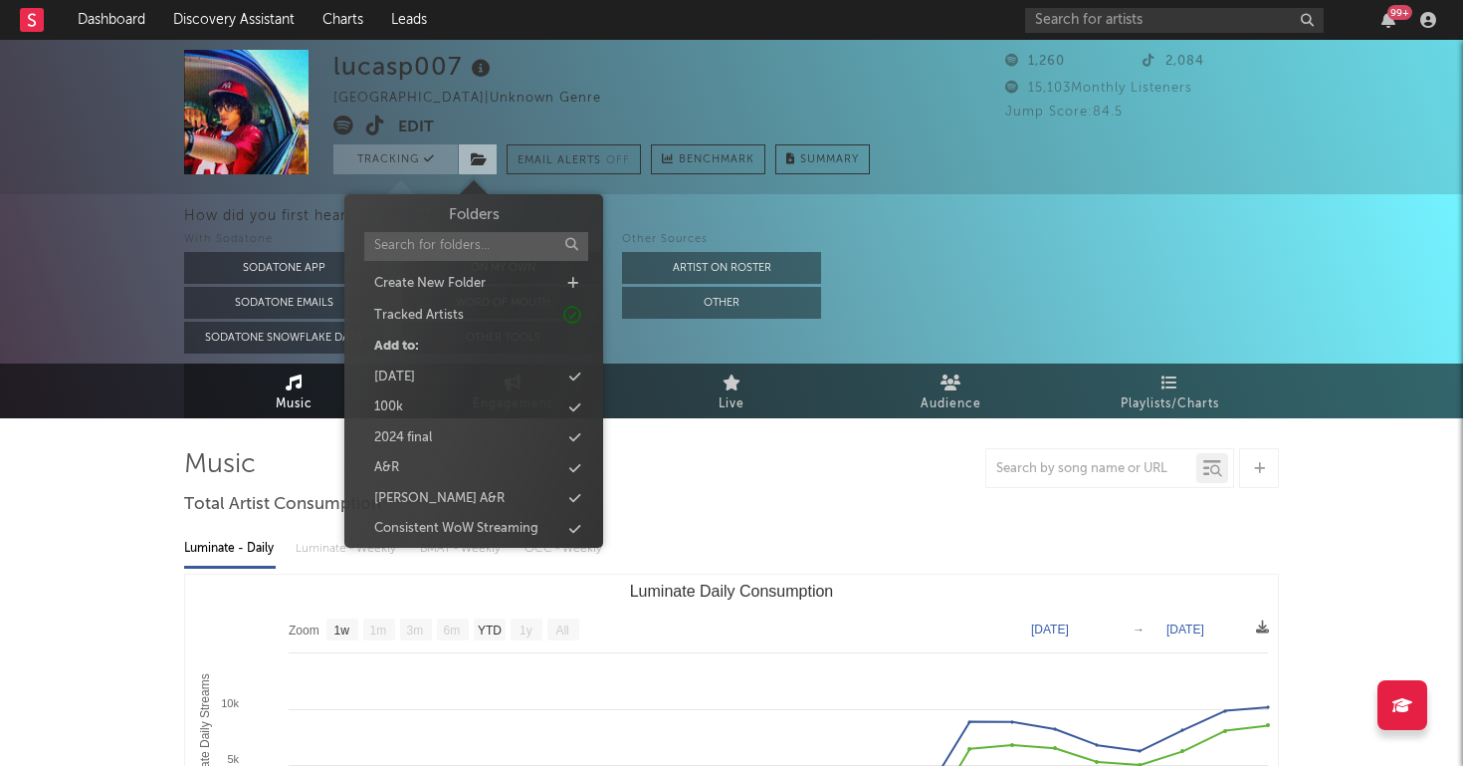
click at [477, 164] on icon at bounding box center [479, 159] width 17 height 14
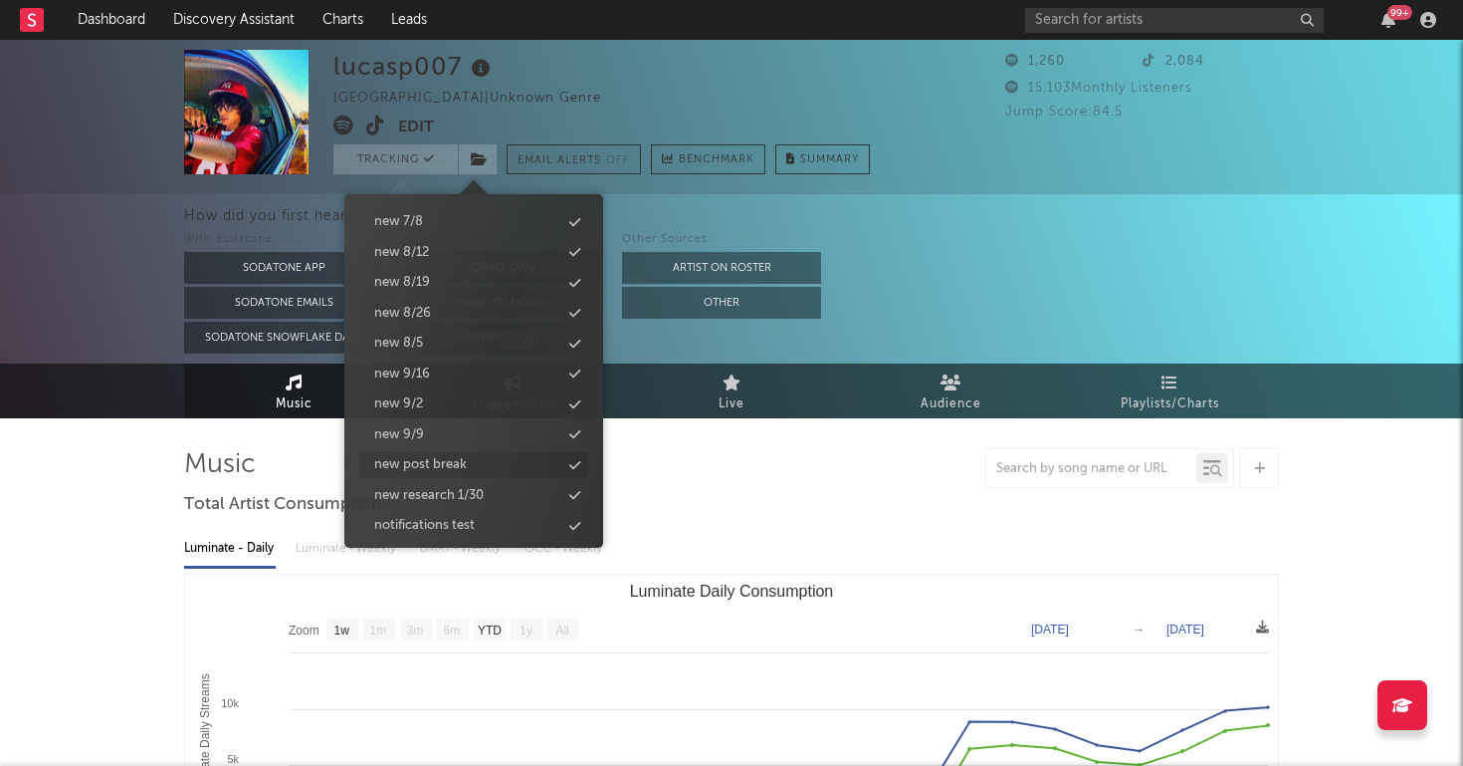
scroll to position [2005, 0]
click at [459, 363] on div "new 9/16" at bounding box center [473, 376] width 229 height 26
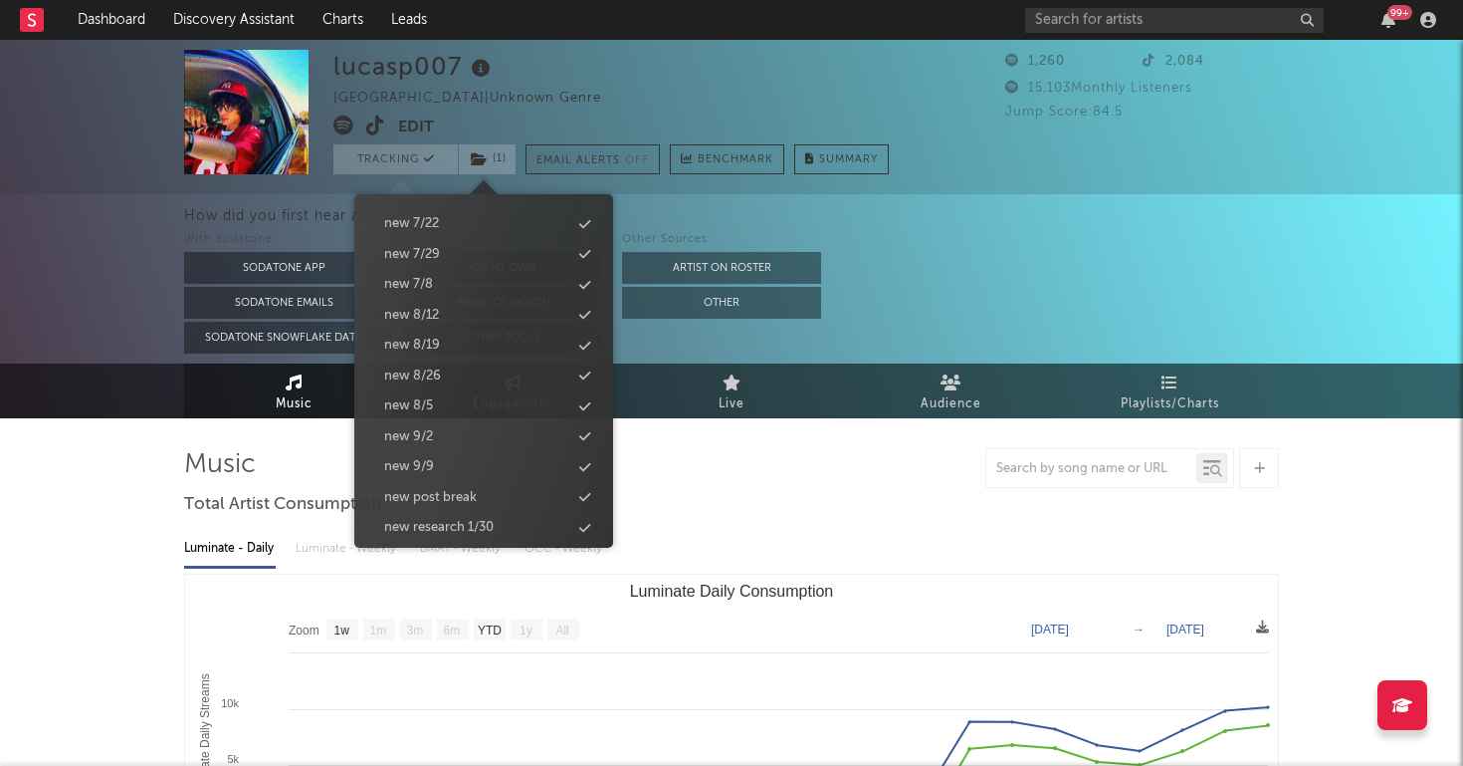
click at [374, 119] on icon at bounding box center [375, 125] width 19 height 20
